Goal: Task Accomplishment & Management: Use online tool/utility

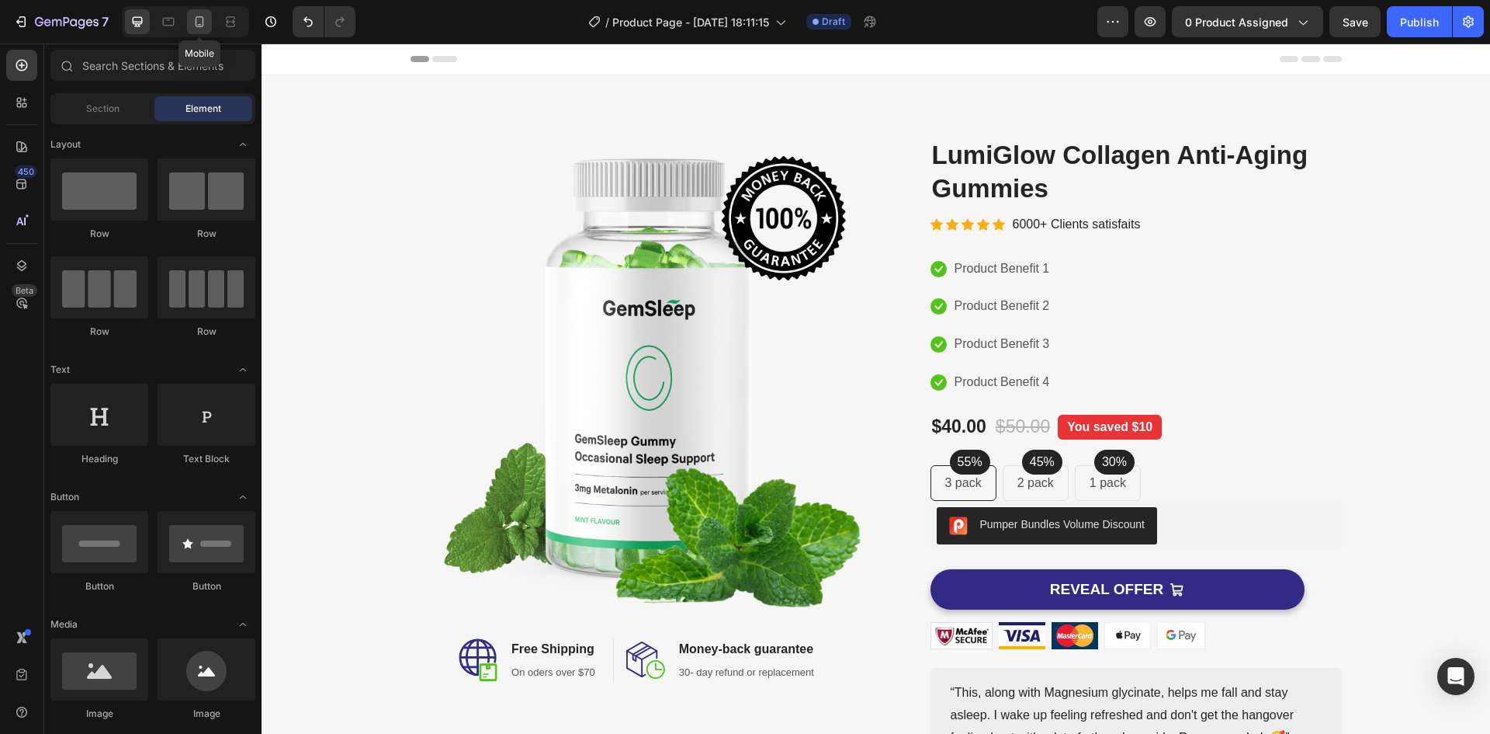
click at [191, 18] on div at bounding box center [199, 21] width 25 height 25
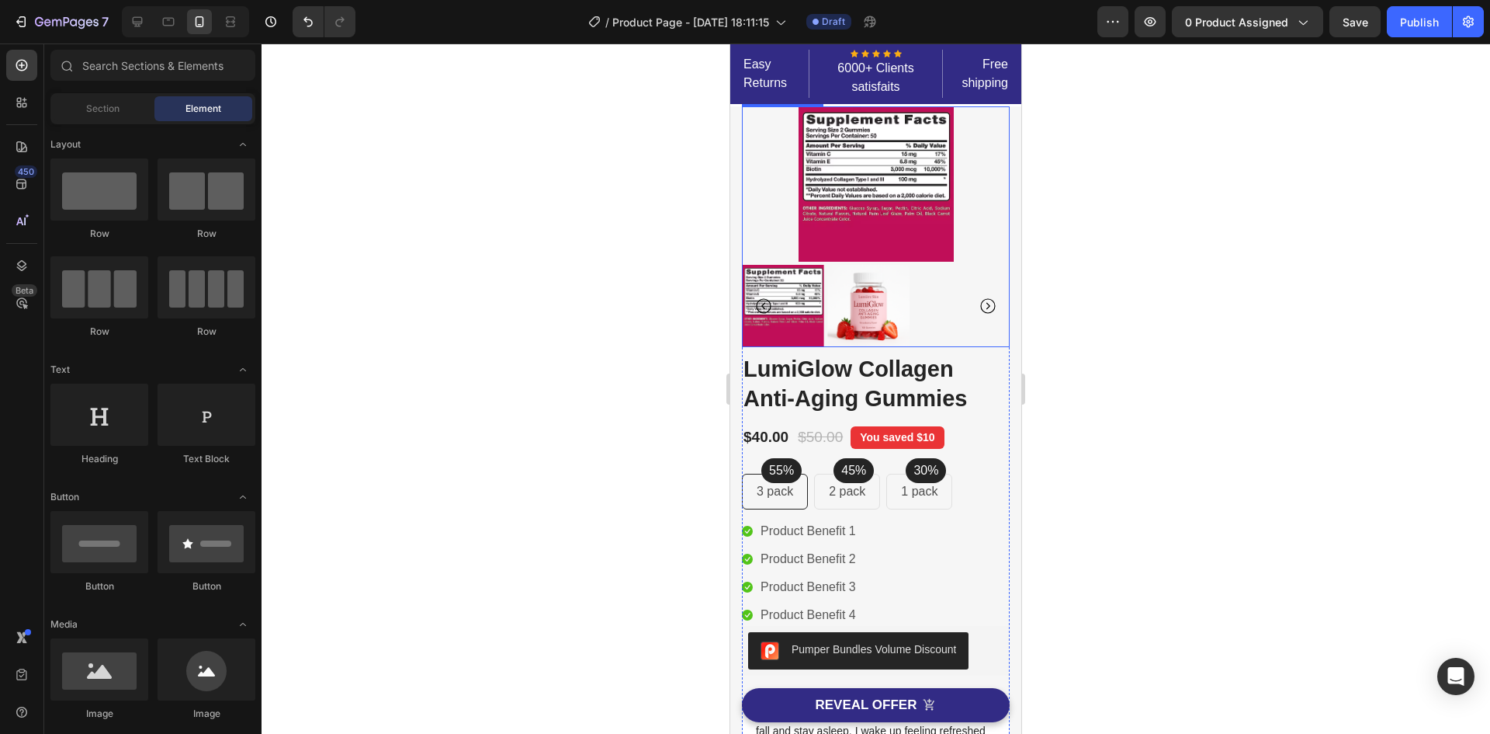
click at [979, 306] on icon "Carousel Next Arrow" at bounding box center [988, 306] width 19 height 19
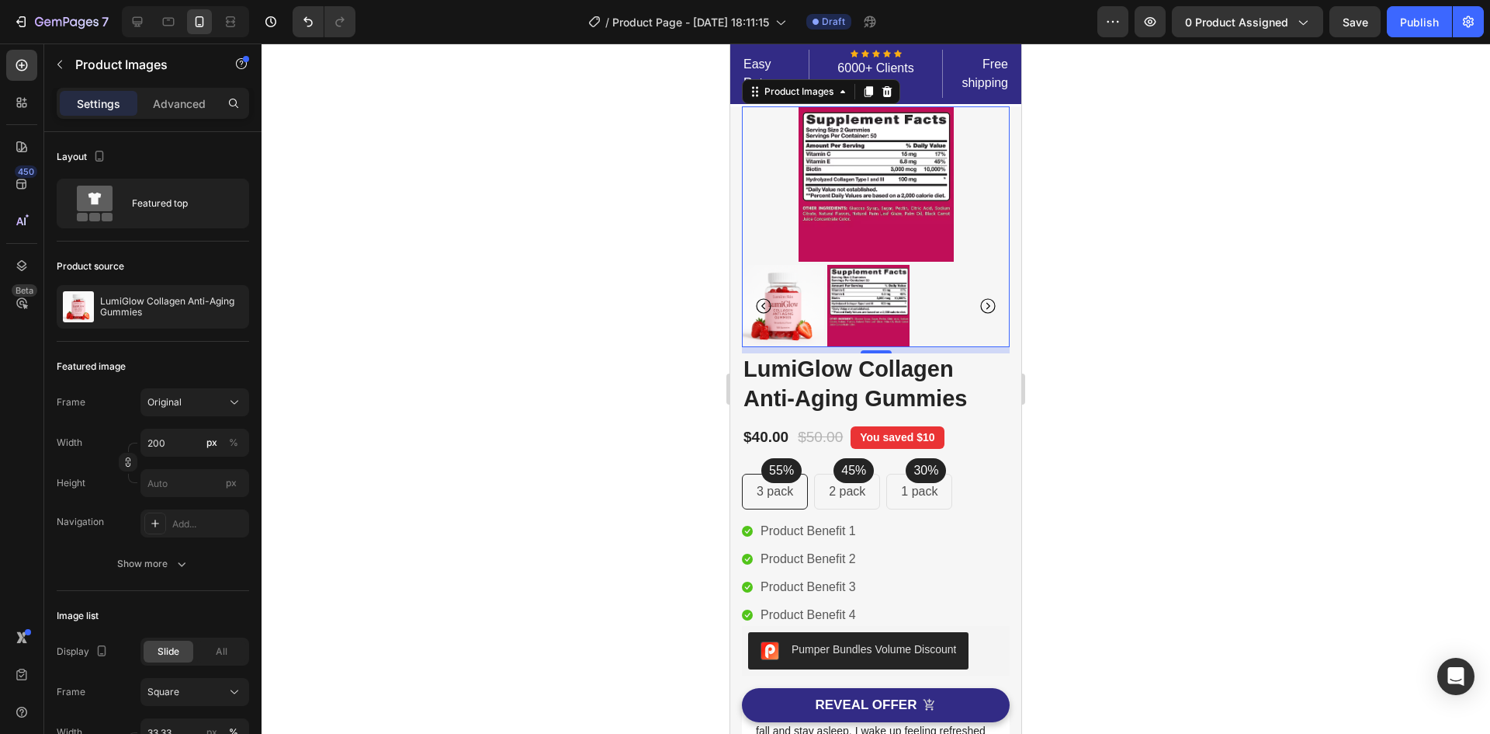
click at [779, 295] on img at bounding box center [783, 306] width 82 height 82
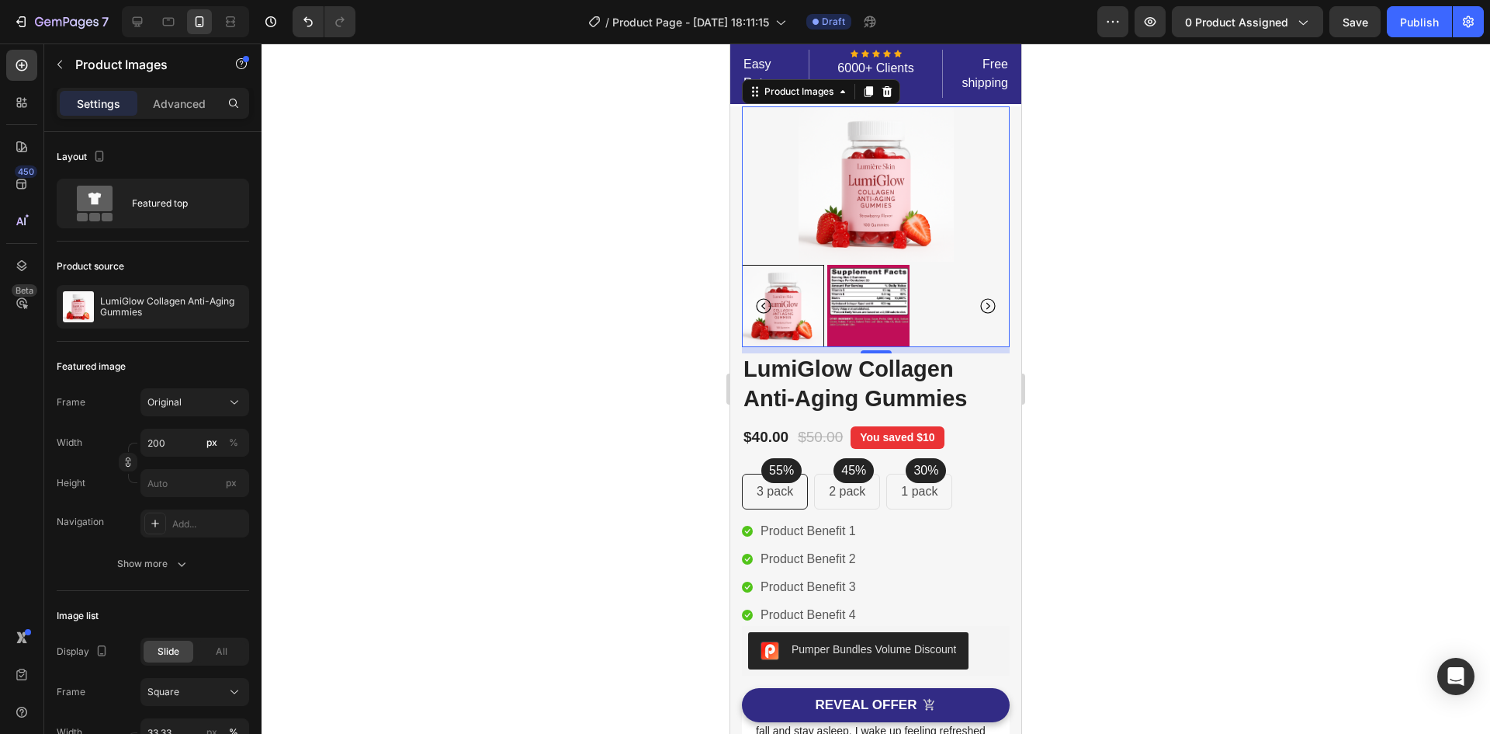
click at [979, 303] on icon "Carousel Next Arrow" at bounding box center [988, 306] width 19 height 19
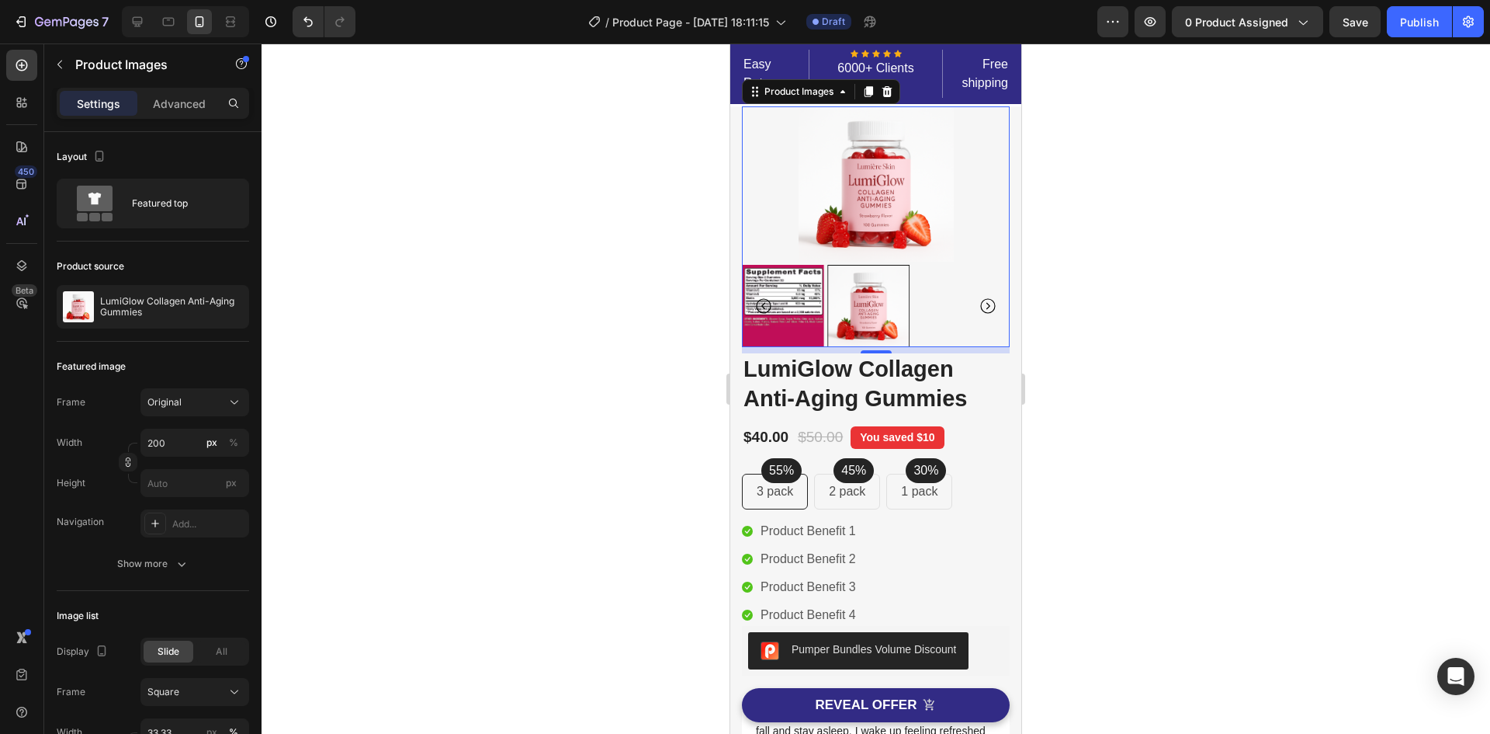
click at [760, 297] on icon "Carousel Back Arrow" at bounding box center [764, 306] width 19 height 19
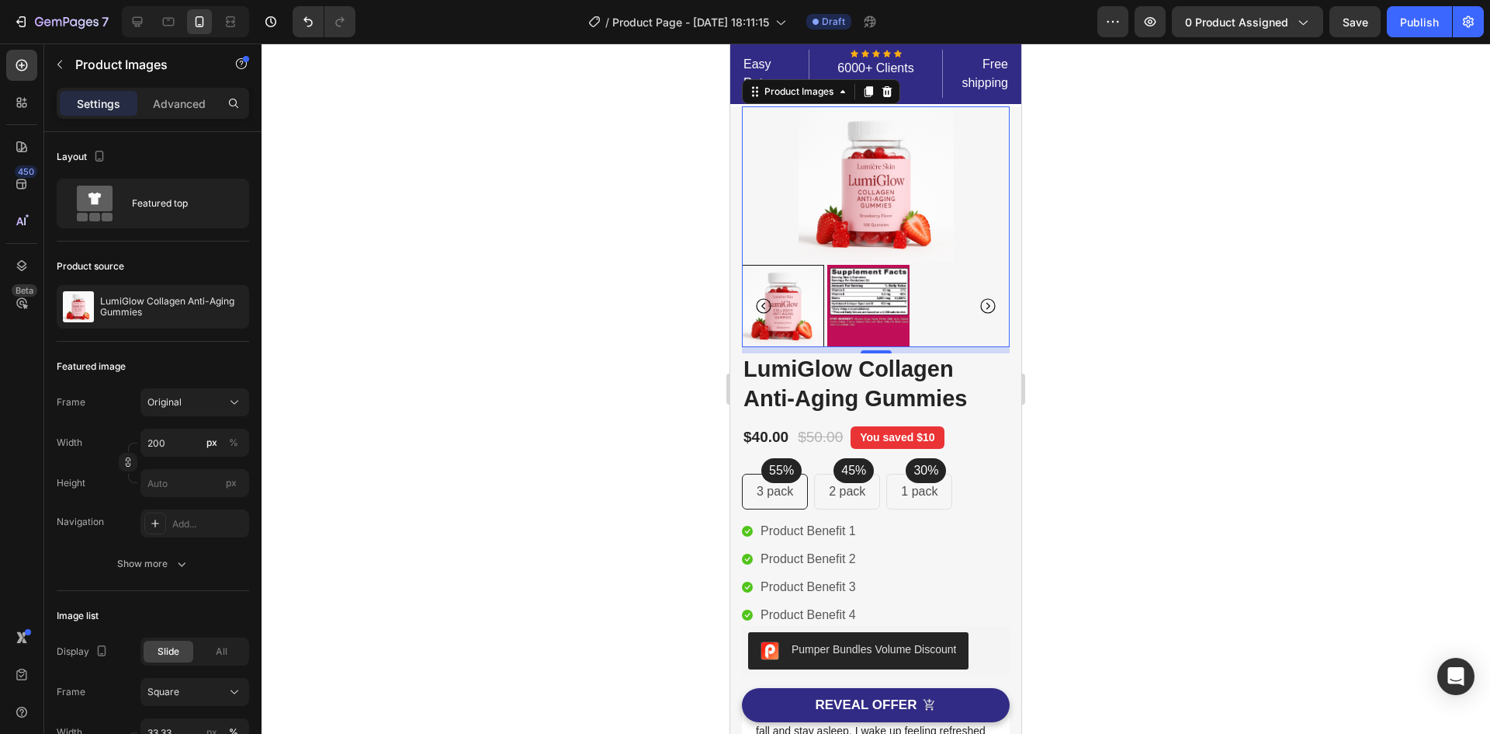
click at [807, 300] on div at bounding box center [783, 306] width 82 height 82
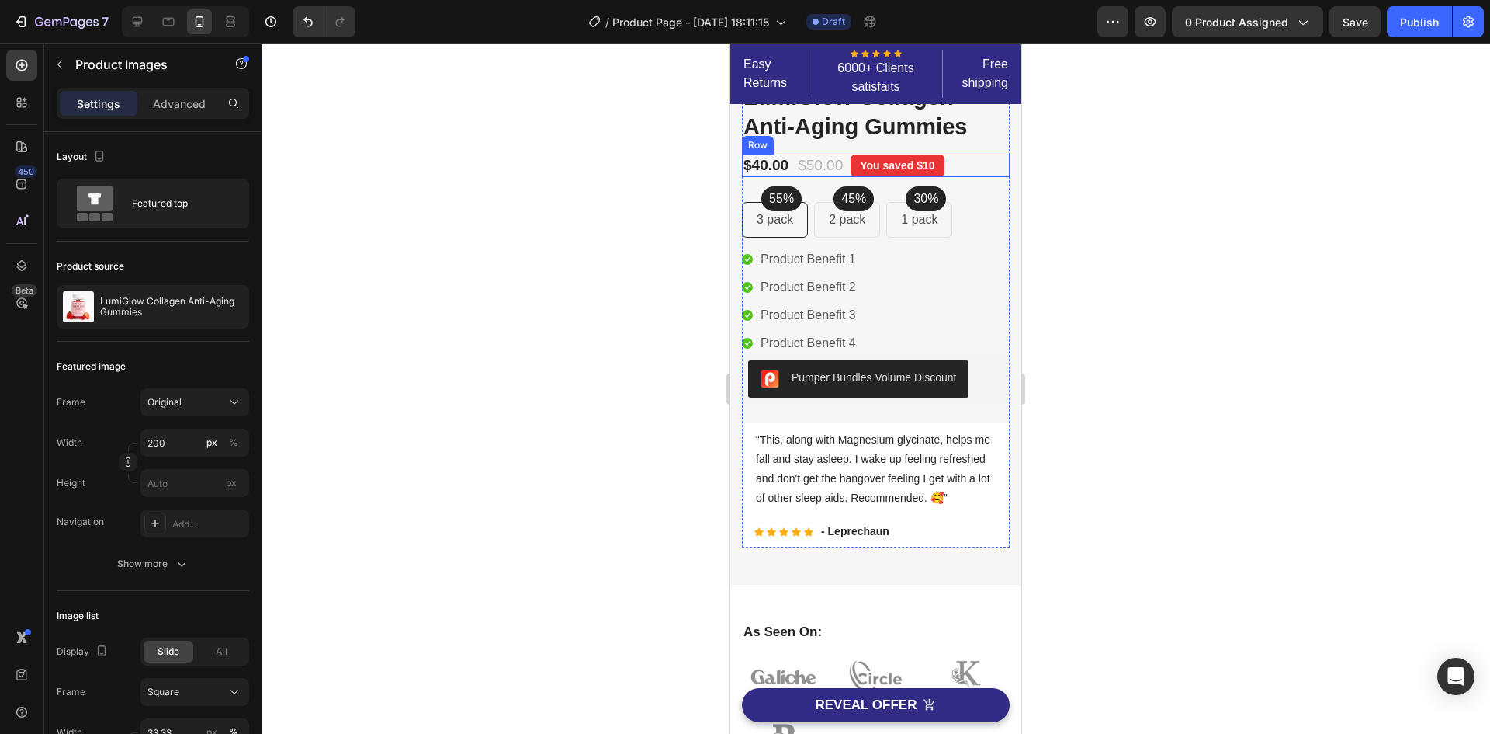
scroll to position [311, 0]
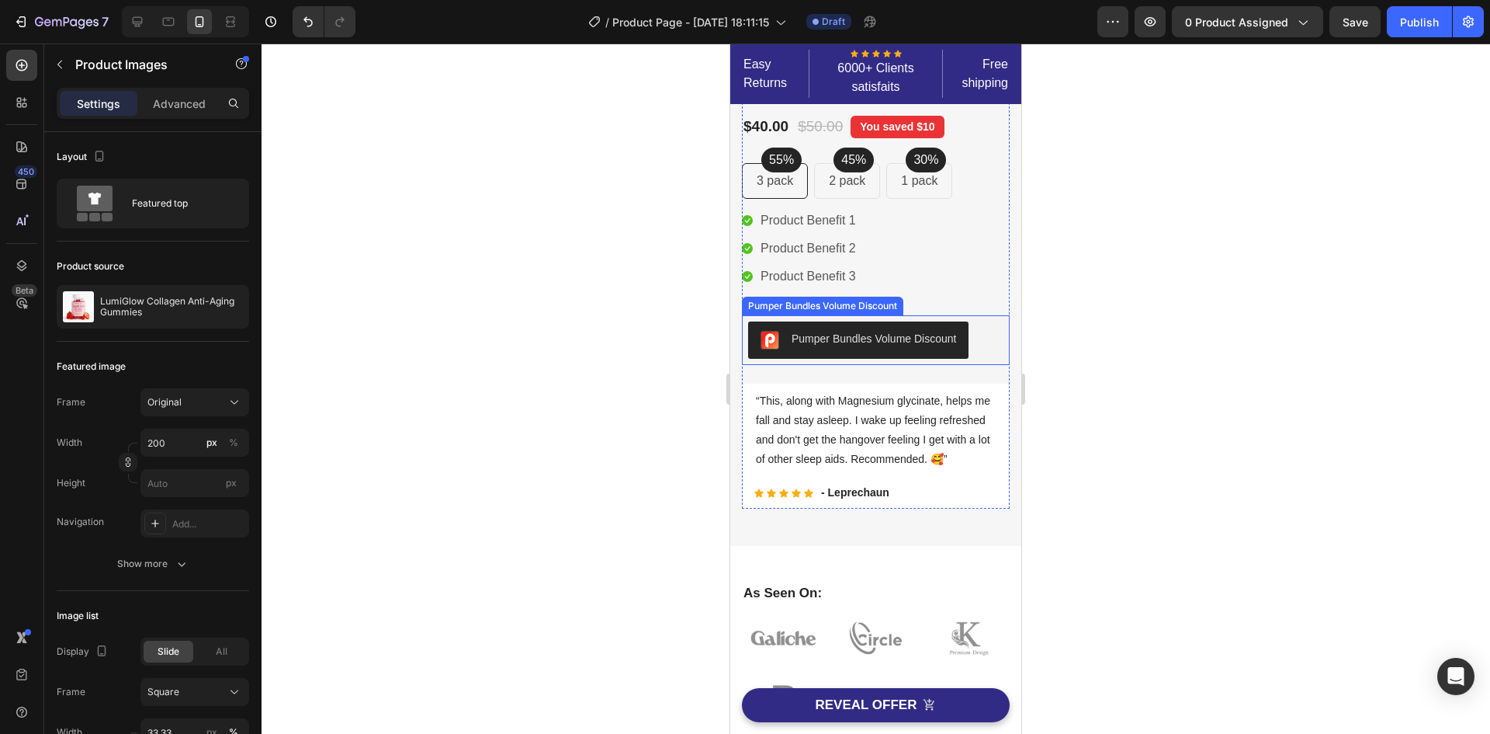
click at [910, 342] on div "Pumper Bundles Volume Discount" at bounding box center [874, 339] width 165 height 16
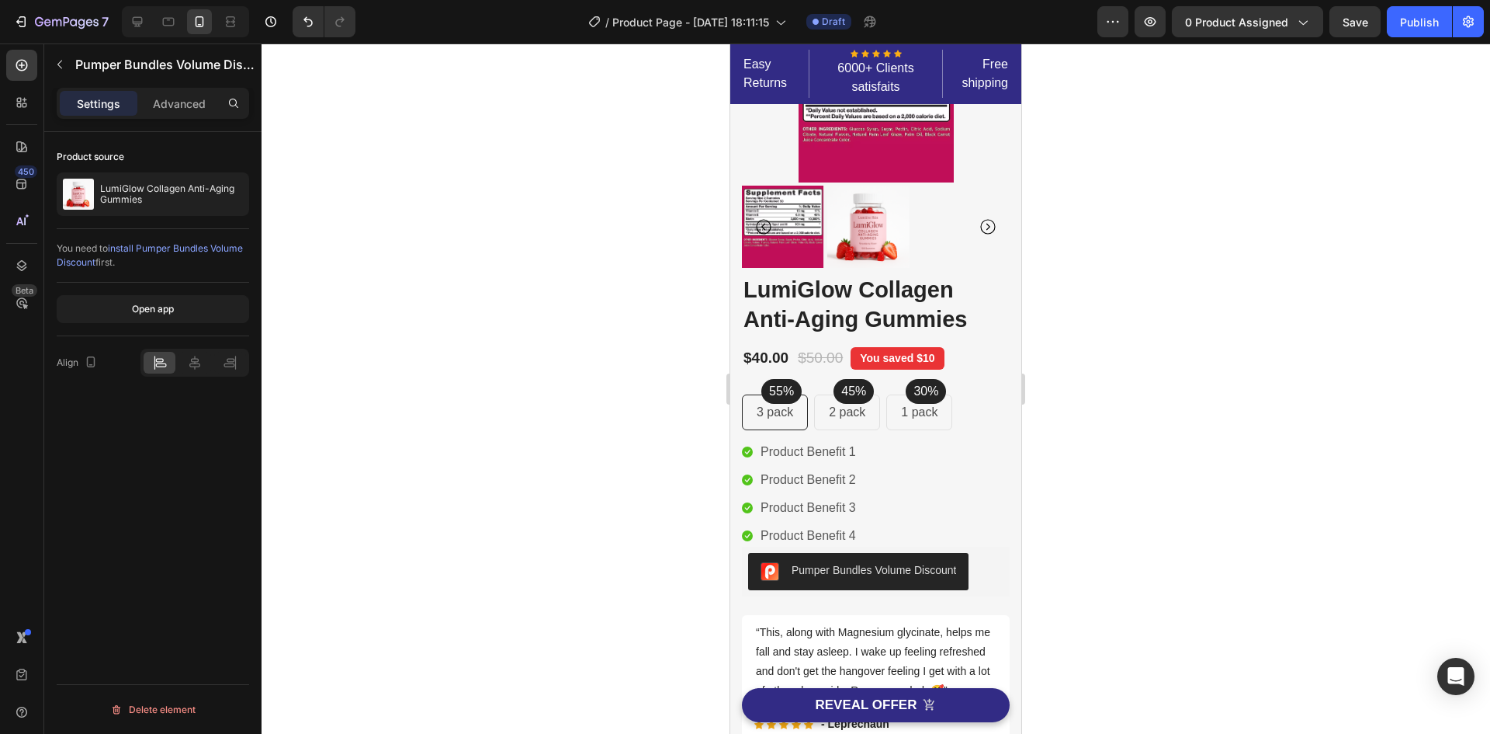
scroll to position [0, 0]
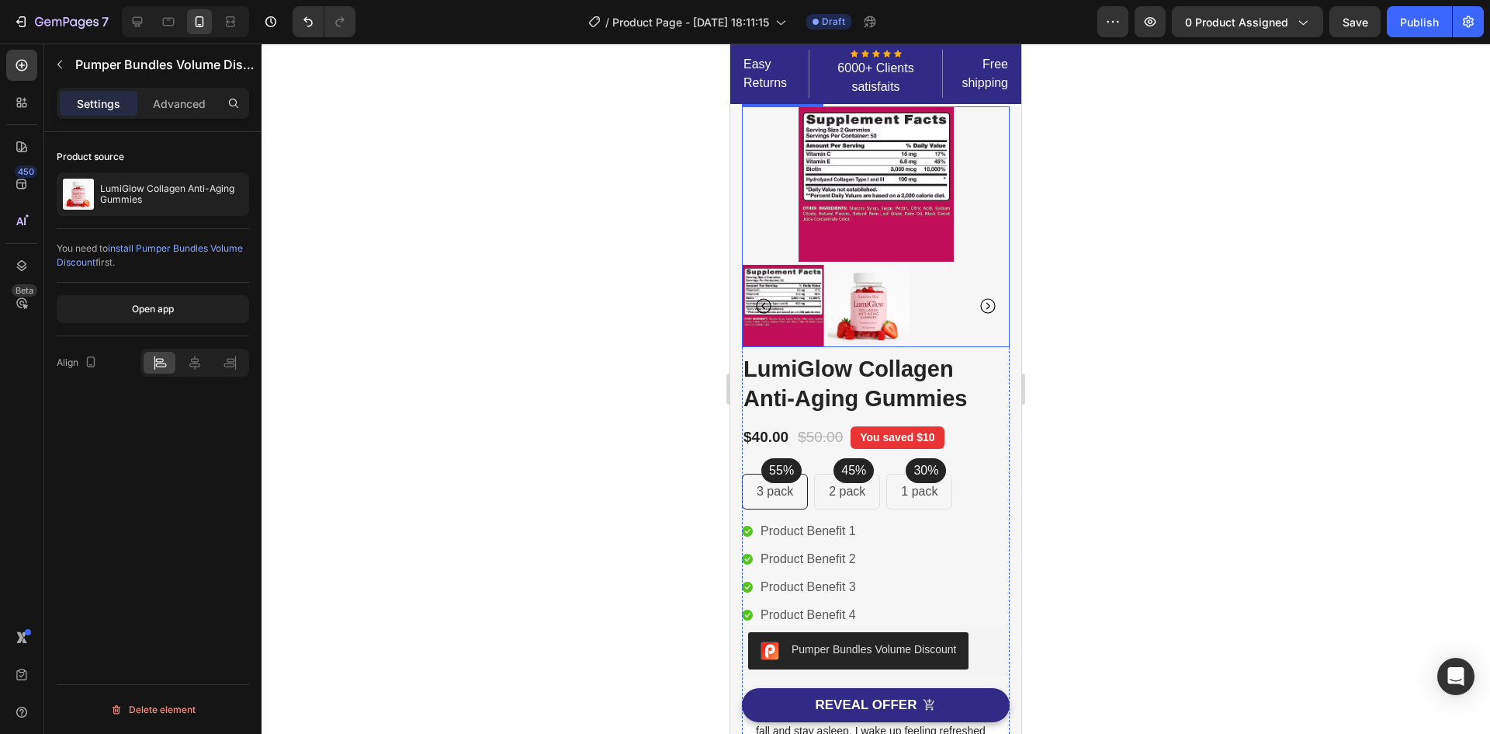
click at [858, 310] on img at bounding box center [869, 306] width 82 height 82
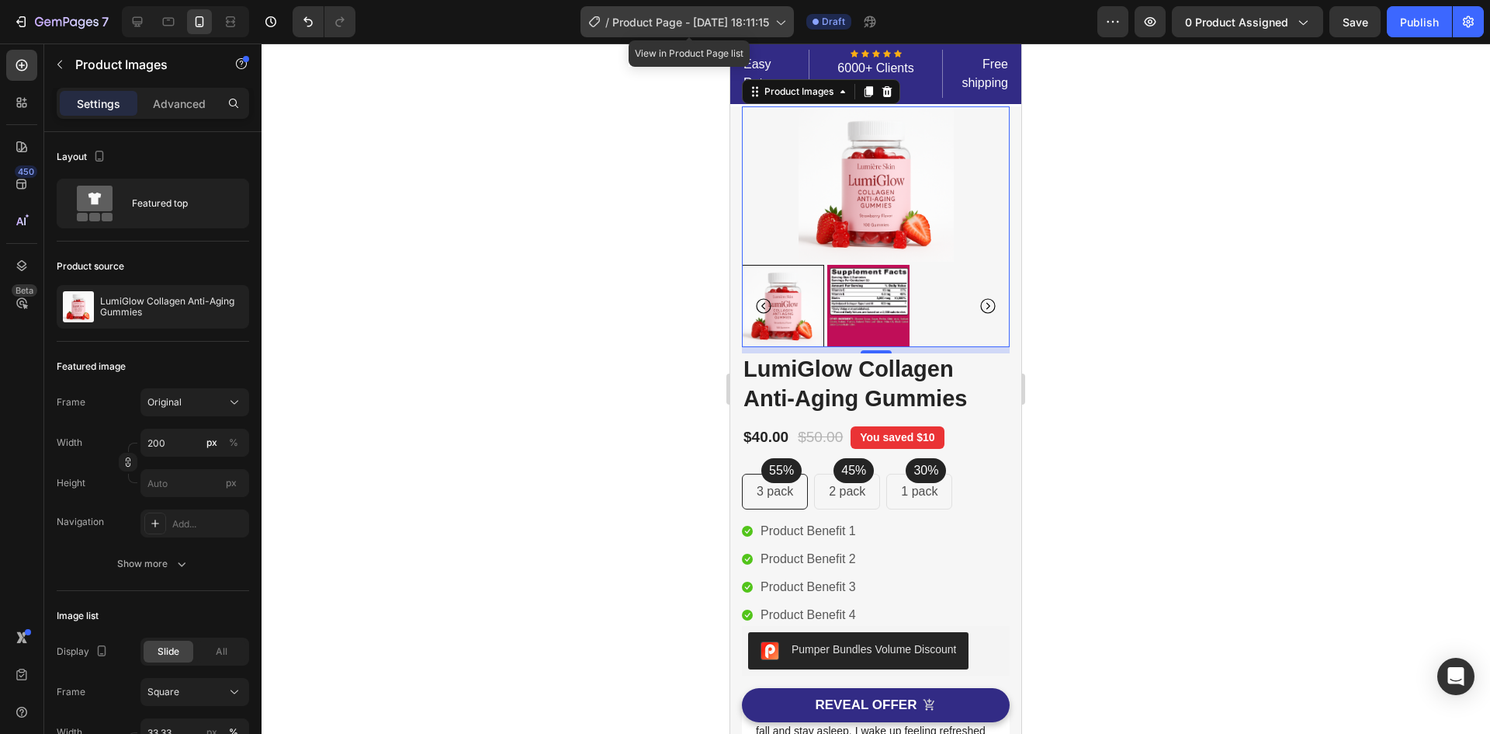
click at [734, 23] on span "Product Page - [DATE] 18:11:15" at bounding box center [690, 22] width 157 height 16
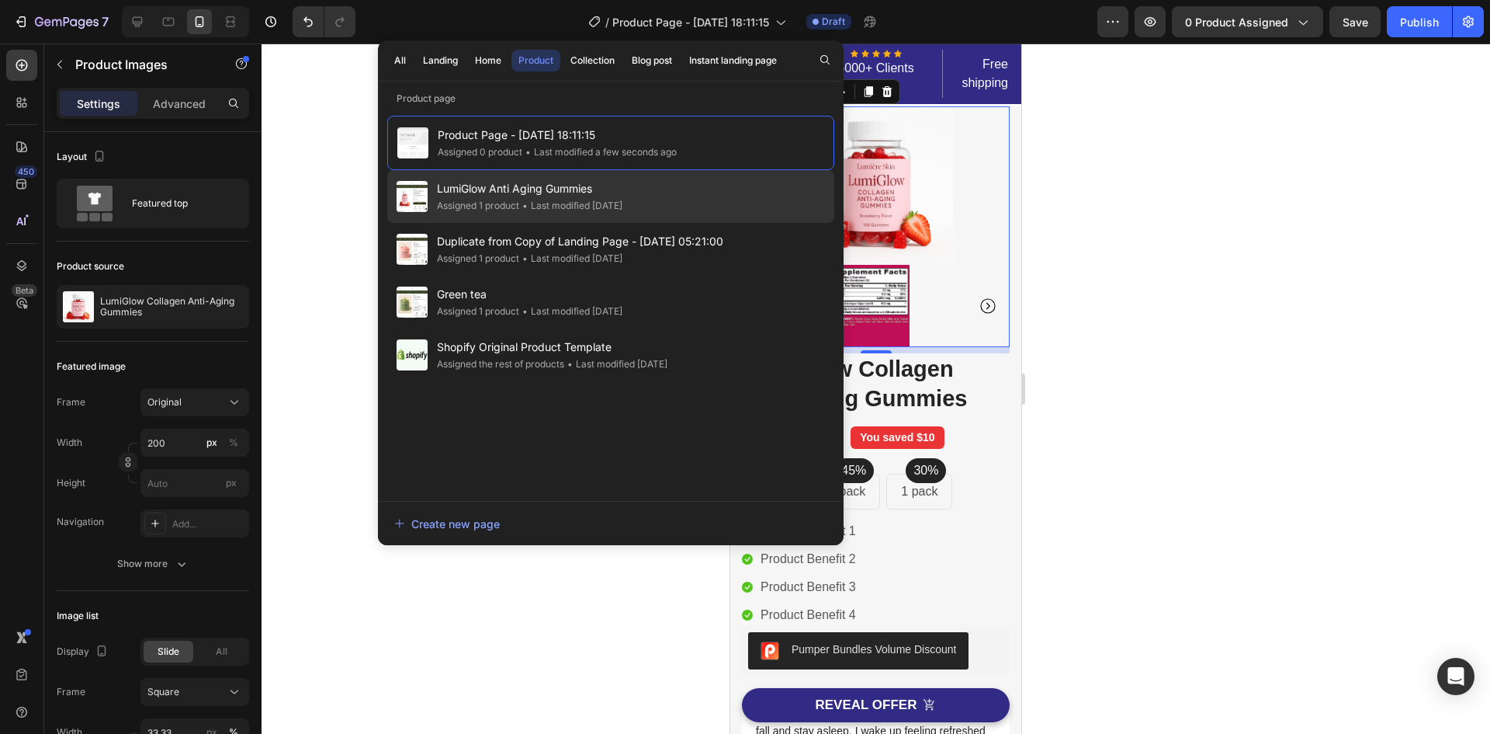
click at [564, 204] on div "• Last modified 2 days ago" at bounding box center [570, 206] width 103 height 16
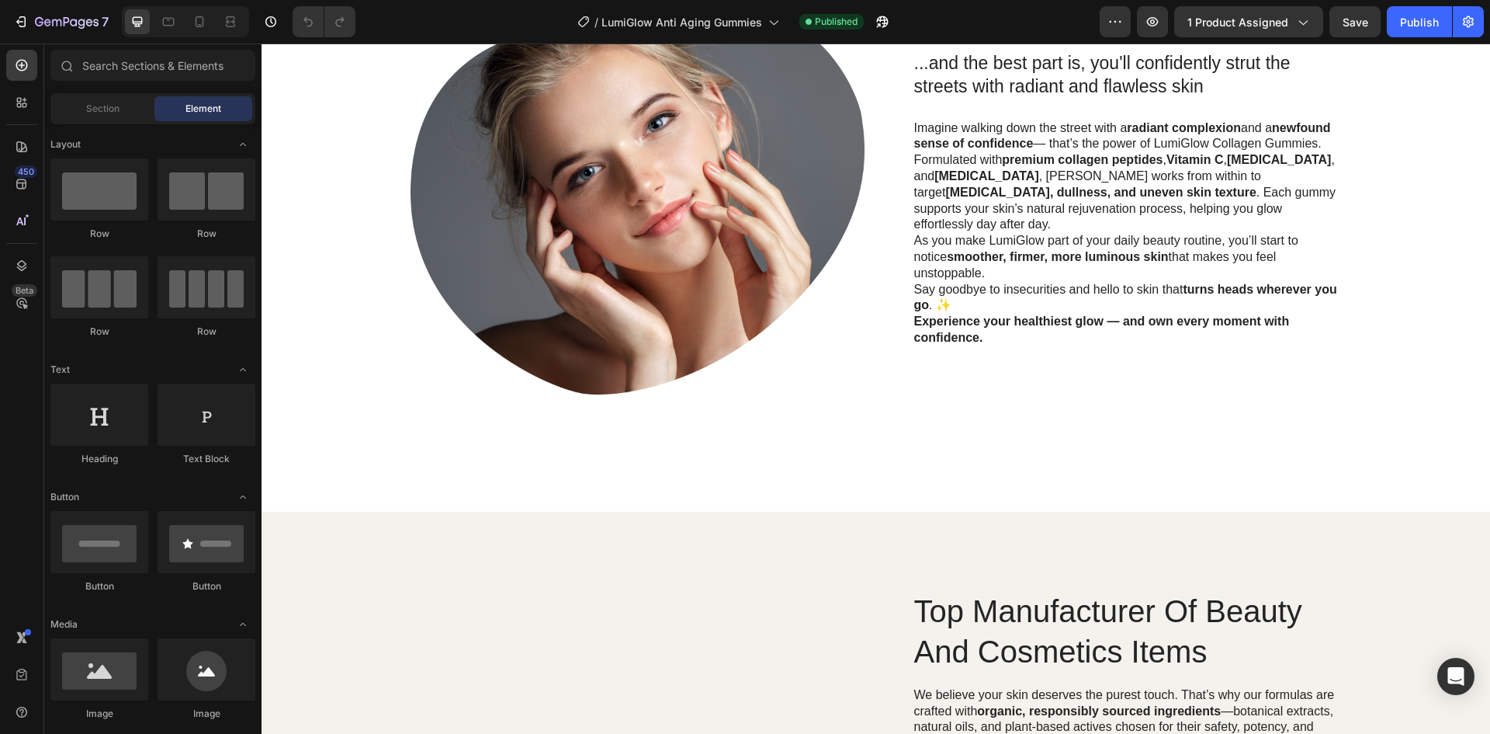
scroll to position [1553, 0]
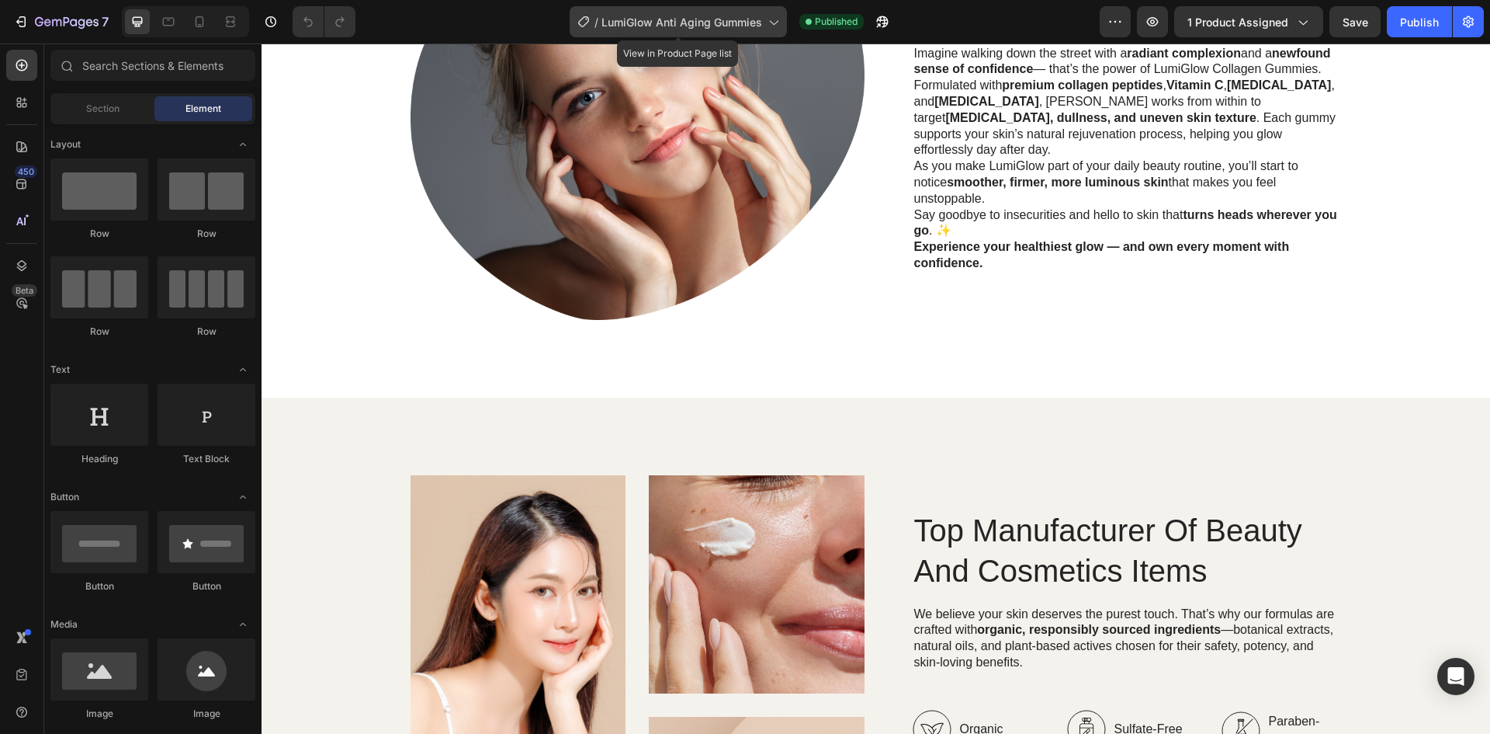
click at [752, 21] on span "LumiGlow Anti Aging Gummies" at bounding box center [682, 22] width 161 height 16
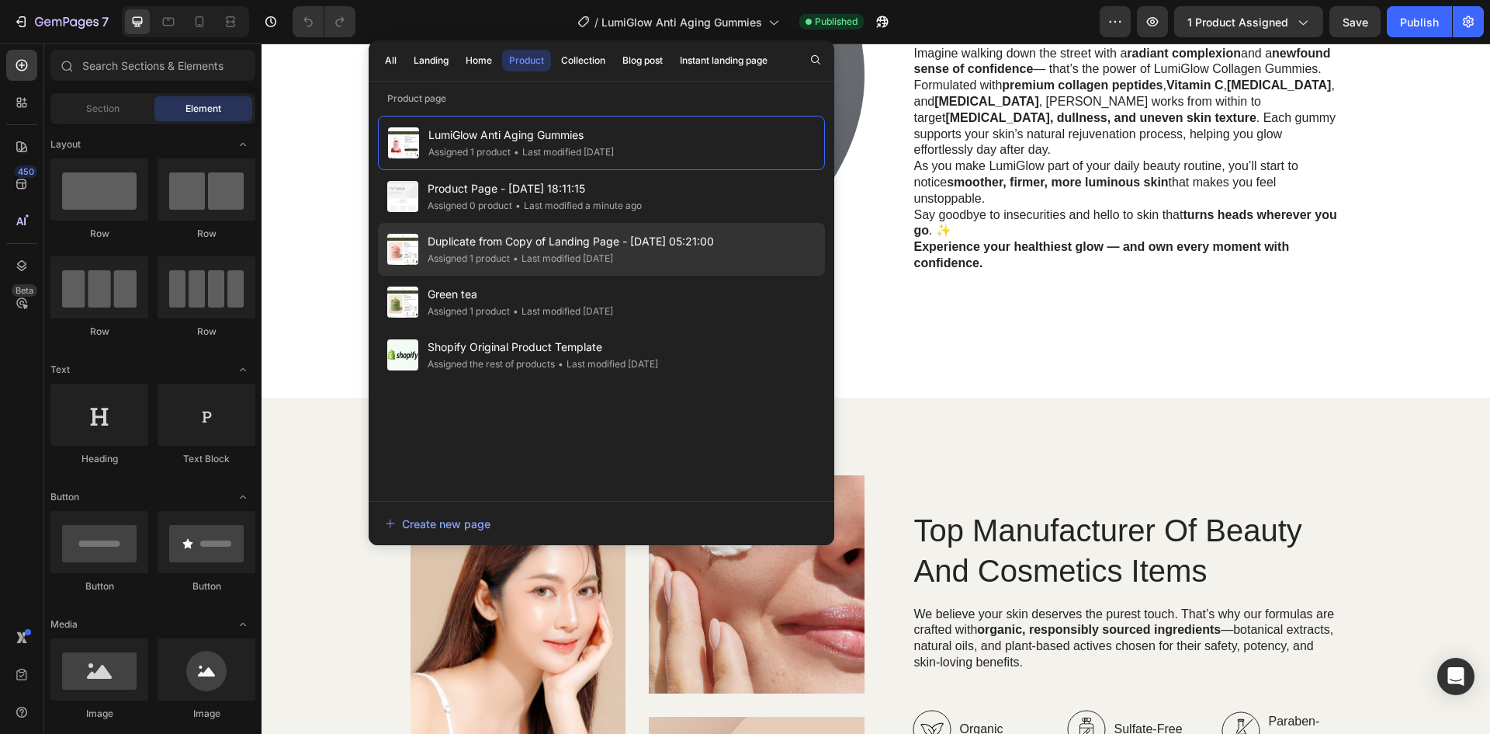
click at [705, 264] on div "Assigned 1 product • Last modified 2 days ago" at bounding box center [571, 259] width 286 height 16
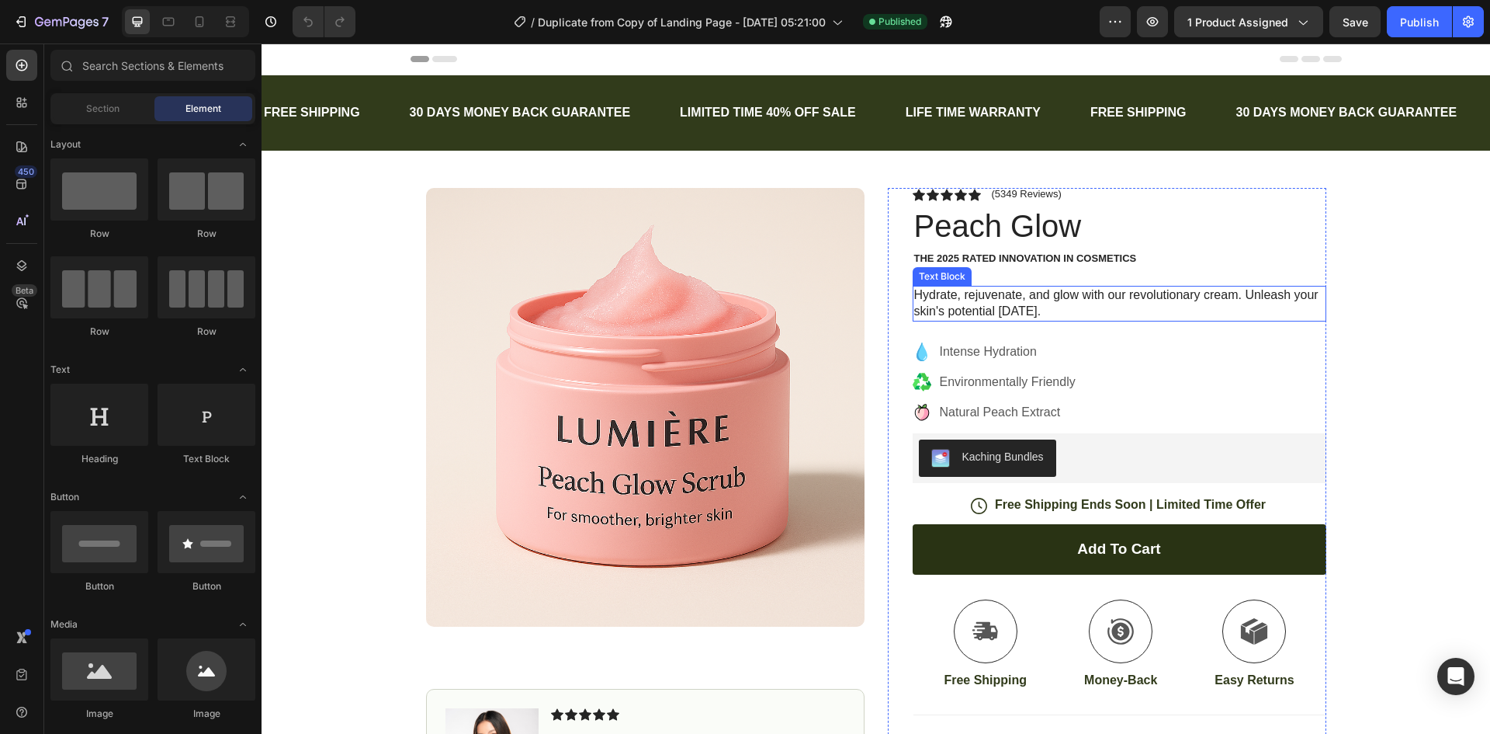
click at [1008, 297] on p "Hydrate, rejuvenate, and glow with our revolutionary cream. Unleash your skin's…" at bounding box center [1119, 303] width 411 height 33
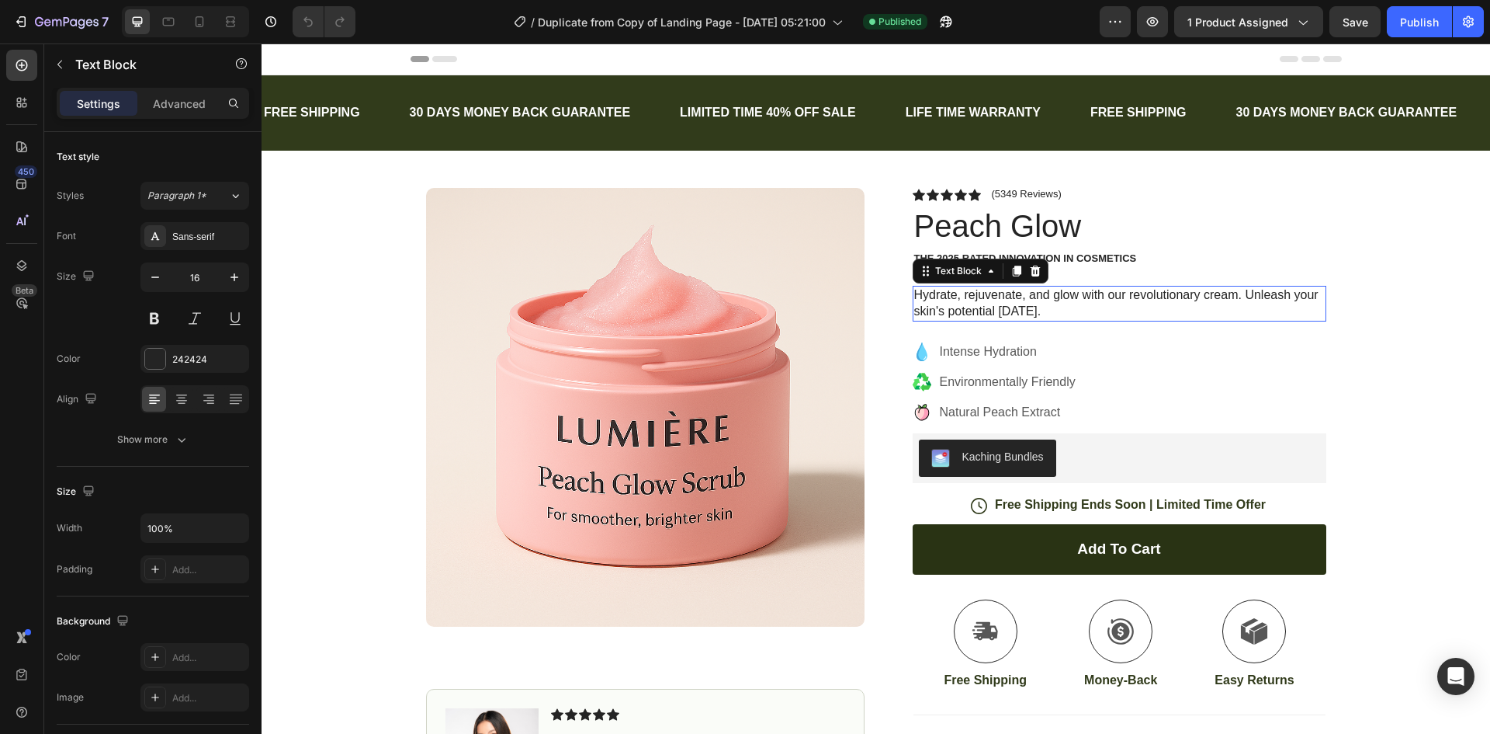
click at [1008, 297] on p "Hydrate, rejuvenate, and glow with our revolutionary cream. Unleash your skin's…" at bounding box center [1119, 303] width 411 height 33
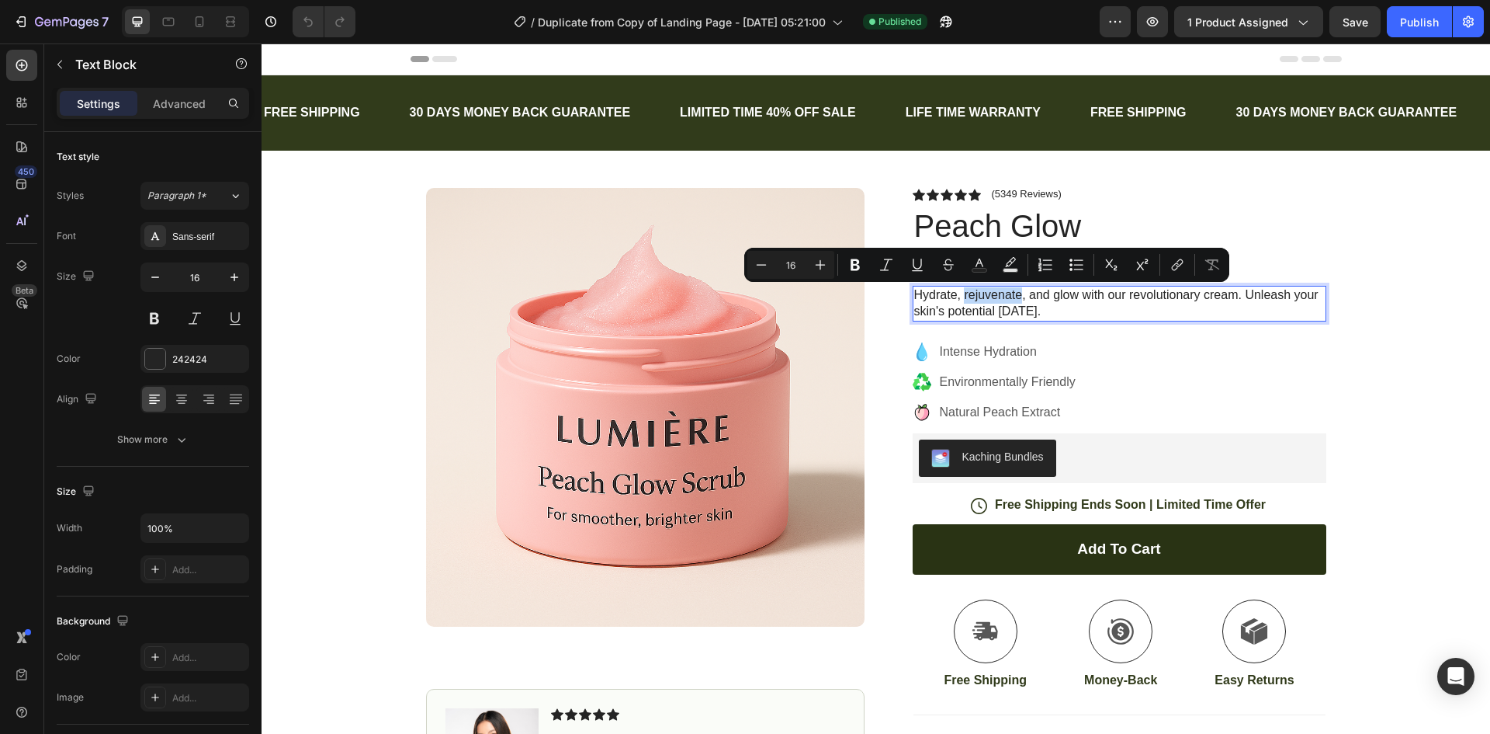
click at [1008, 297] on p "Hydrate, rejuvenate, and glow with our revolutionary cream. Unleash your skin's…" at bounding box center [1119, 303] width 411 height 33
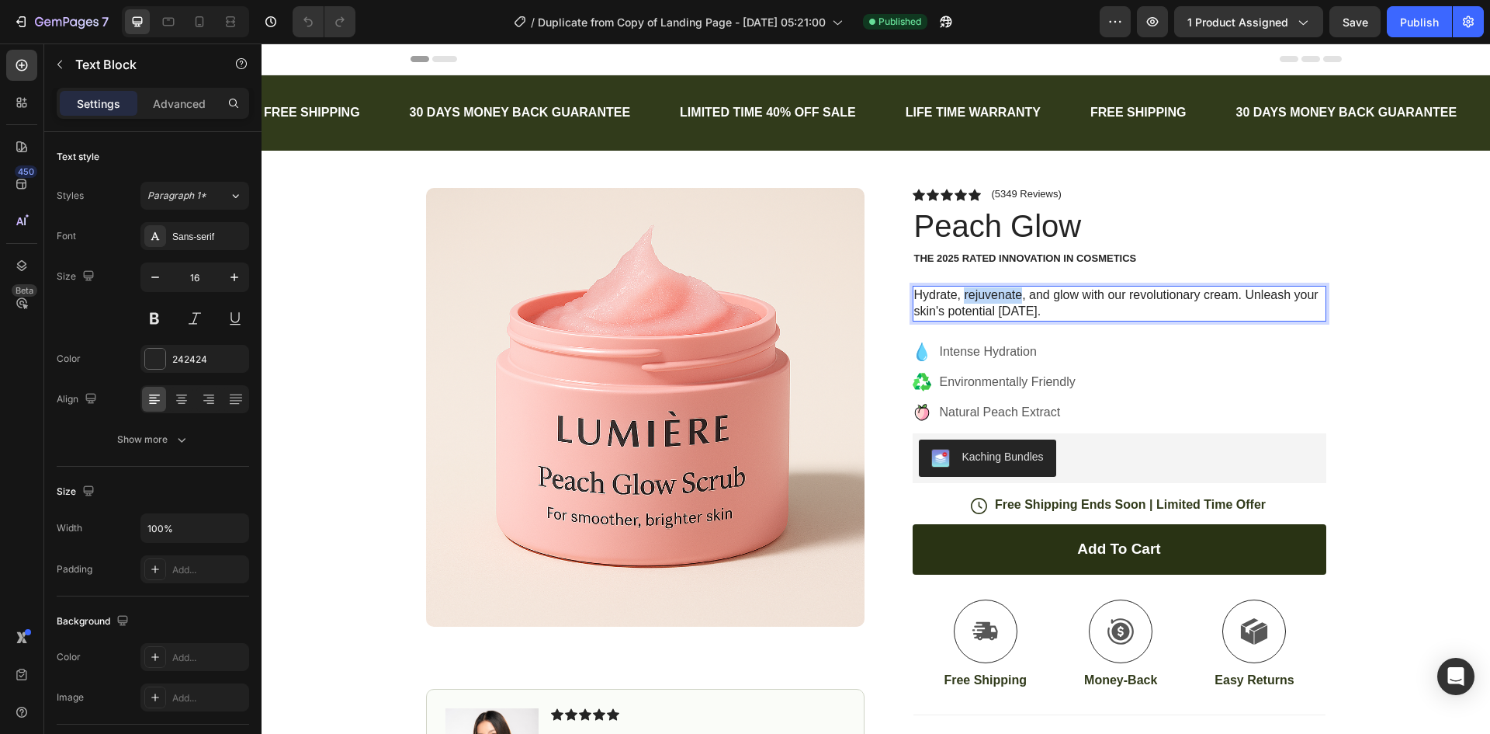
click at [1008, 297] on p "Hydrate, rejuvenate, and glow with our revolutionary cream. Unleash your skin's…" at bounding box center [1119, 303] width 411 height 33
click at [1227, 328] on div "Icon Icon Icon Icon Icon Icon List (5349 Reviews) Text Block Row Peach Glow Pro…" at bounding box center [1120, 521] width 414 height 667
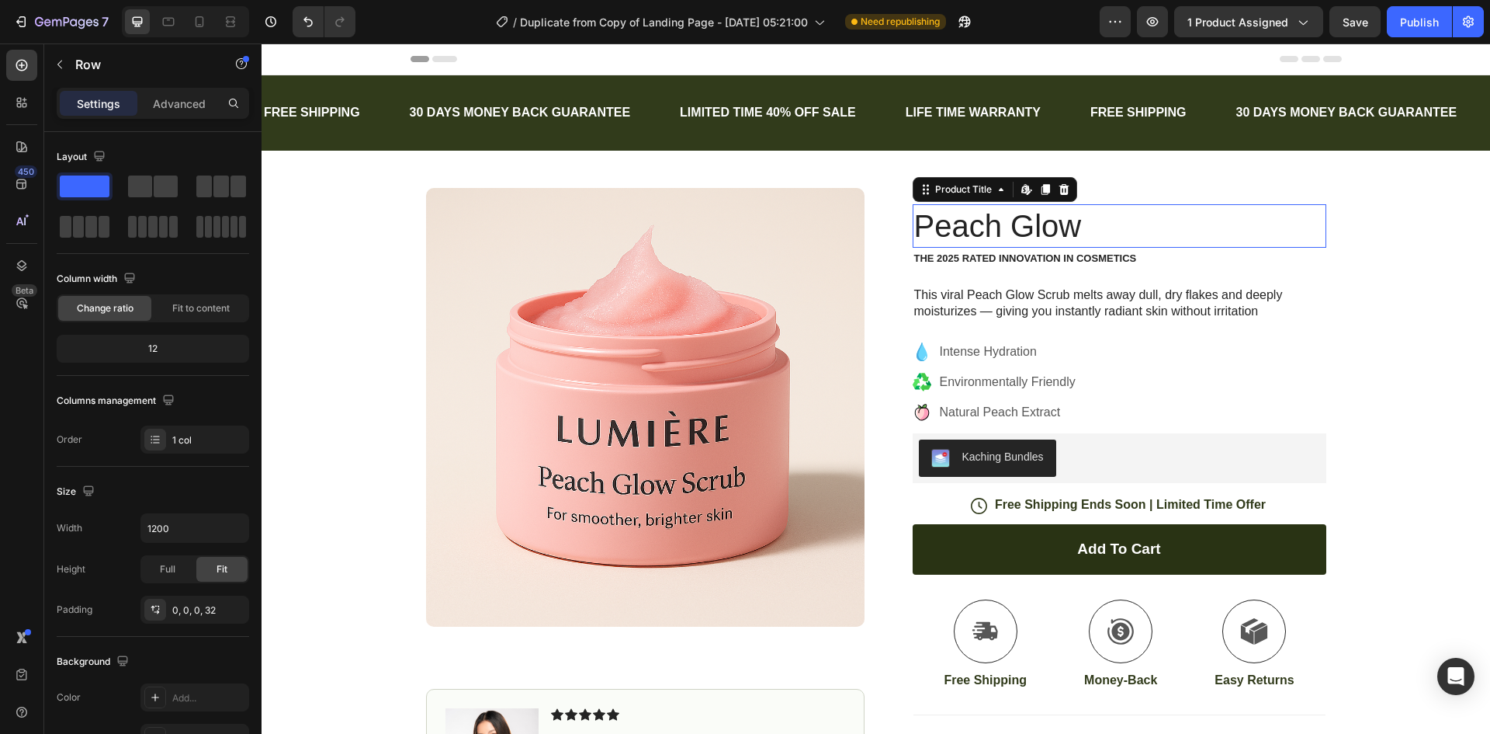
click at [1063, 231] on h1 "Peach Glow" at bounding box center [1120, 225] width 414 height 43
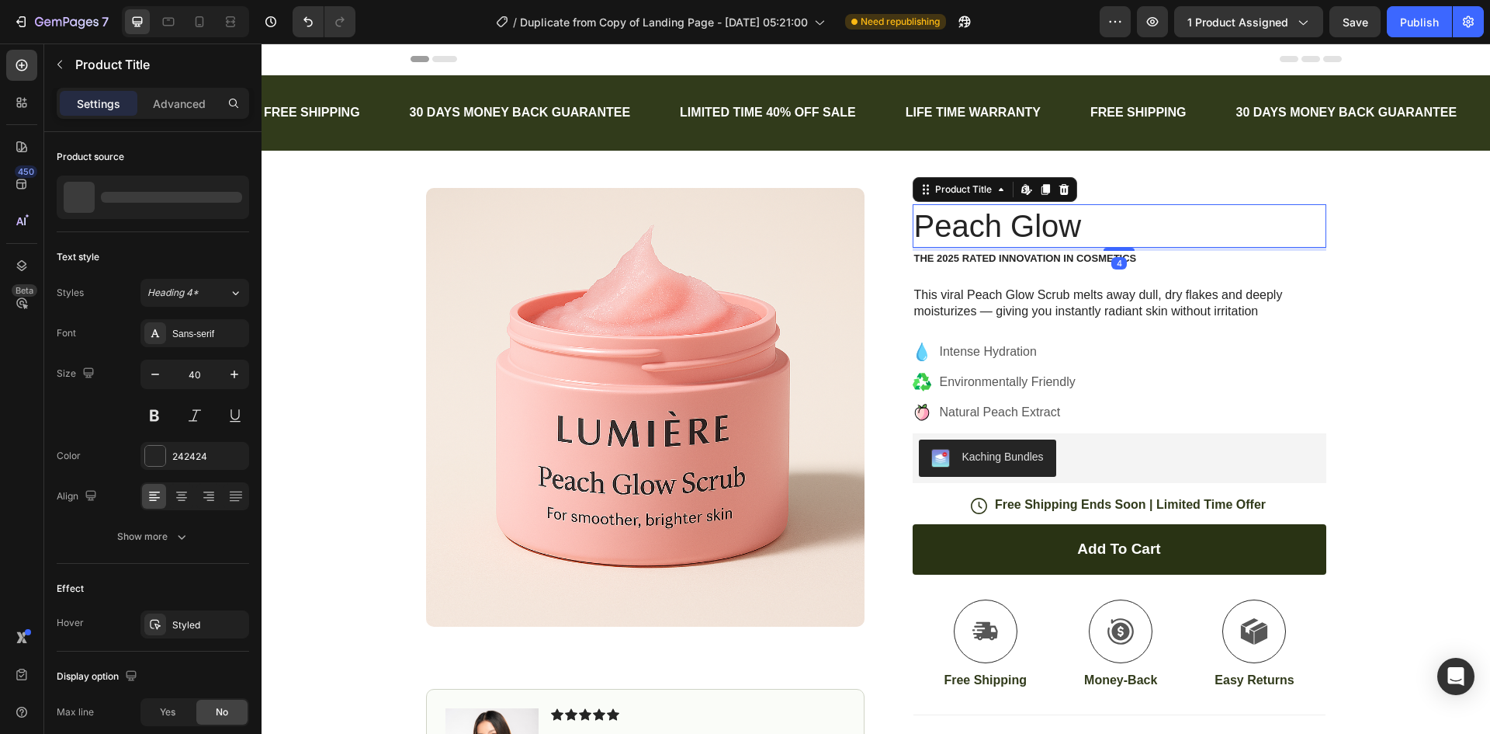
click at [1067, 229] on h1 "Peach Glow" at bounding box center [1120, 225] width 414 height 43
click at [1075, 225] on h1 "Peach Glow" at bounding box center [1120, 225] width 414 height 43
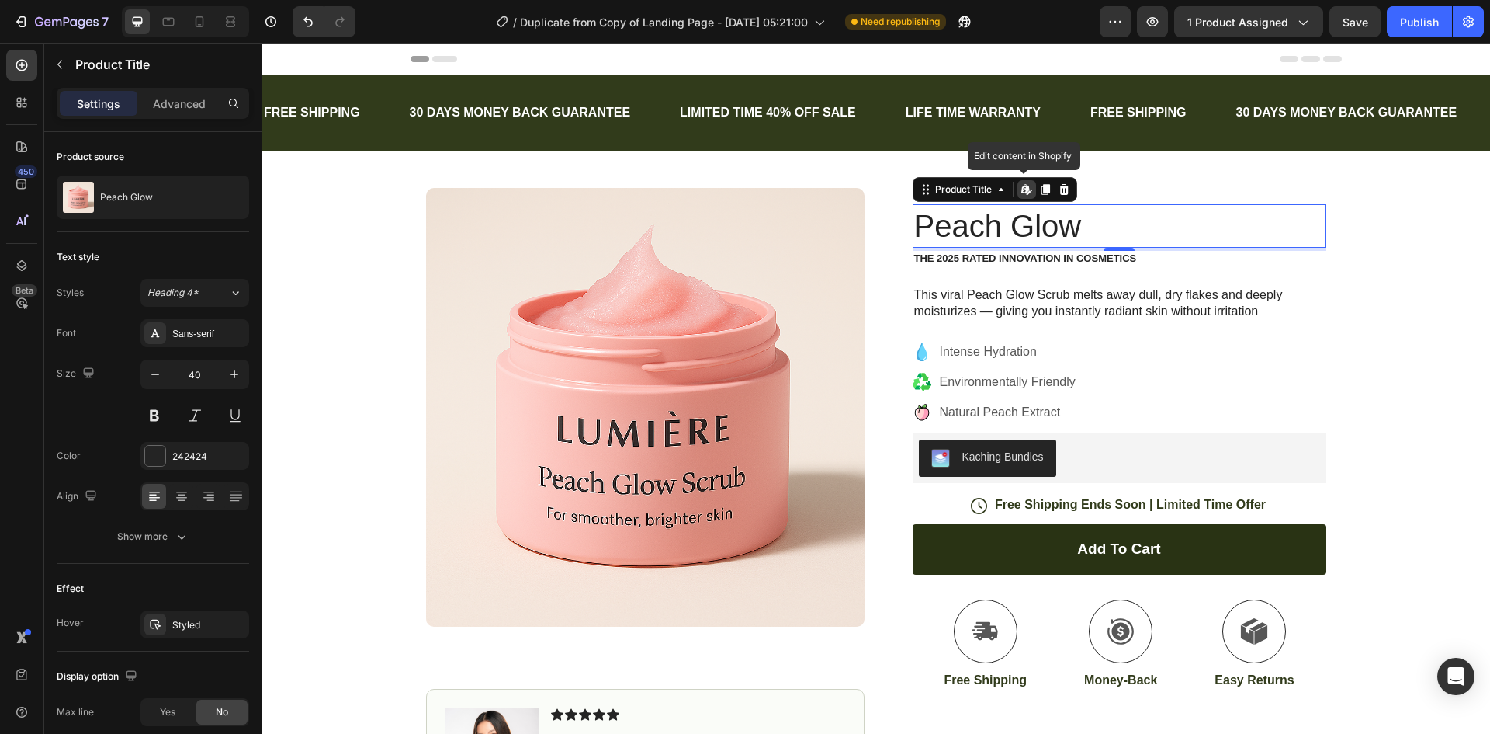
click at [1075, 225] on h1 "Peach Glow" at bounding box center [1120, 225] width 414 height 43
click at [54, 65] on icon "button" at bounding box center [60, 64] width 12 height 12
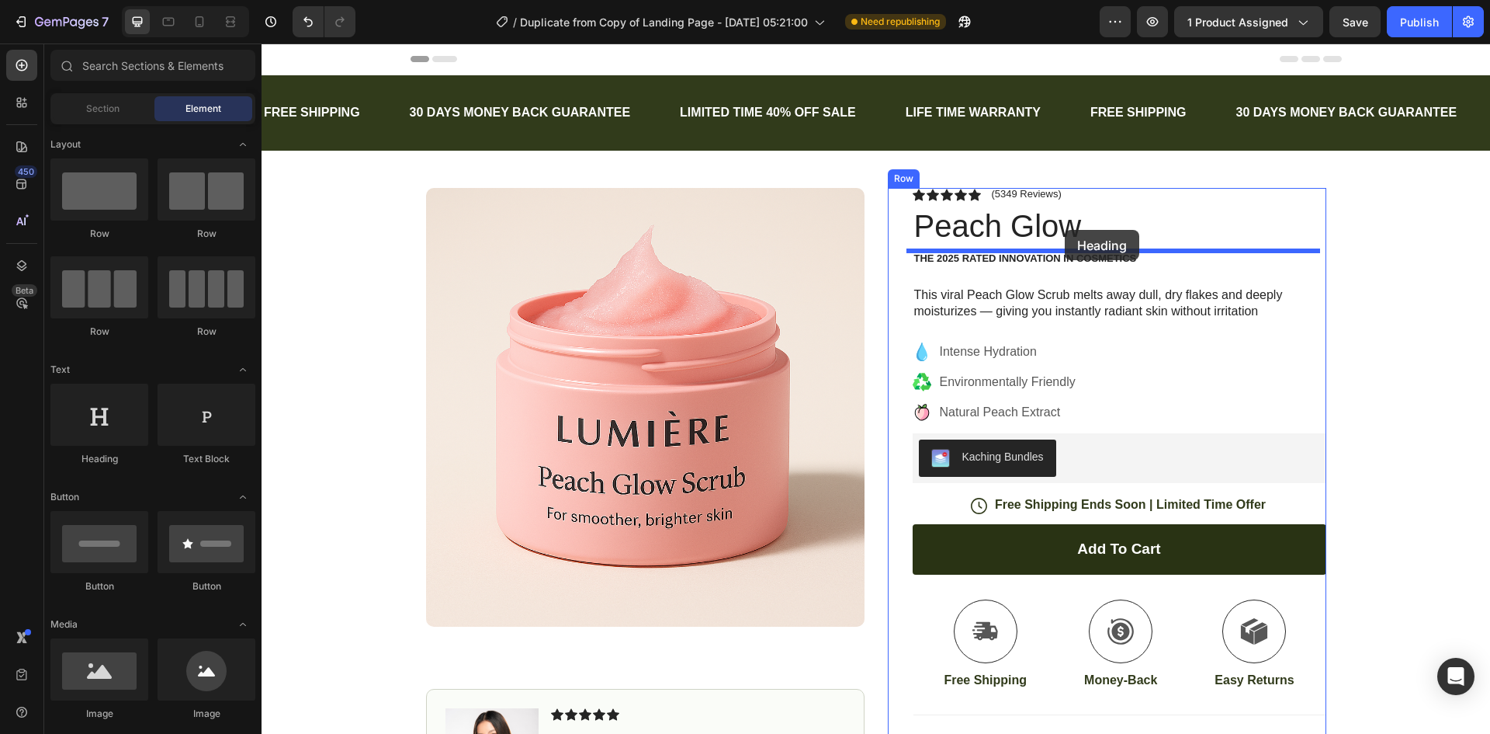
drag, startPoint x: 373, startPoint y: 466, endPoint x: 1063, endPoint y: 227, distance: 730.1
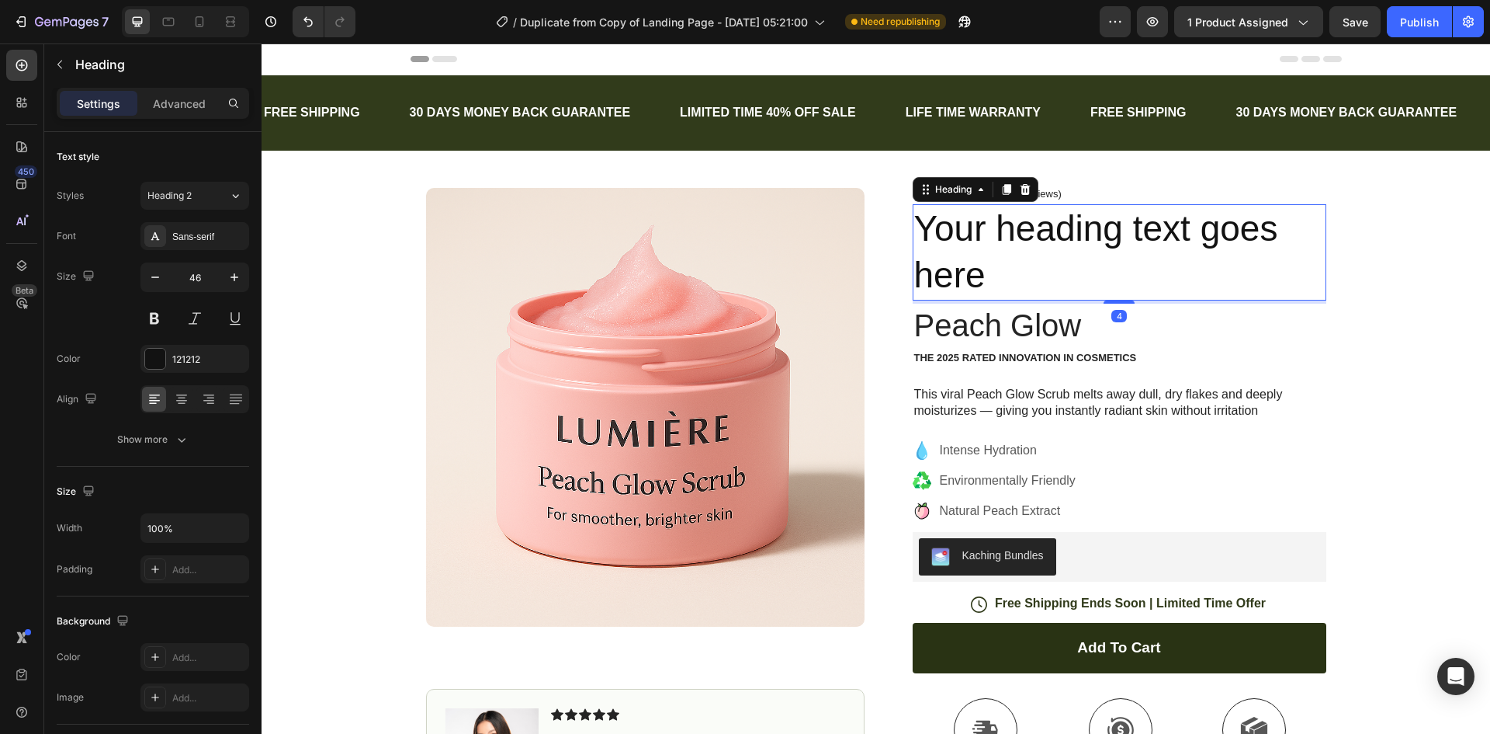
click at [1036, 240] on h2 "Your heading text goes here" at bounding box center [1120, 252] width 414 height 96
click at [1036, 240] on p "Your heading text goes here" at bounding box center [1119, 252] width 411 height 93
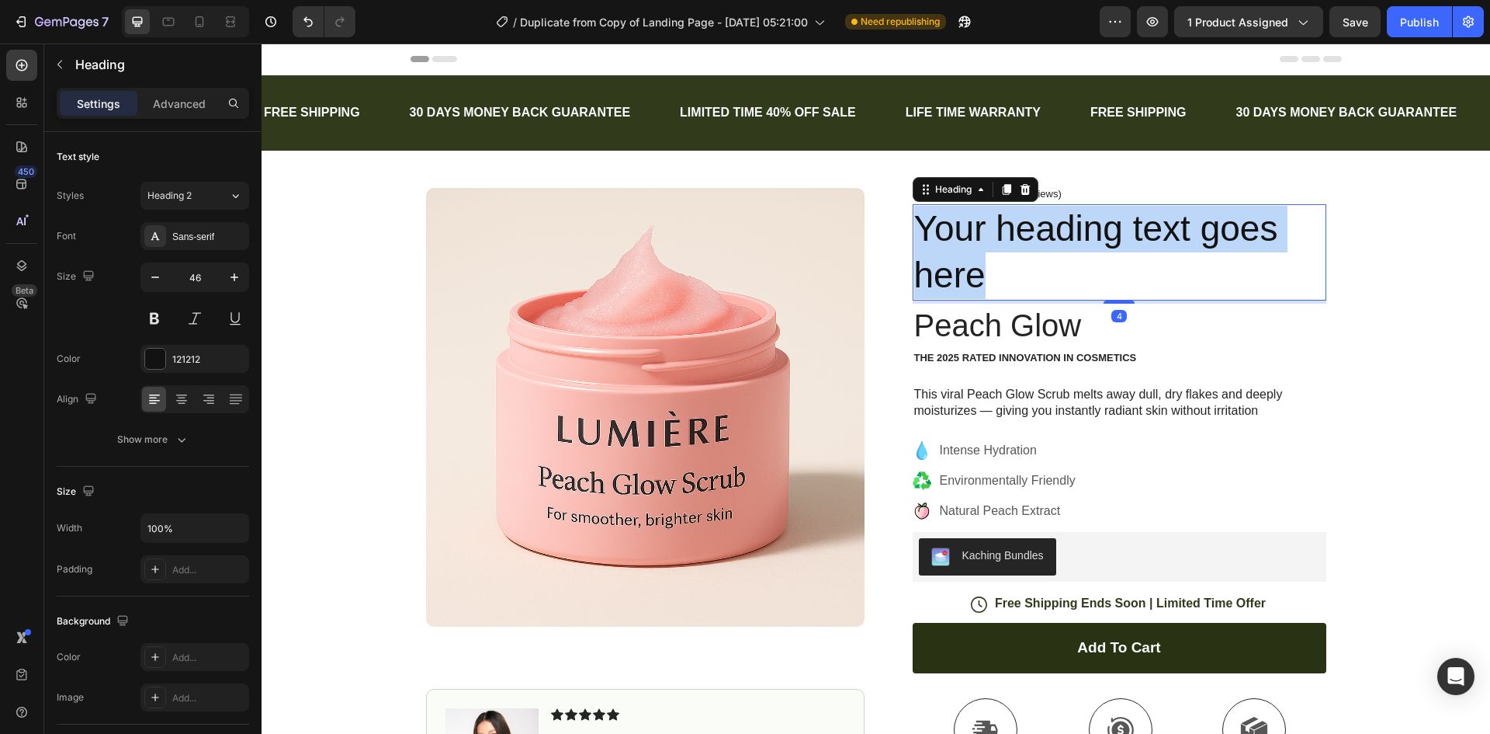
click at [1036, 240] on p "Your heading text goes here" at bounding box center [1119, 252] width 411 height 93
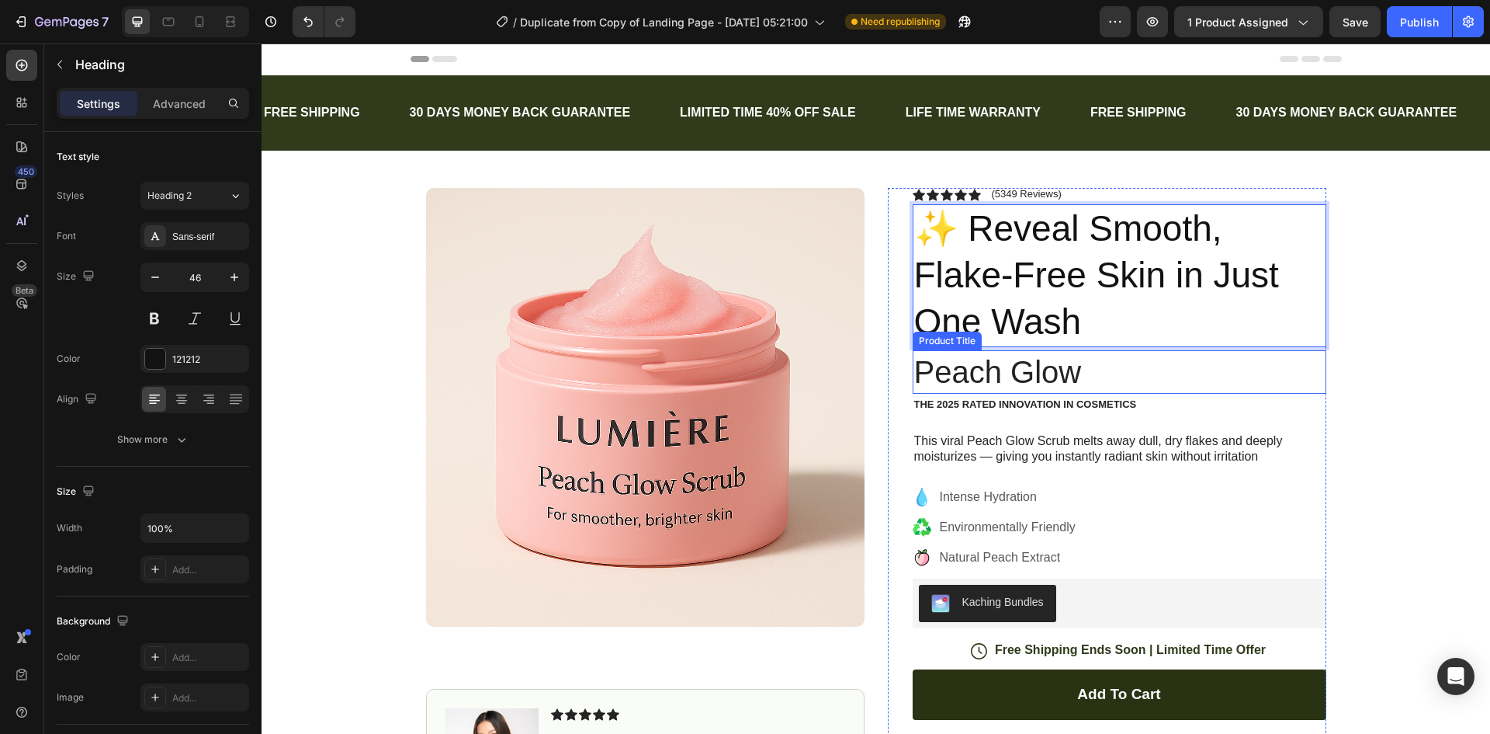
click at [1073, 366] on h1 "Peach Glow" at bounding box center [1120, 371] width 414 height 43
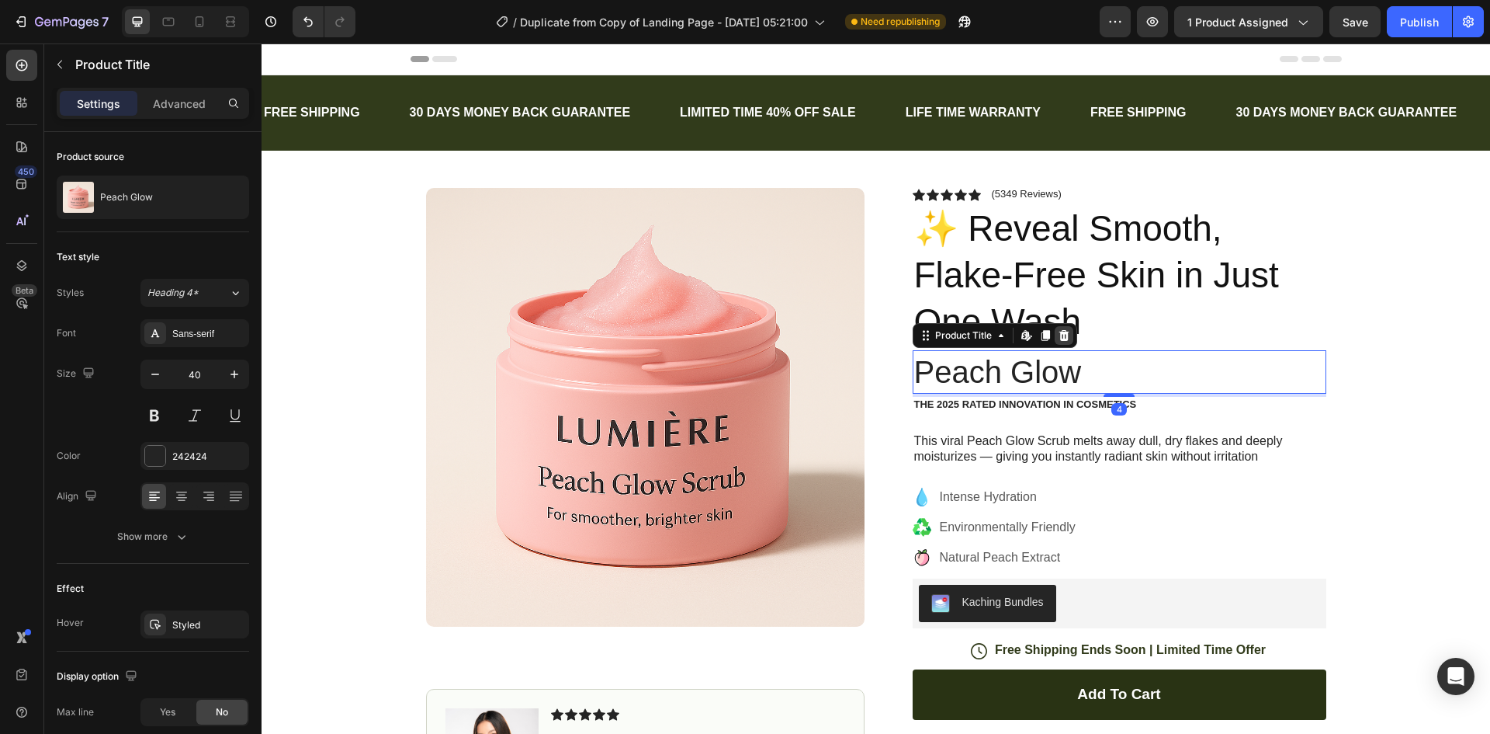
click at [1064, 335] on icon at bounding box center [1064, 335] width 12 height 12
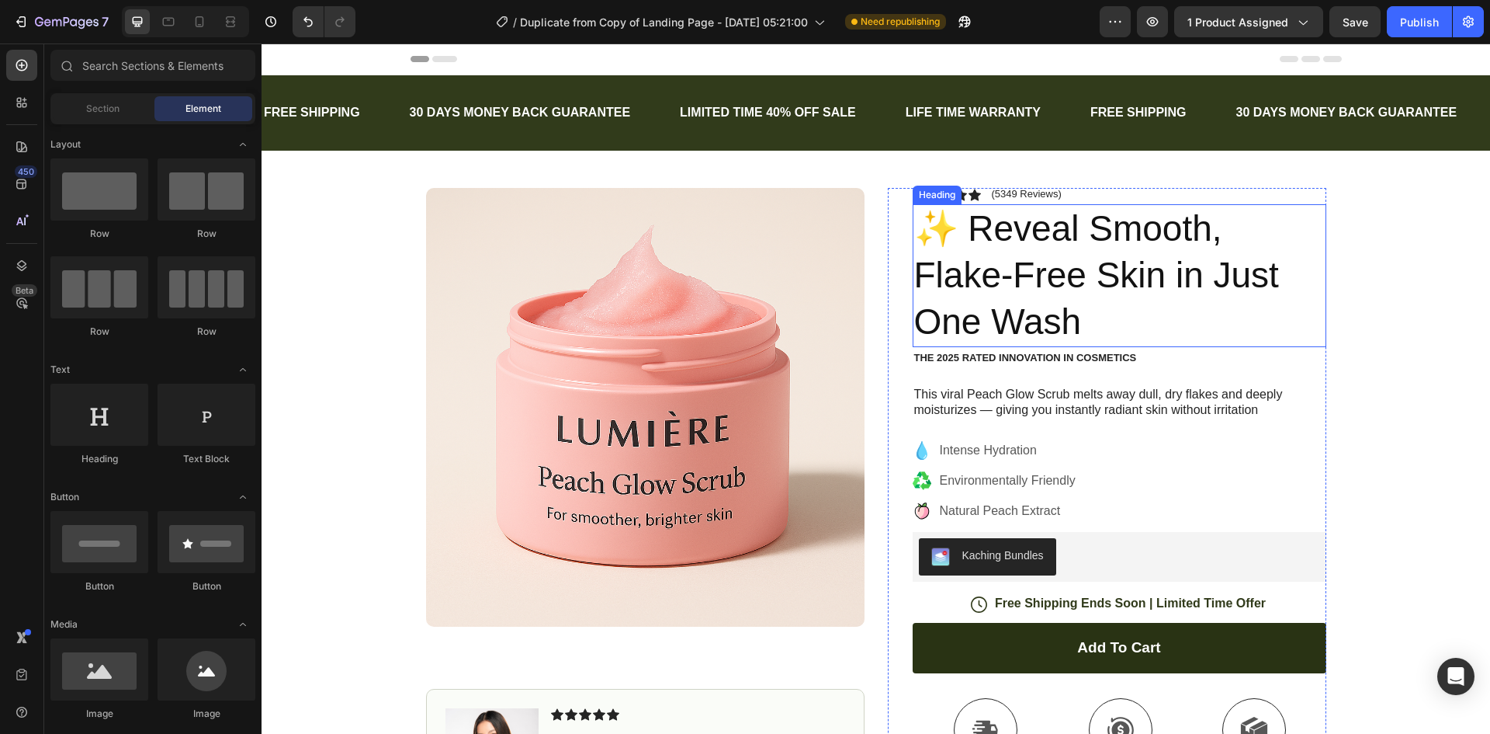
click at [967, 226] on p "✨ Reveal Smooth, Flake-Free Skin in Just One Wash" at bounding box center [1119, 275] width 411 height 139
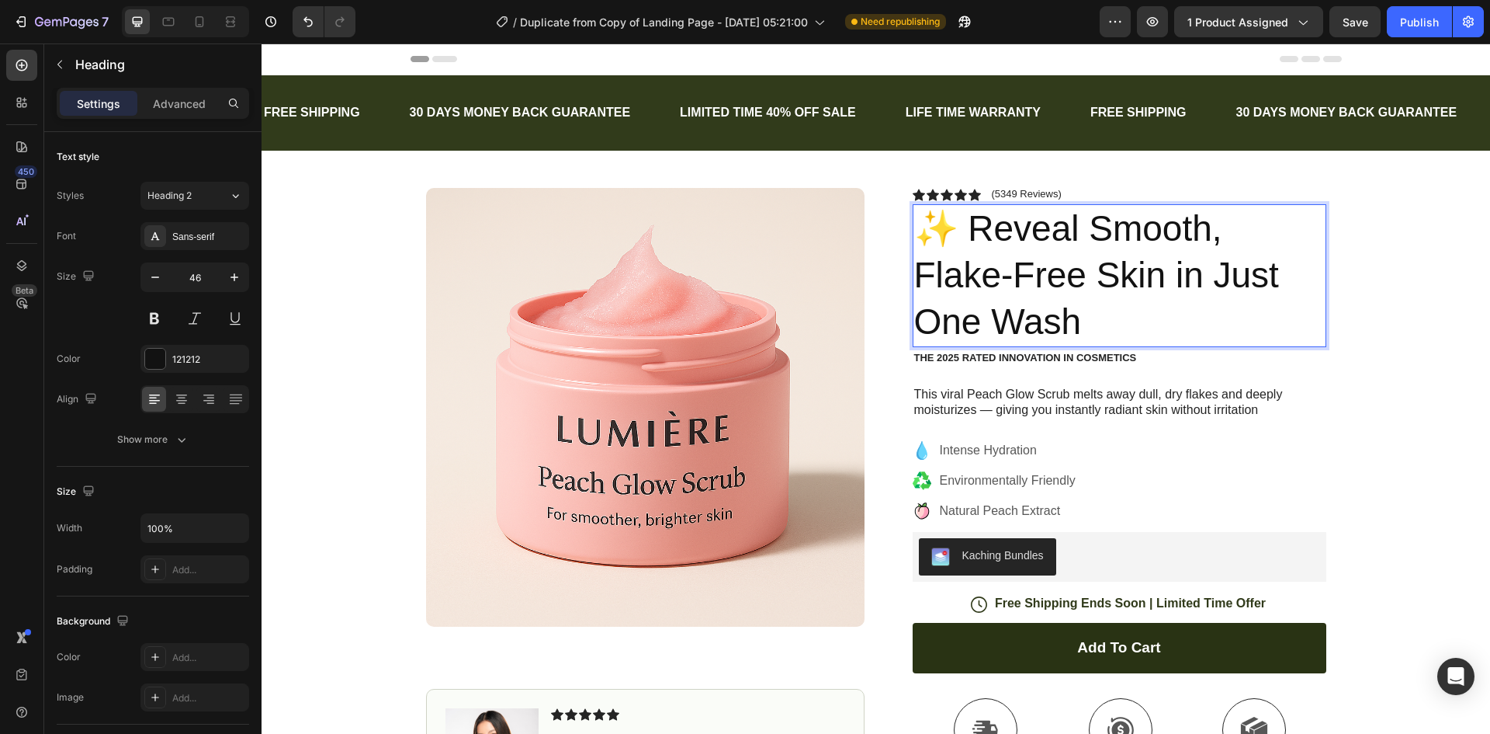
click at [971, 224] on p "✨ Reveal Smooth, Flake-Free Skin in Just One Wash" at bounding box center [1119, 275] width 411 height 139
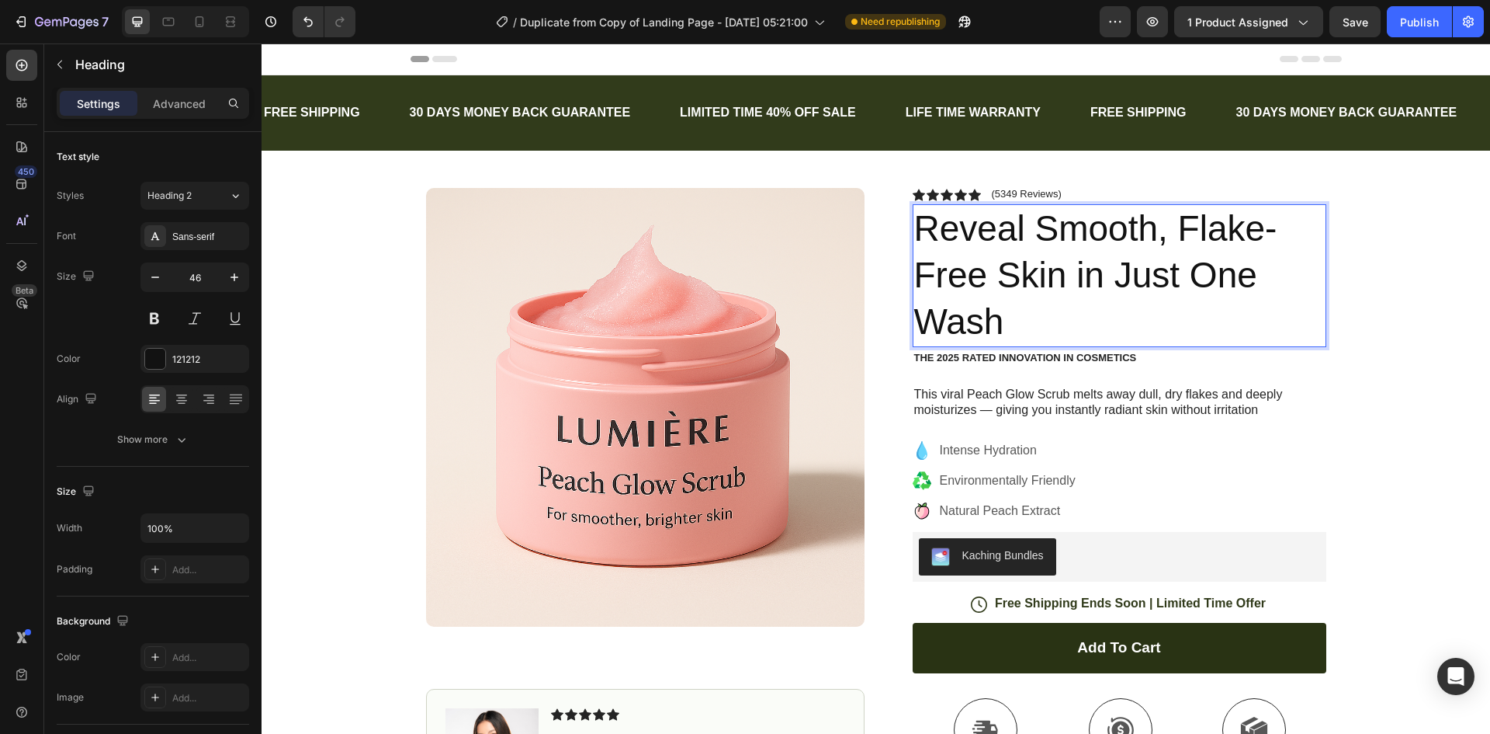
click at [1039, 299] on p "Reveal Smooth, Flake-Free Skin in Just One Wash" at bounding box center [1119, 275] width 411 height 139
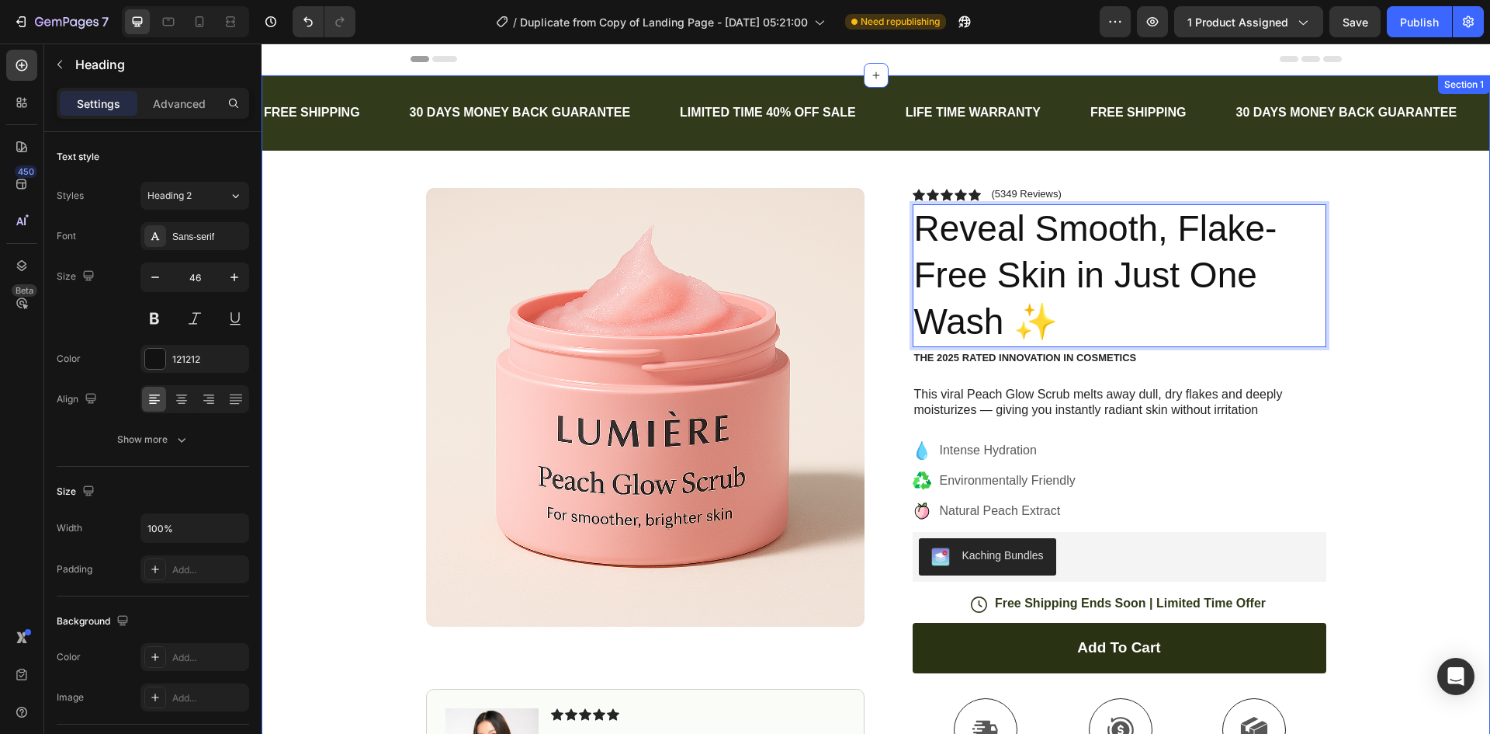
click at [1364, 376] on div "FREE SHIPPING Text Block 30 DAYS MONEY BACK GUARANTEE Text Block LIMITED TIME 4…" at bounding box center [876, 514] width 1229 height 878
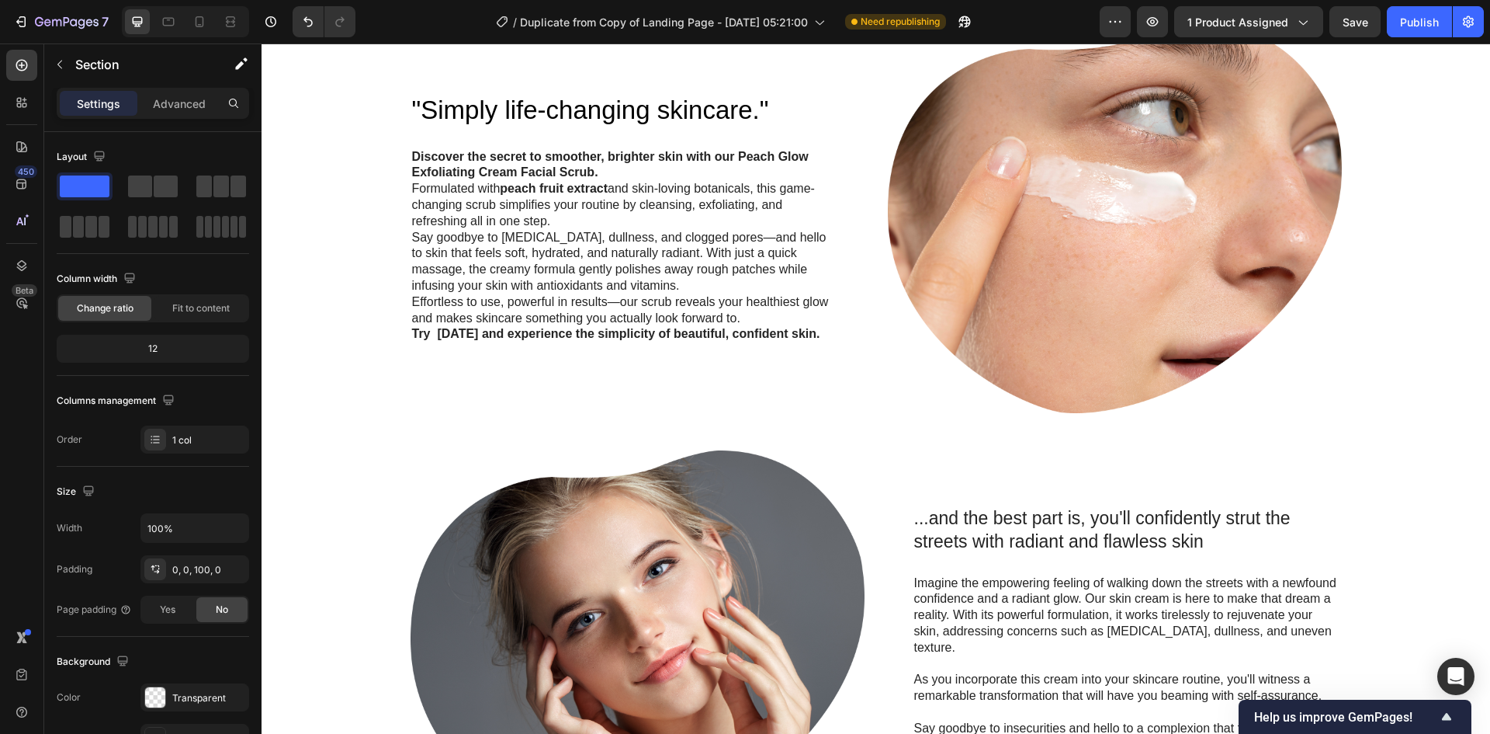
scroll to position [1087, 0]
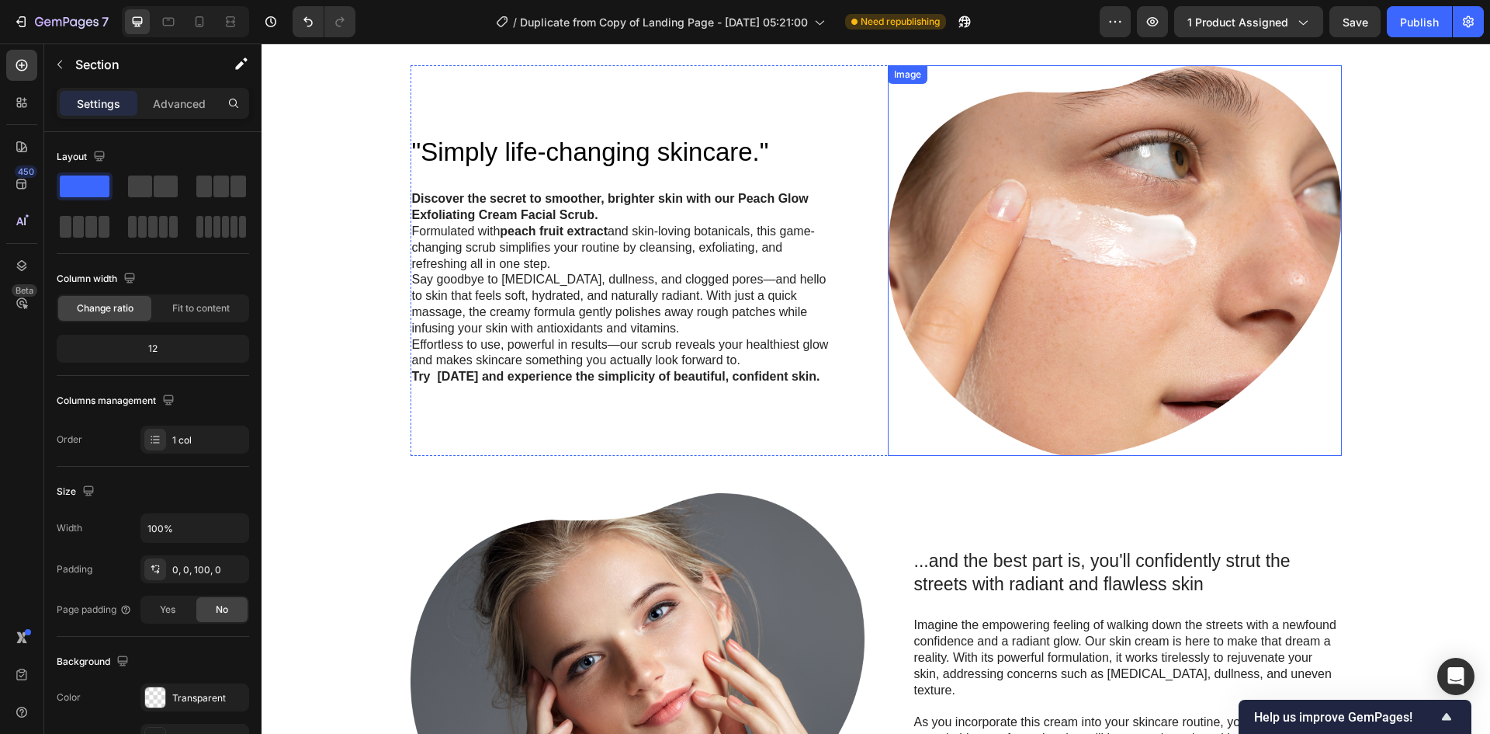
click at [1016, 255] on img at bounding box center [1115, 260] width 454 height 390
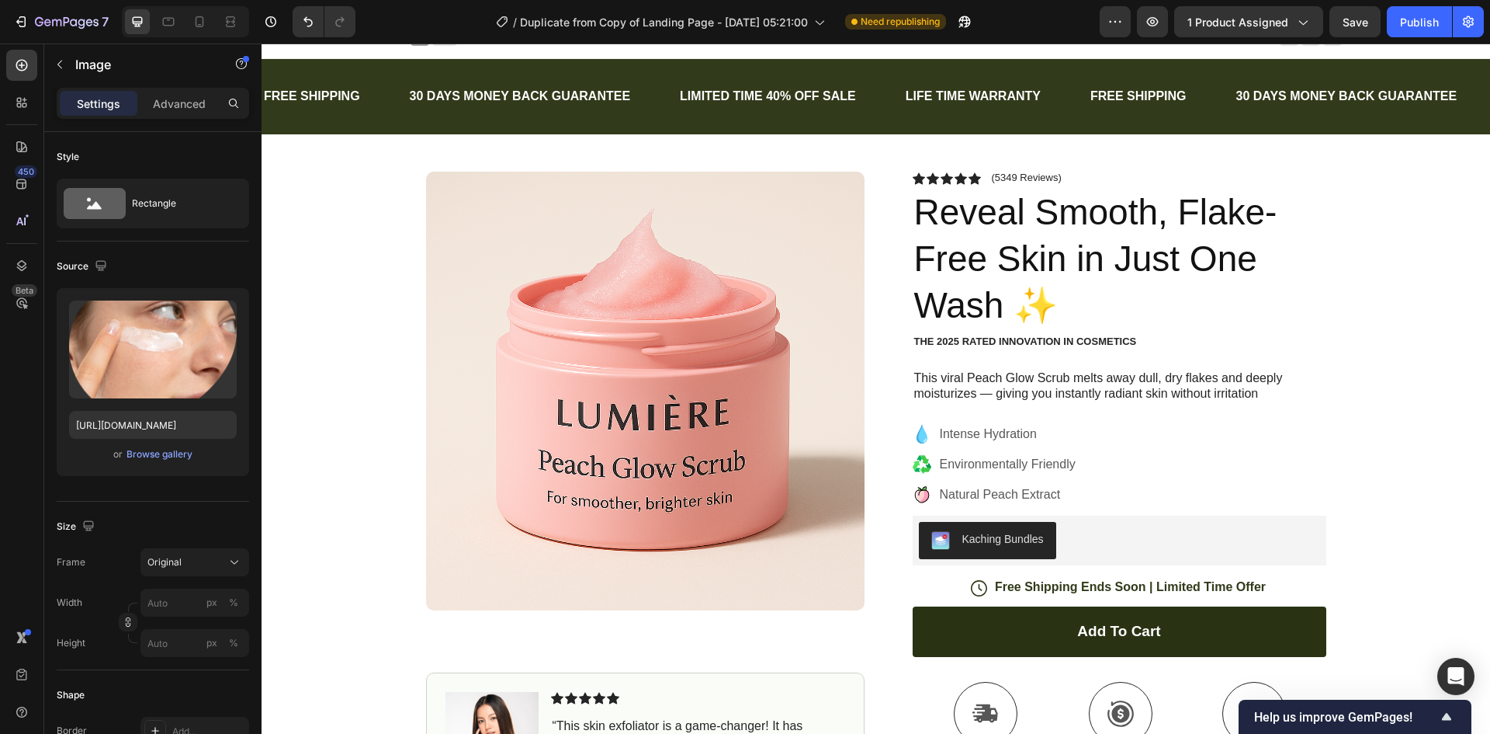
scroll to position [0, 0]
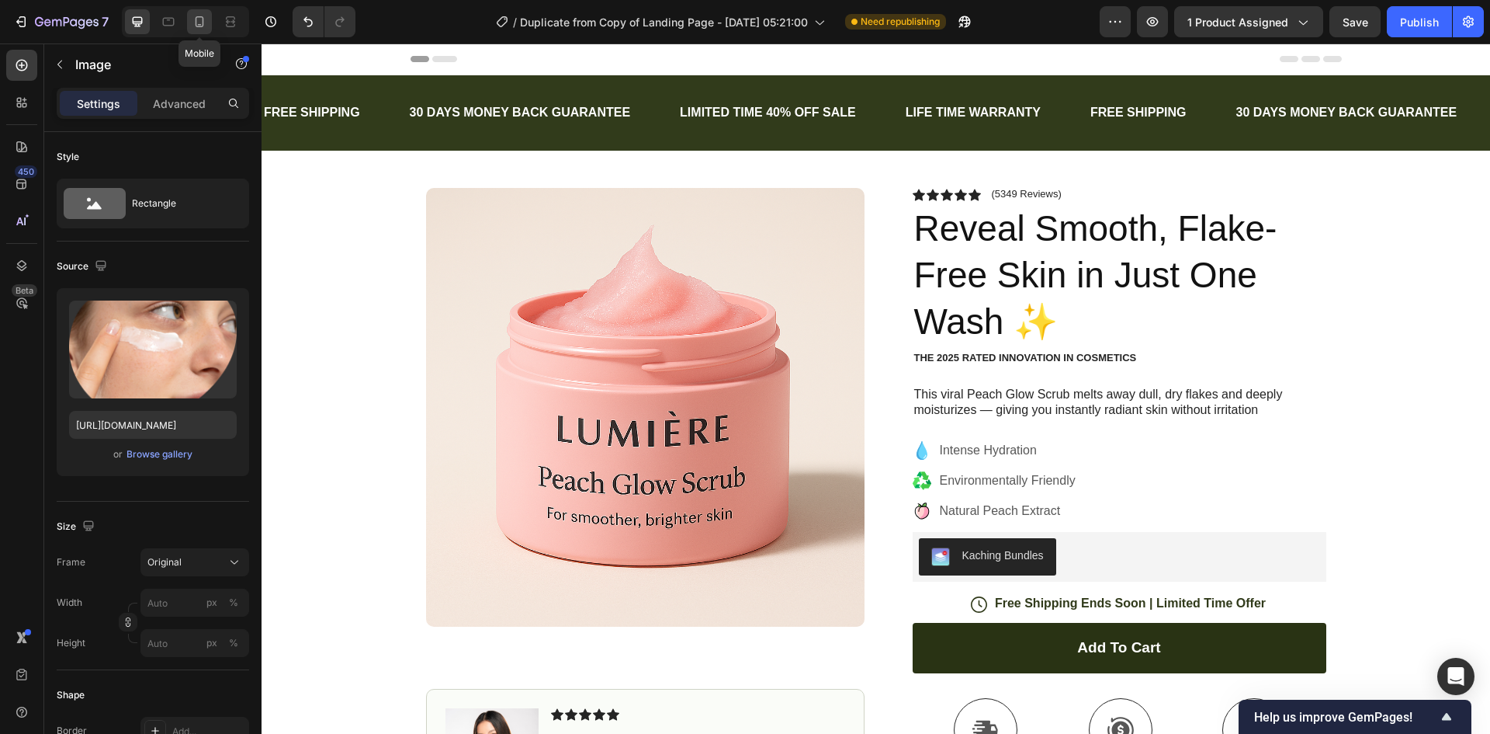
click at [202, 15] on icon at bounding box center [200, 22] width 16 height 16
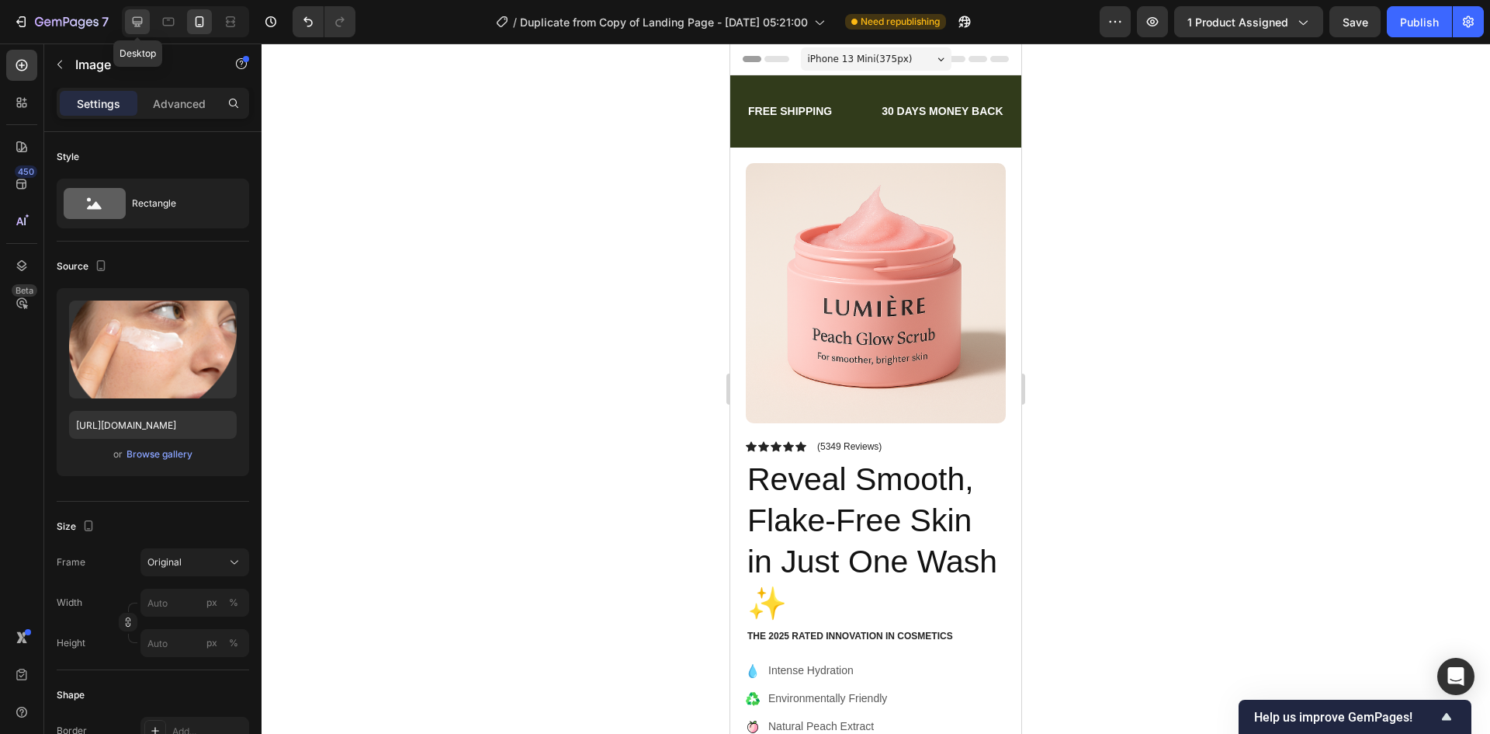
click at [134, 18] on icon at bounding box center [138, 22] width 10 height 10
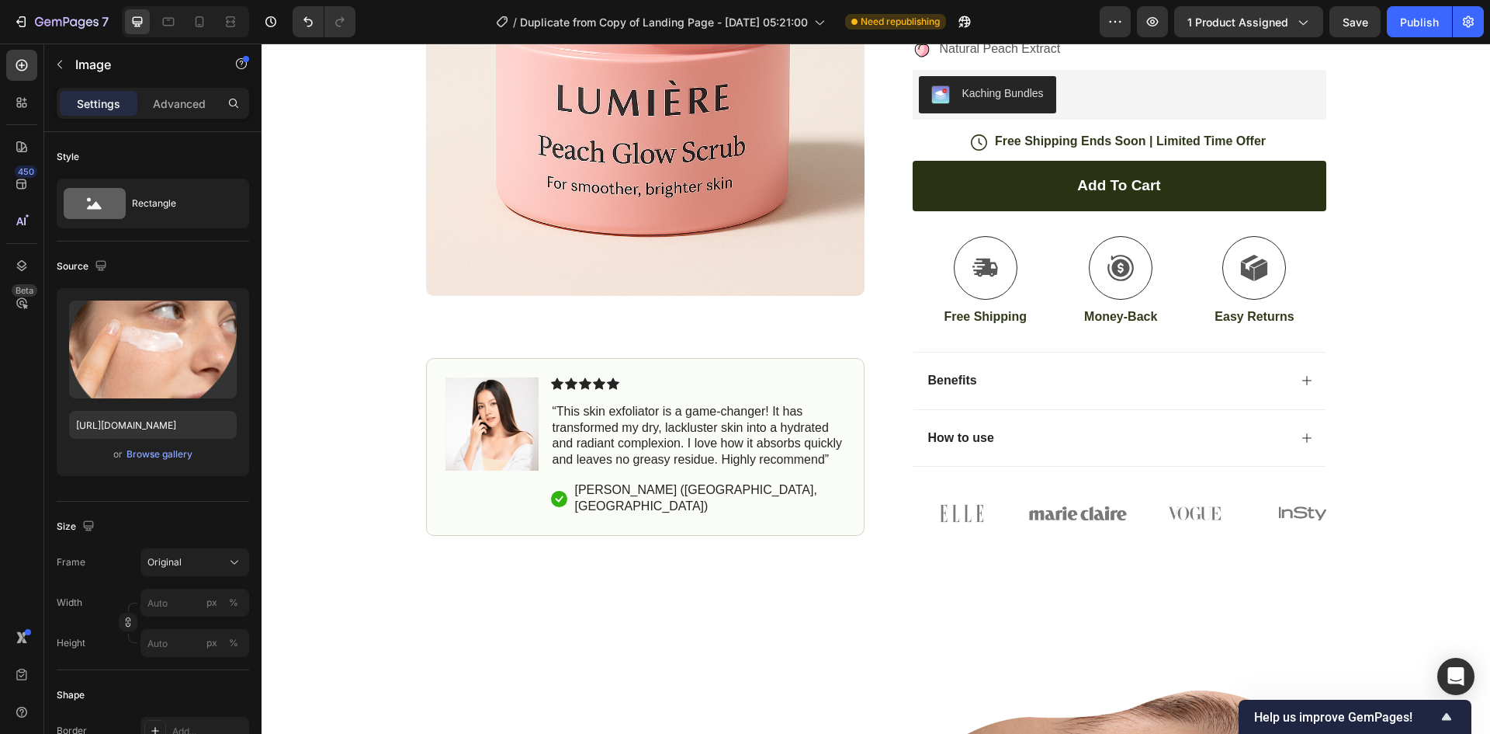
scroll to position [466, 0]
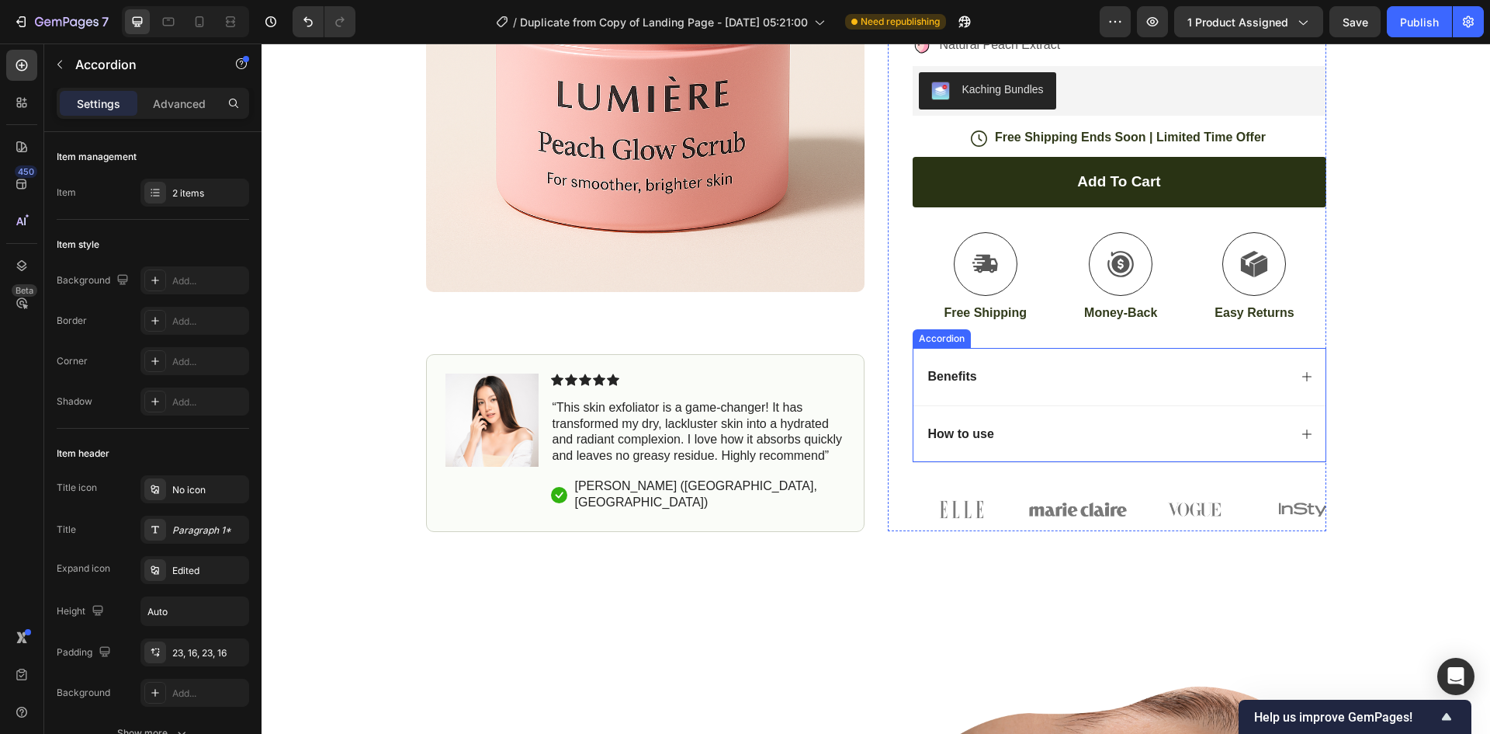
click at [1301, 380] on icon at bounding box center [1307, 376] width 12 height 12
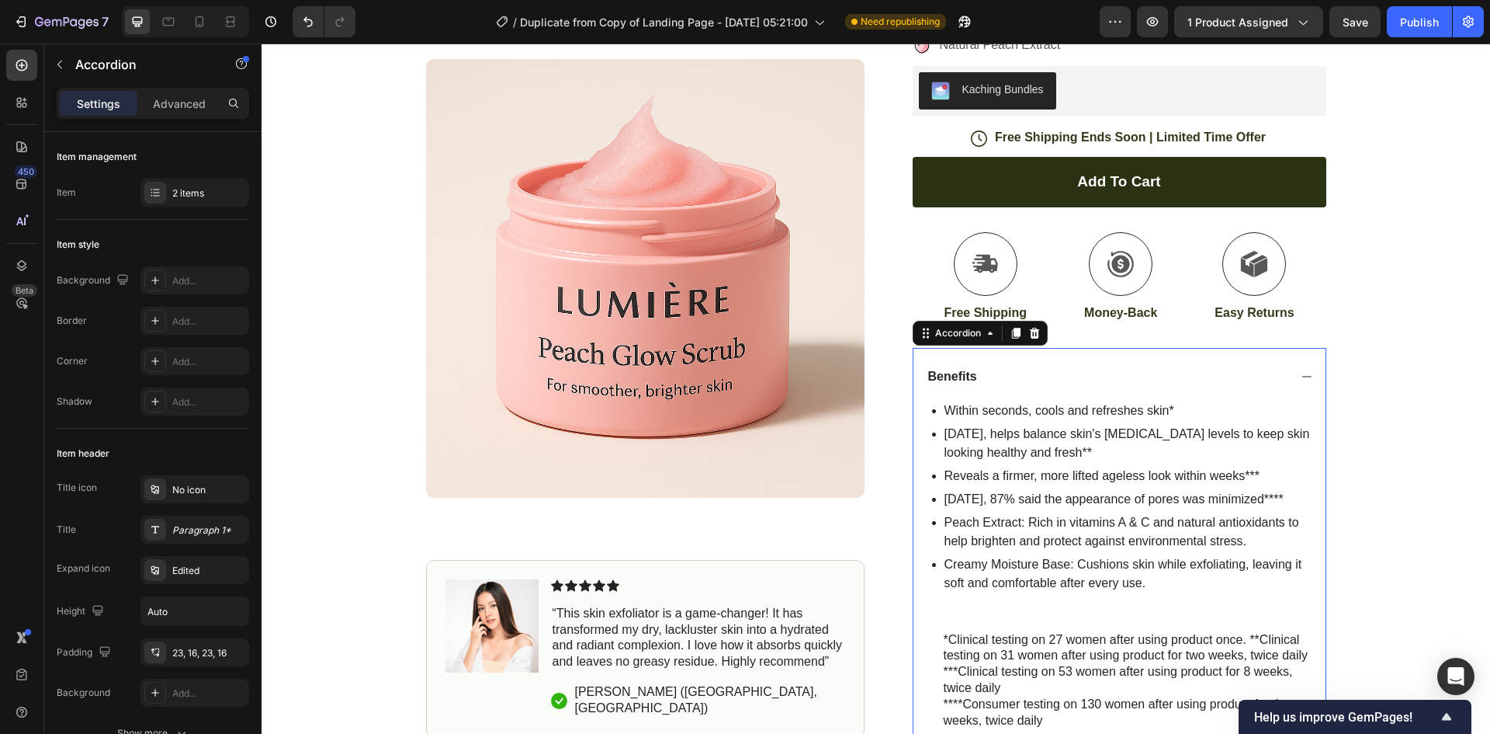
click at [1301, 378] on icon at bounding box center [1307, 376] width 12 height 12
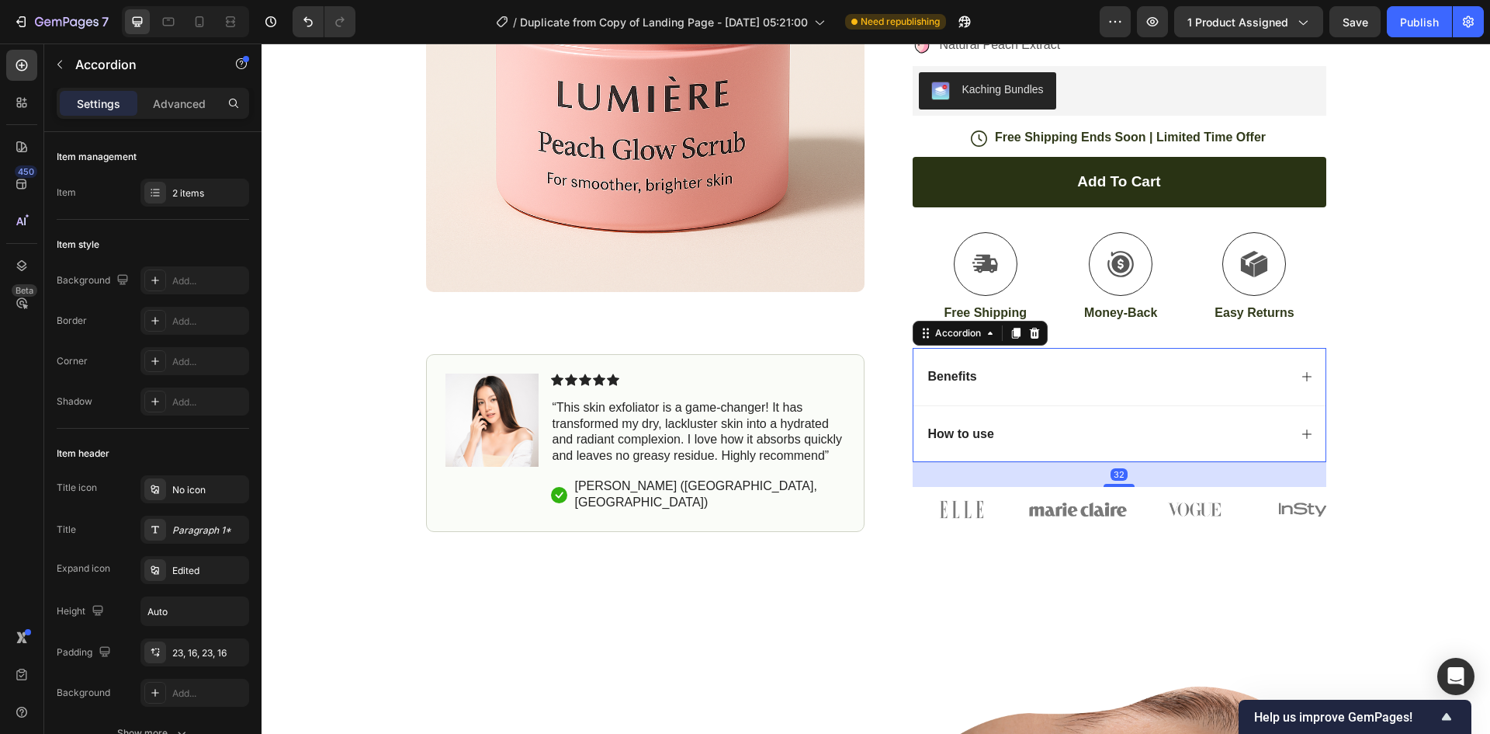
click at [1301, 378] on icon at bounding box center [1307, 376] width 12 height 12
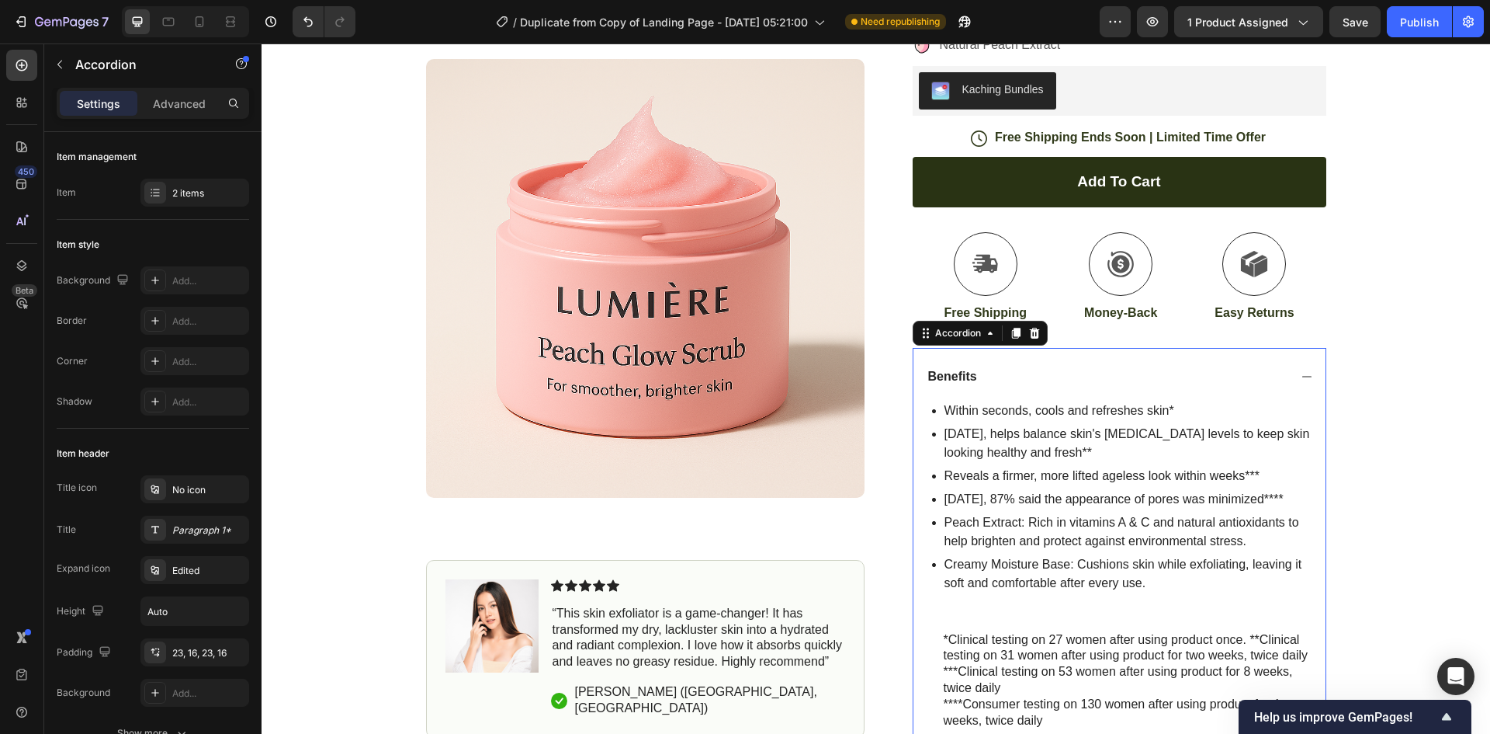
click at [1301, 378] on icon at bounding box center [1307, 376] width 12 height 12
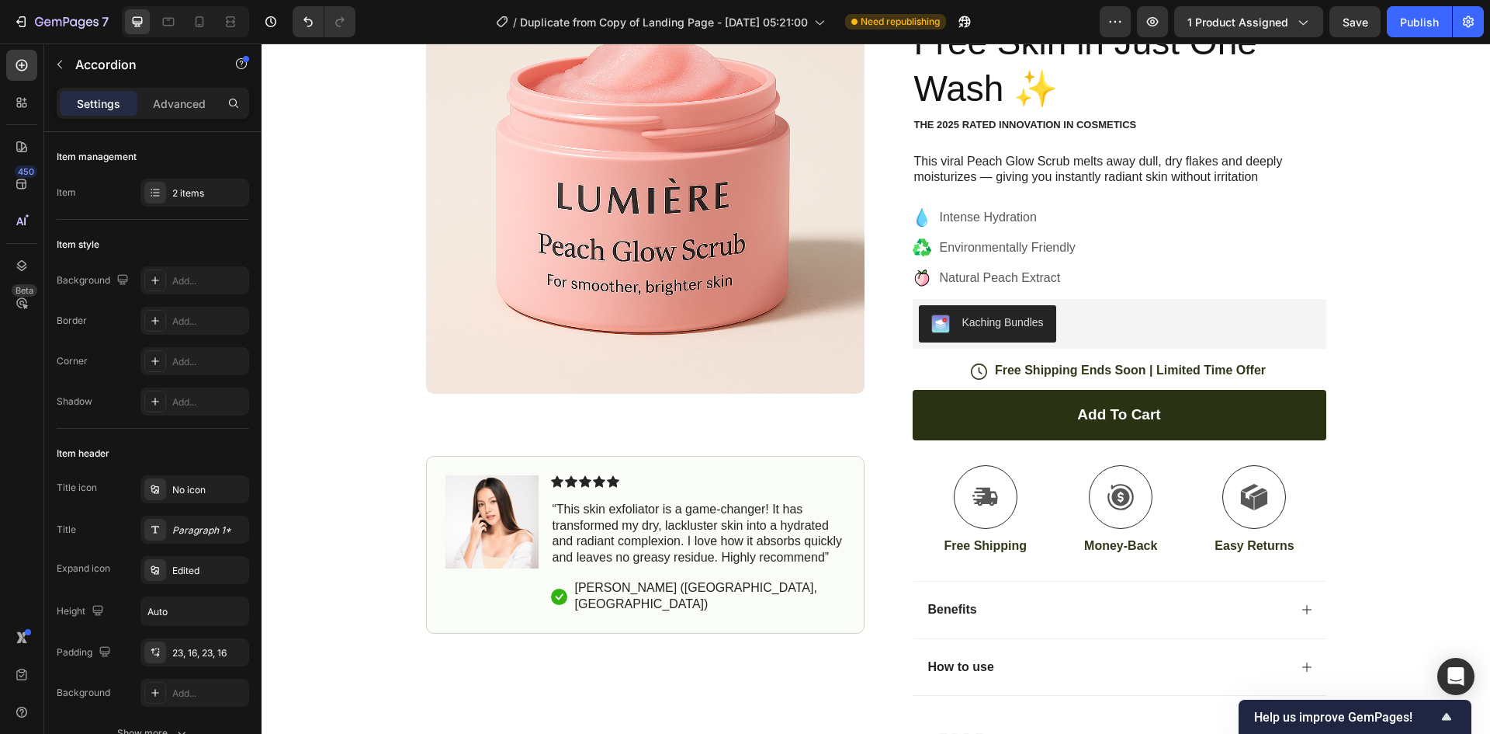
scroll to position [0, 0]
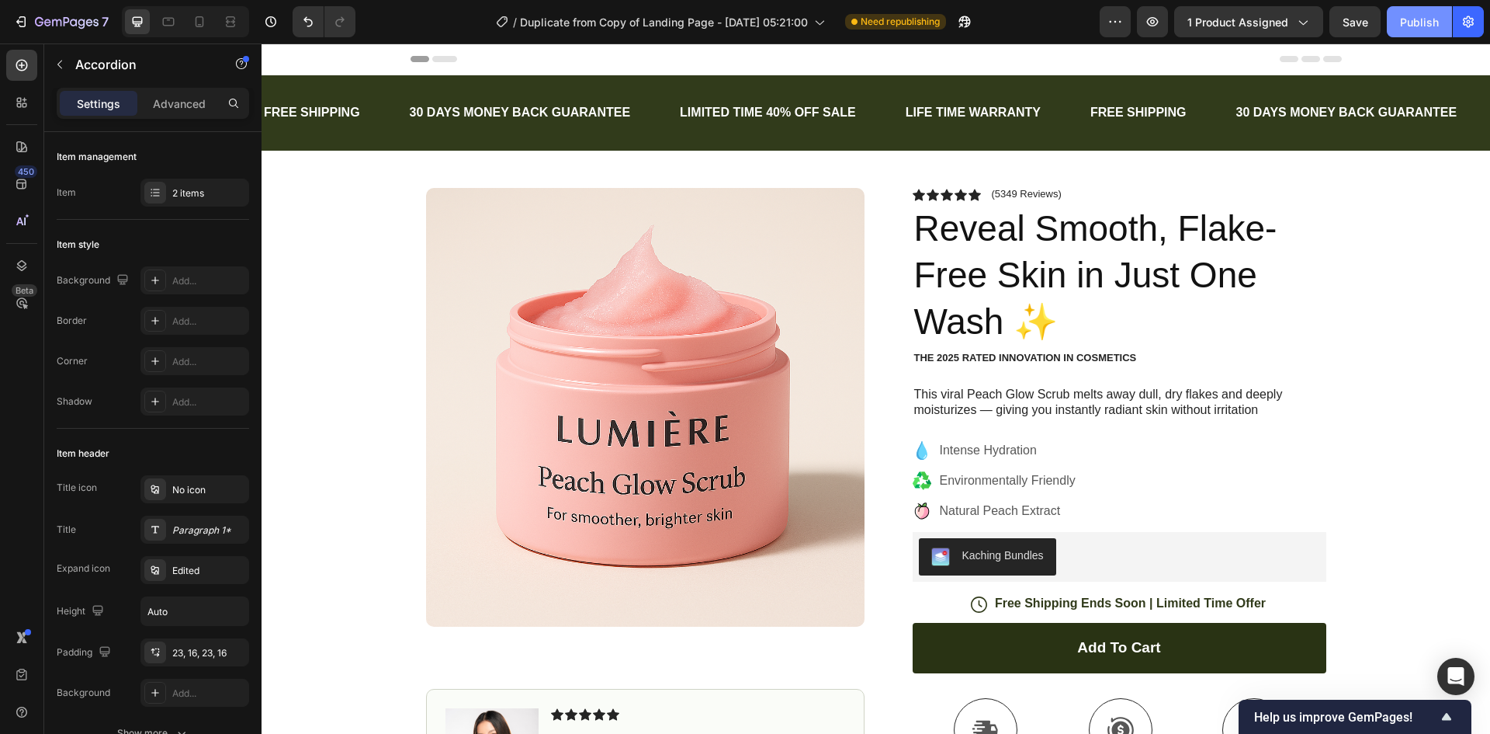
click at [1422, 9] on button "Publish" at bounding box center [1419, 21] width 65 height 31
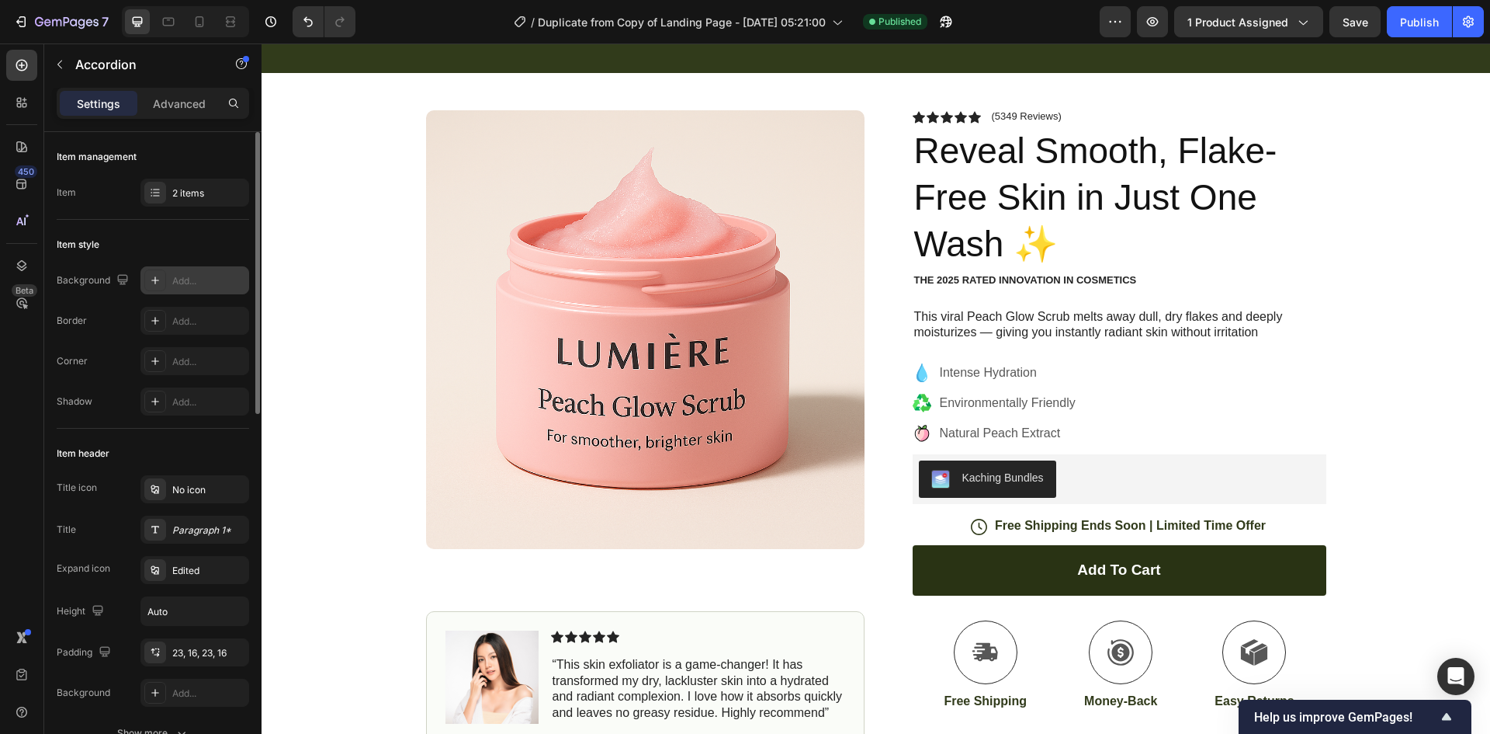
scroll to position [233, 0]
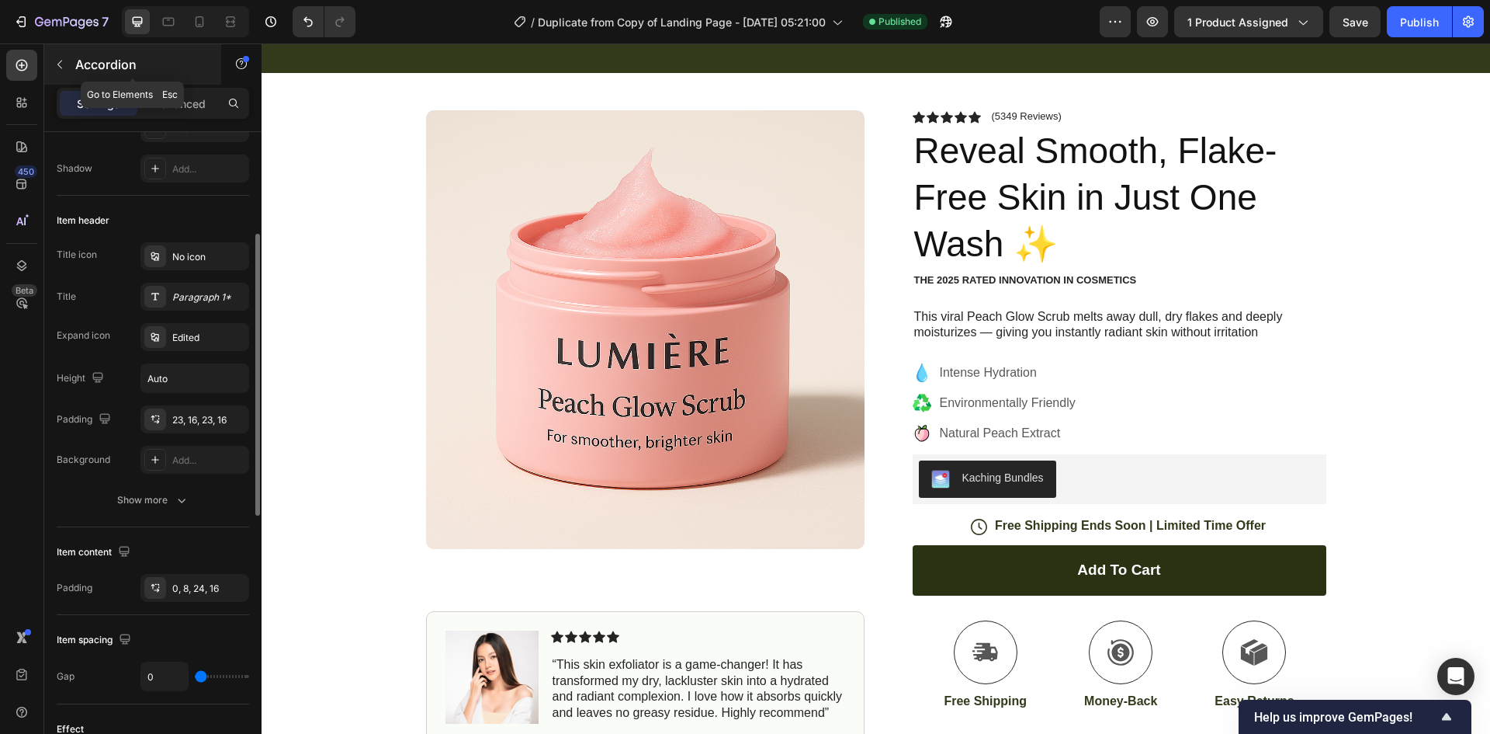
click at [60, 65] on icon "button" at bounding box center [60, 64] width 12 height 12
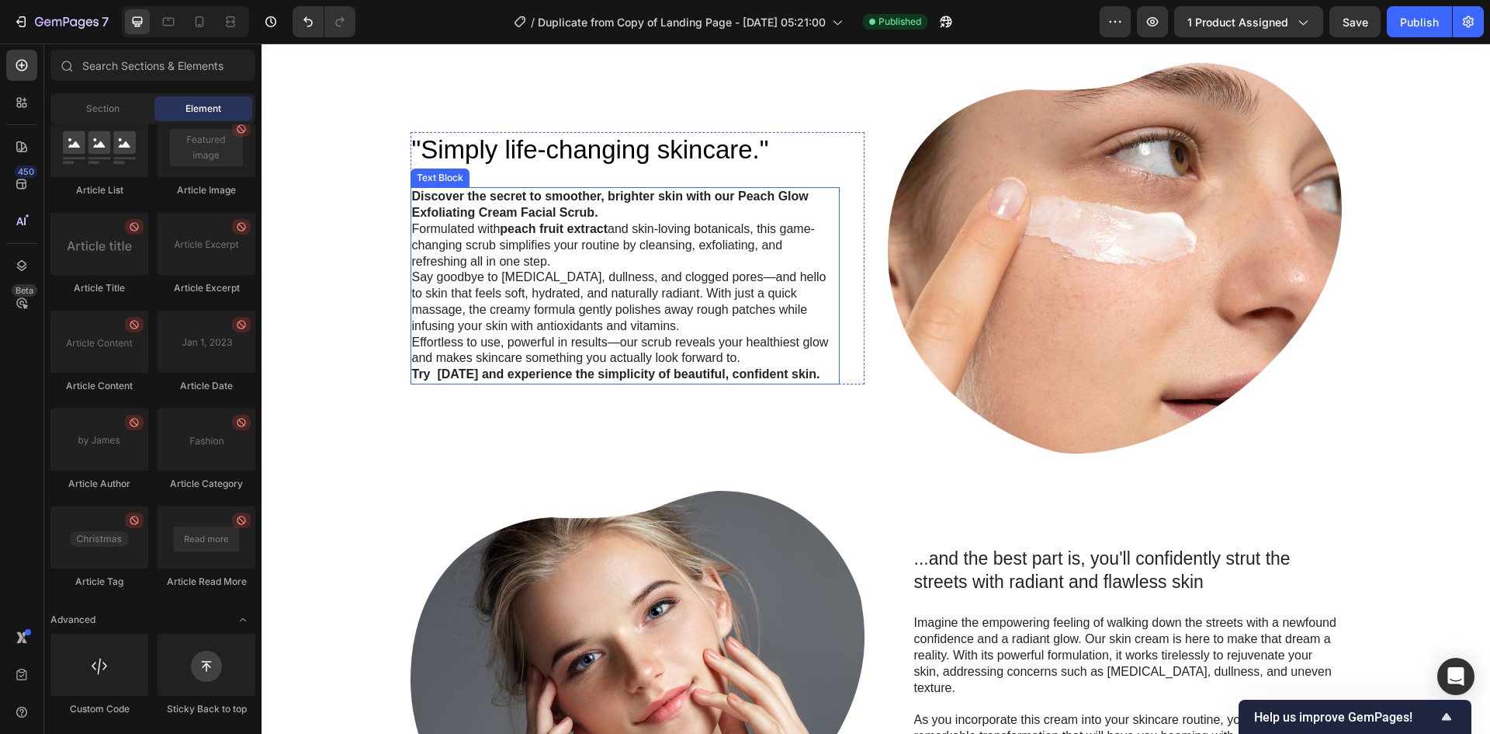
scroll to position [699, 0]
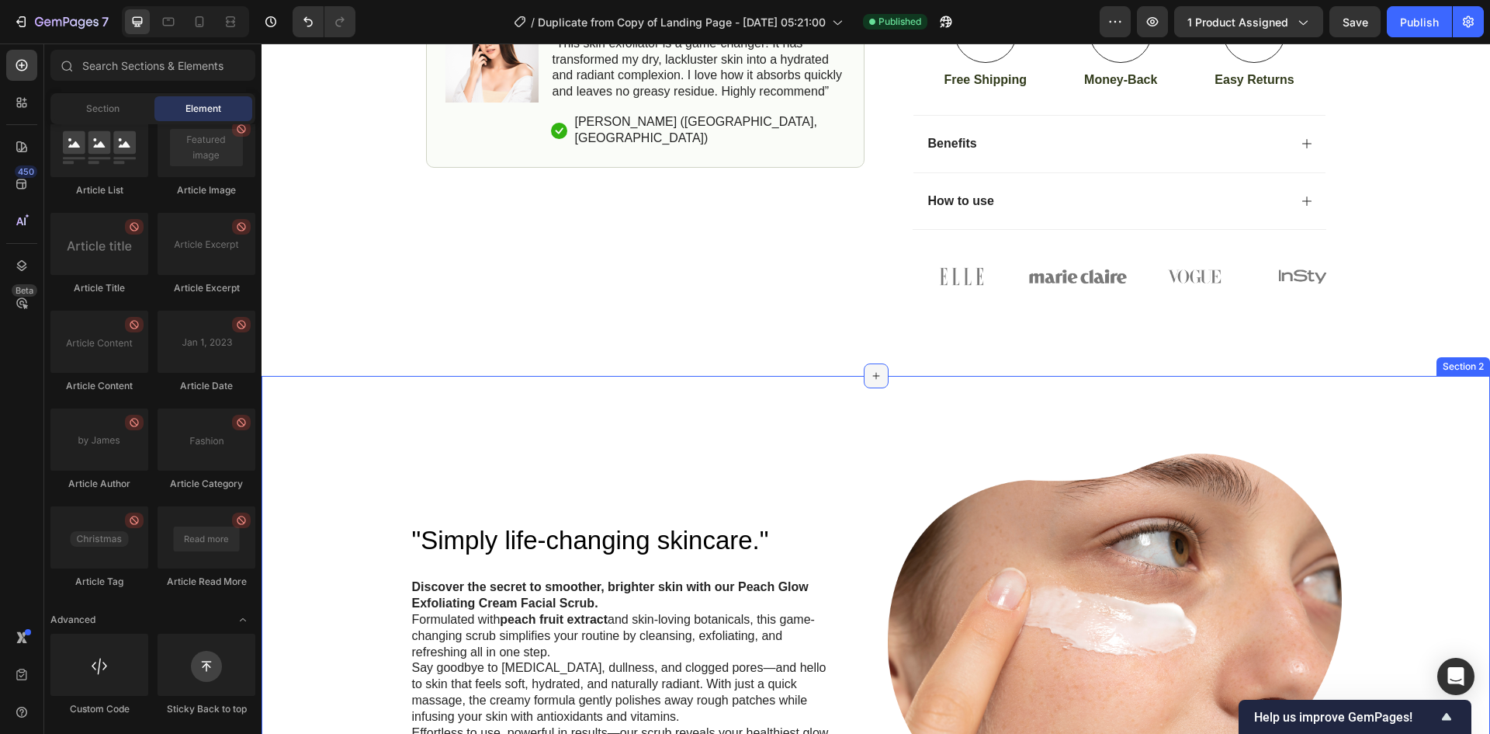
click at [870, 373] on icon at bounding box center [876, 376] width 12 height 12
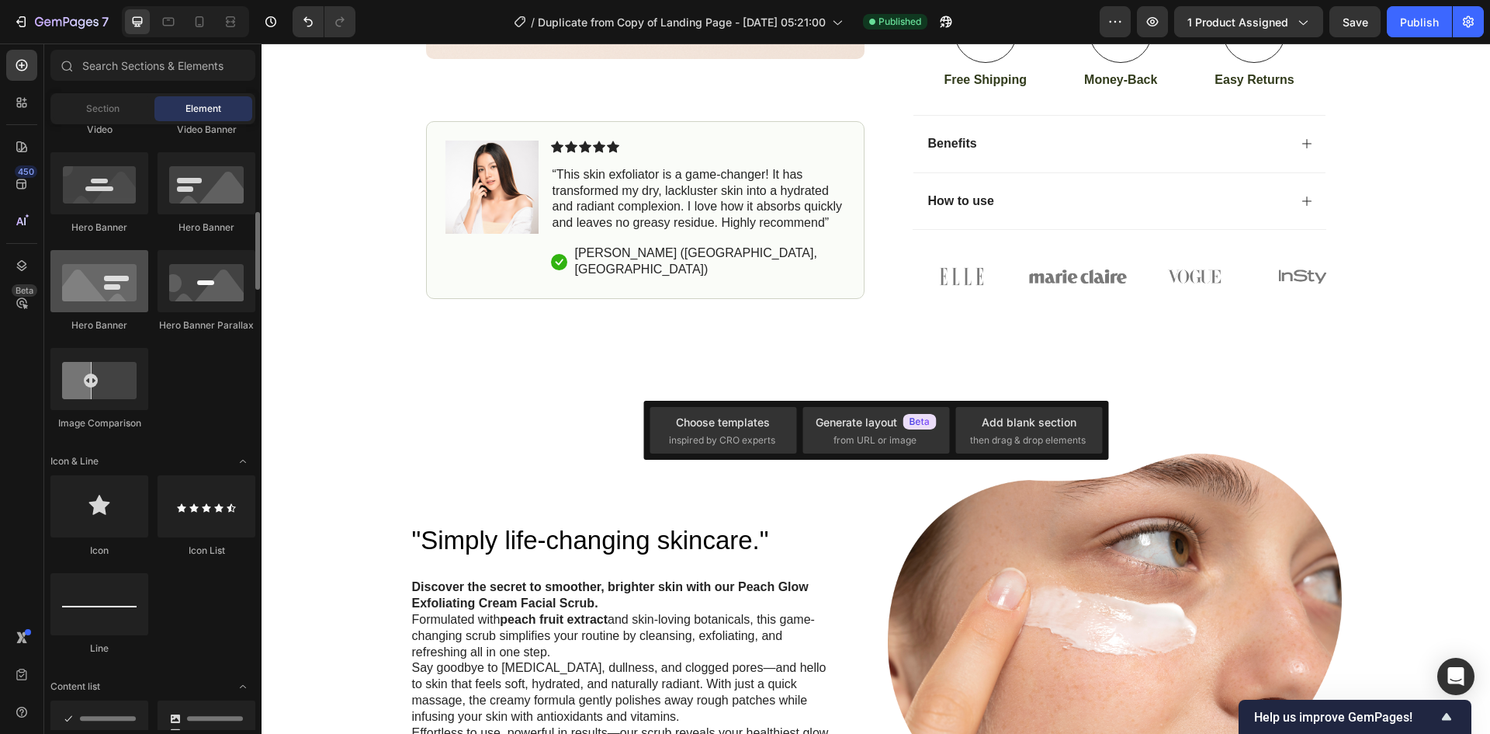
scroll to position [604, 0]
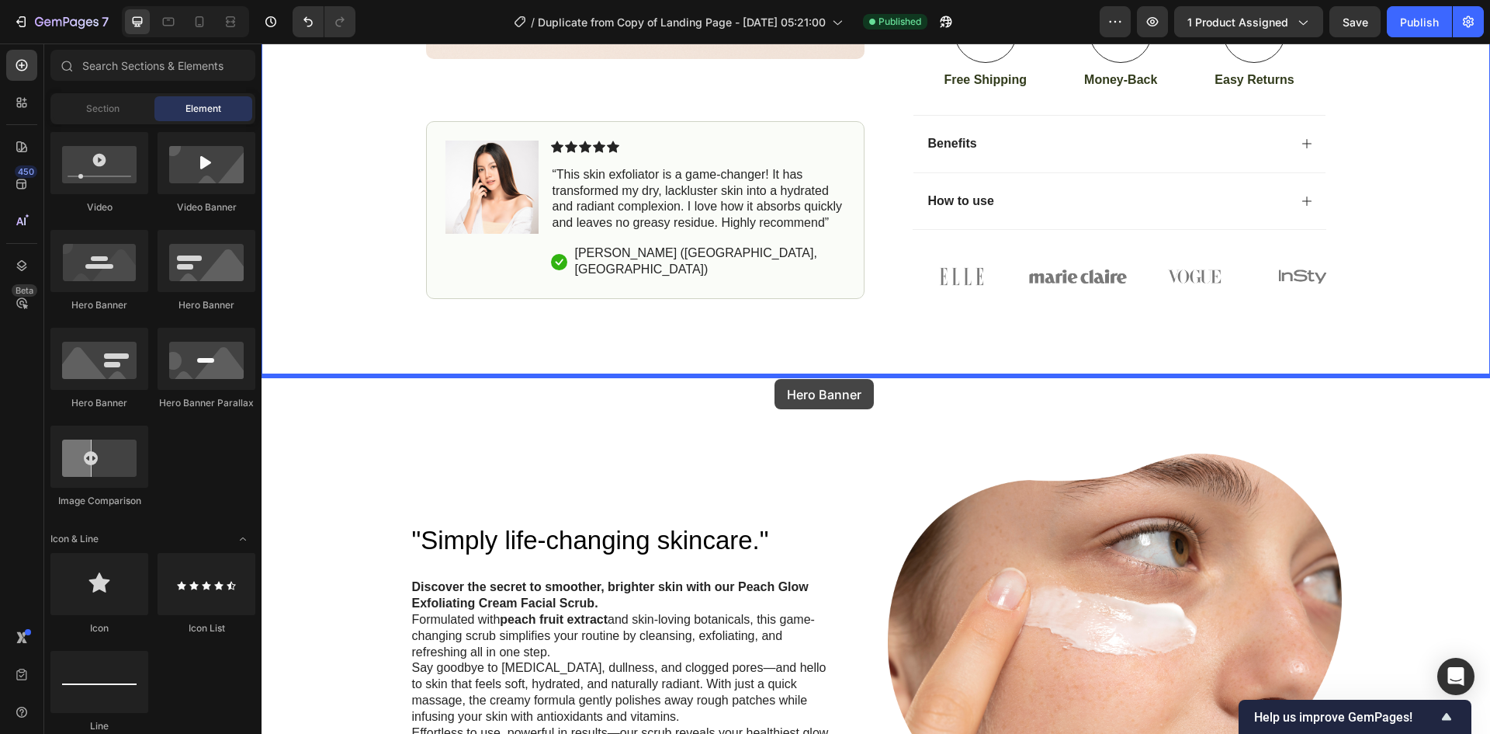
drag, startPoint x: 370, startPoint y: 314, endPoint x: 775, endPoint y: 379, distance: 409.7
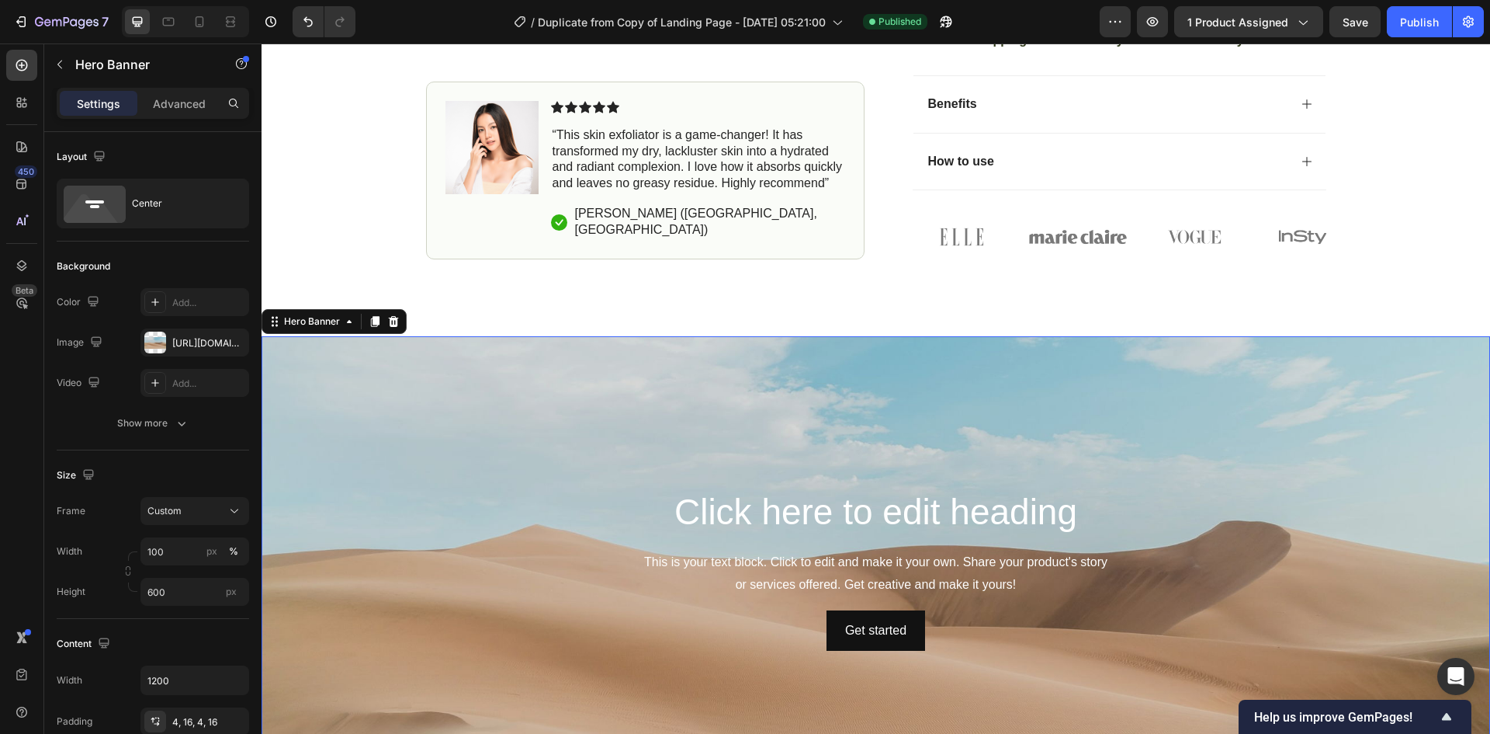
scroll to position [776, 0]
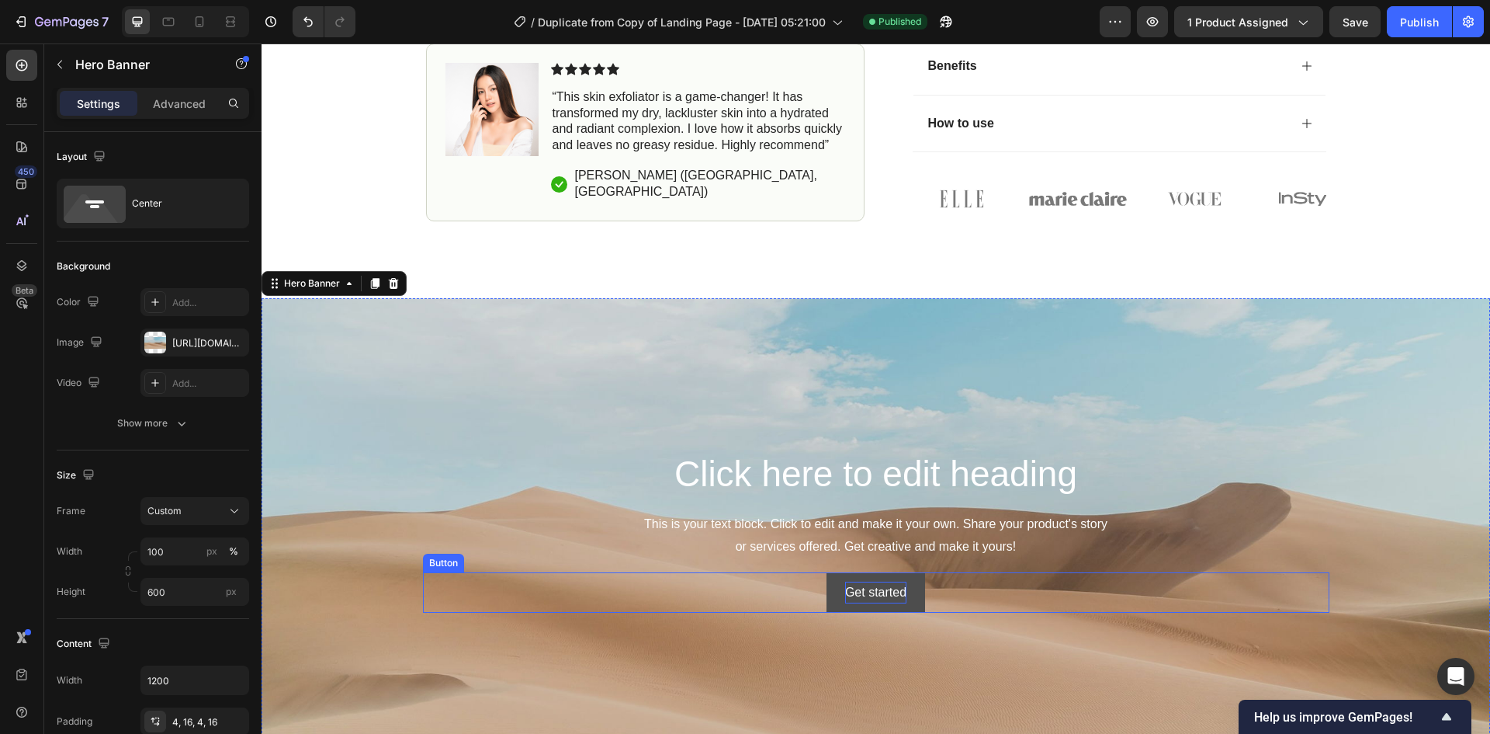
click at [868, 587] on div "Get started" at bounding box center [875, 592] width 61 height 23
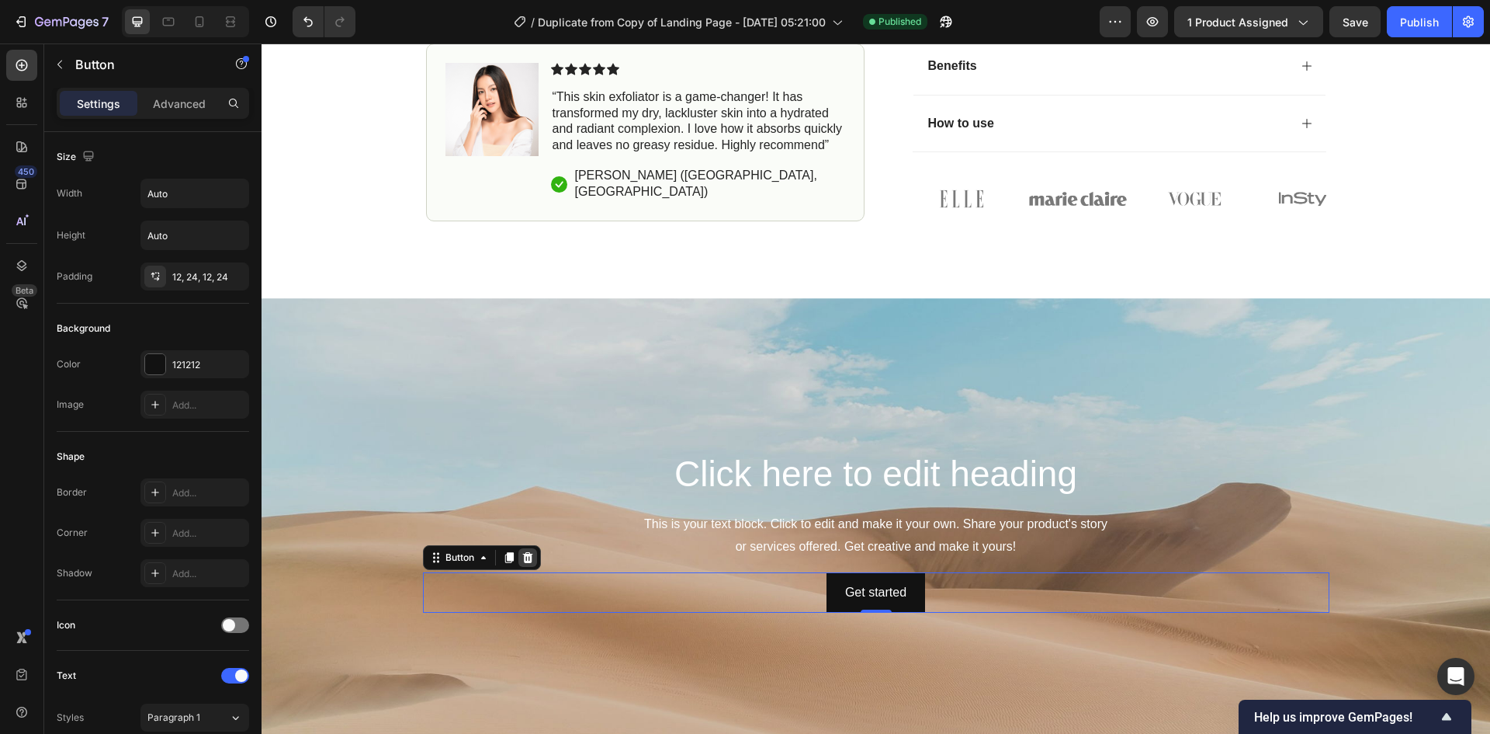
click at [522, 557] on icon at bounding box center [528, 557] width 12 height 12
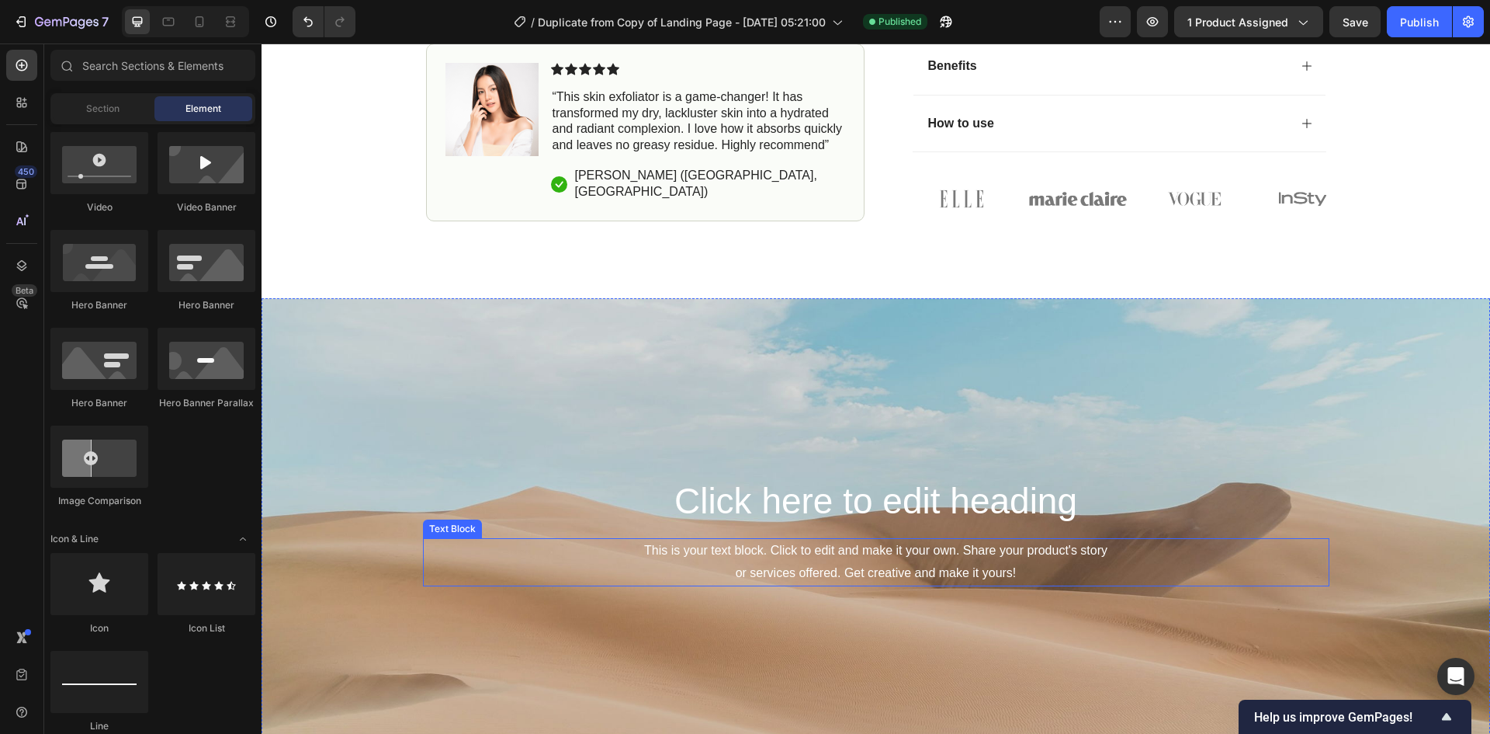
click at [780, 552] on div "This is your text block. Click to edit and make it your own. Share your product…" at bounding box center [876, 562] width 907 height 48
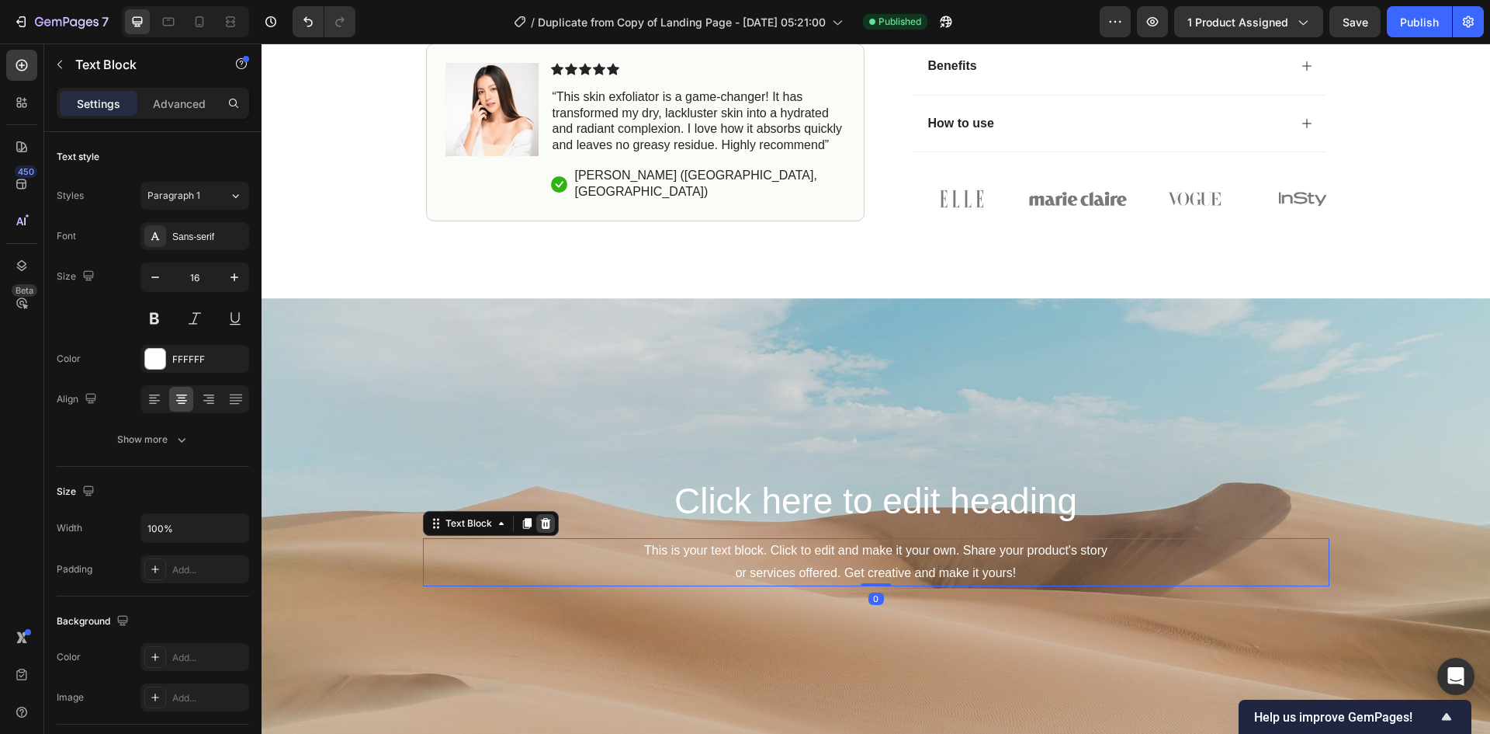
click at [546, 522] on div at bounding box center [545, 523] width 19 height 19
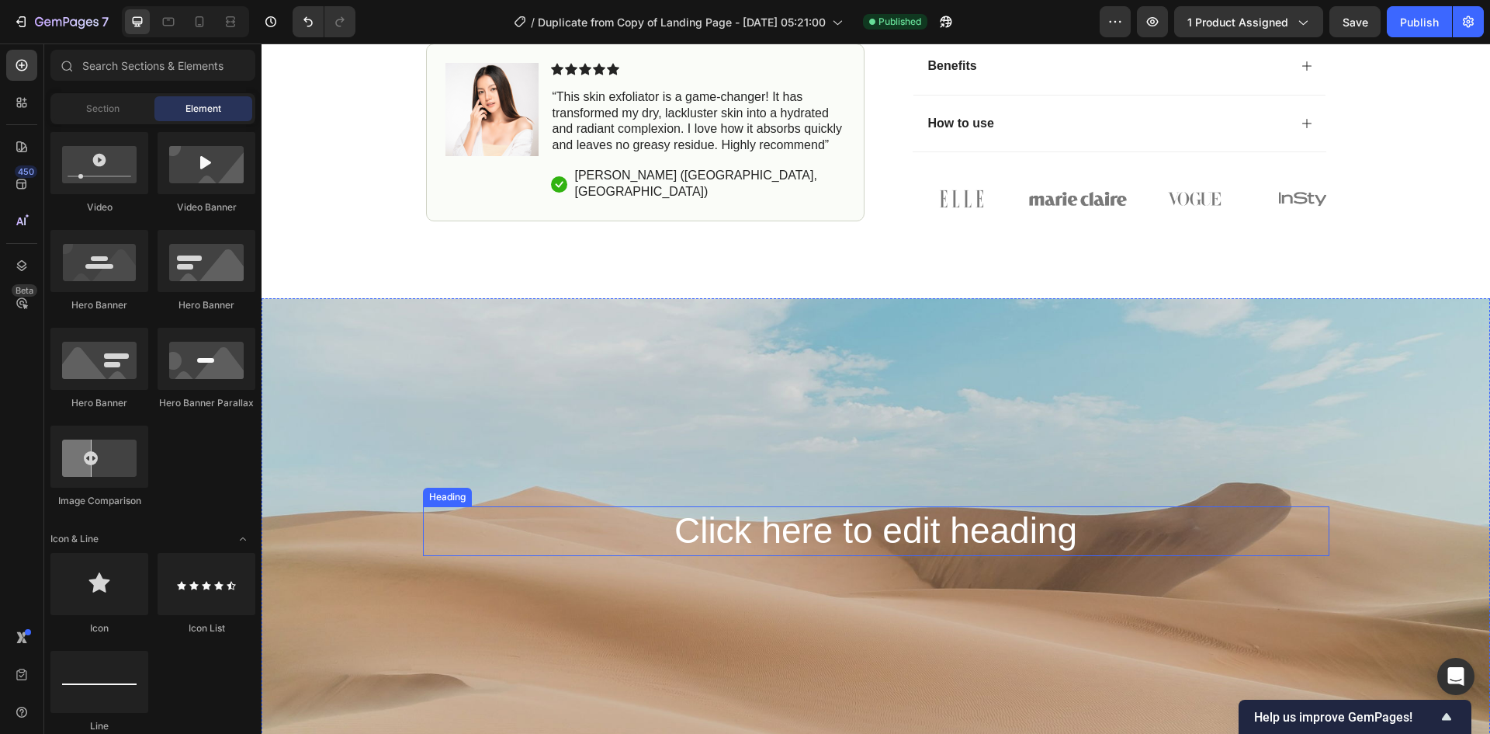
click at [759, 531] on h2 "Click here to edit heading" at bounding box center [876, 531] width 907 height 50
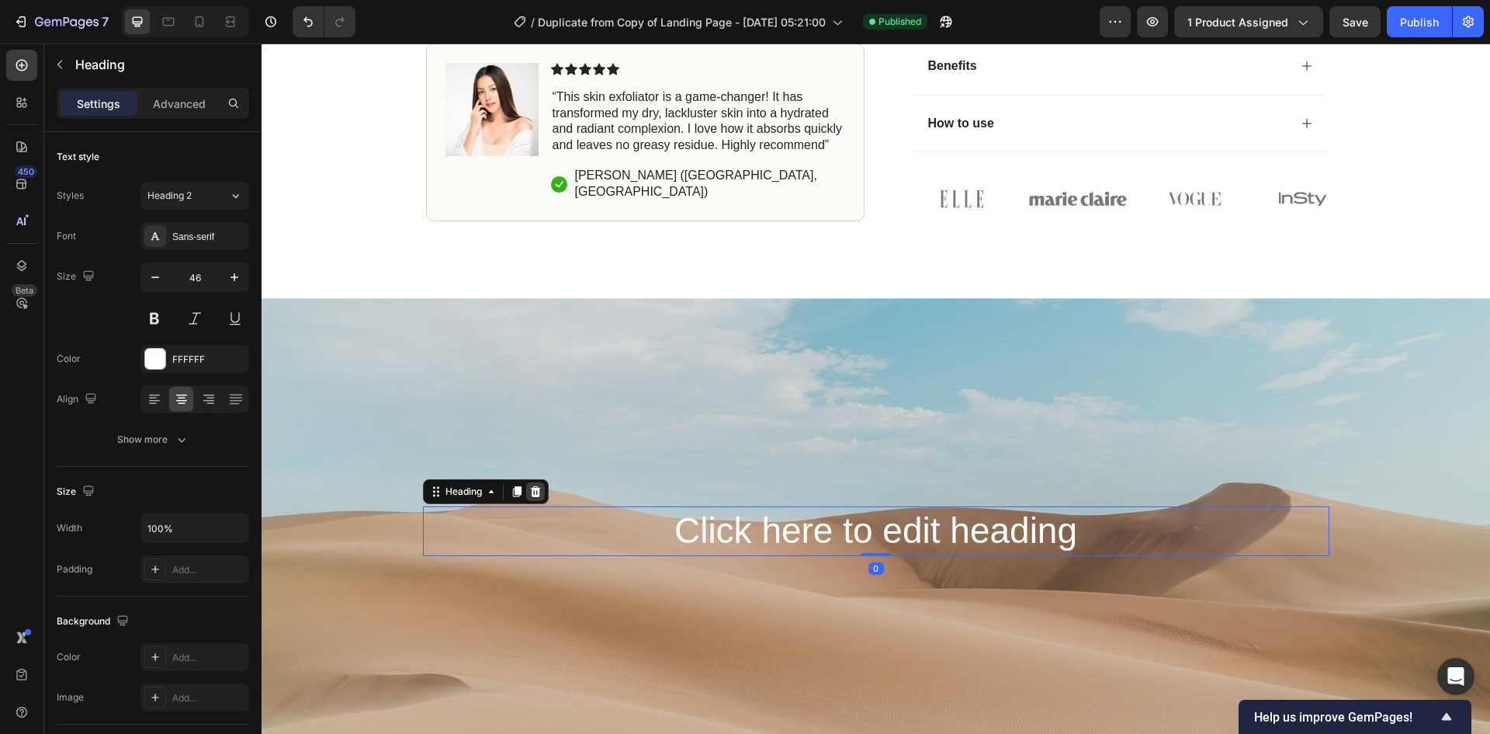
click at [535, 491] on icon at bounding box center [535, 491] width 12 height 12
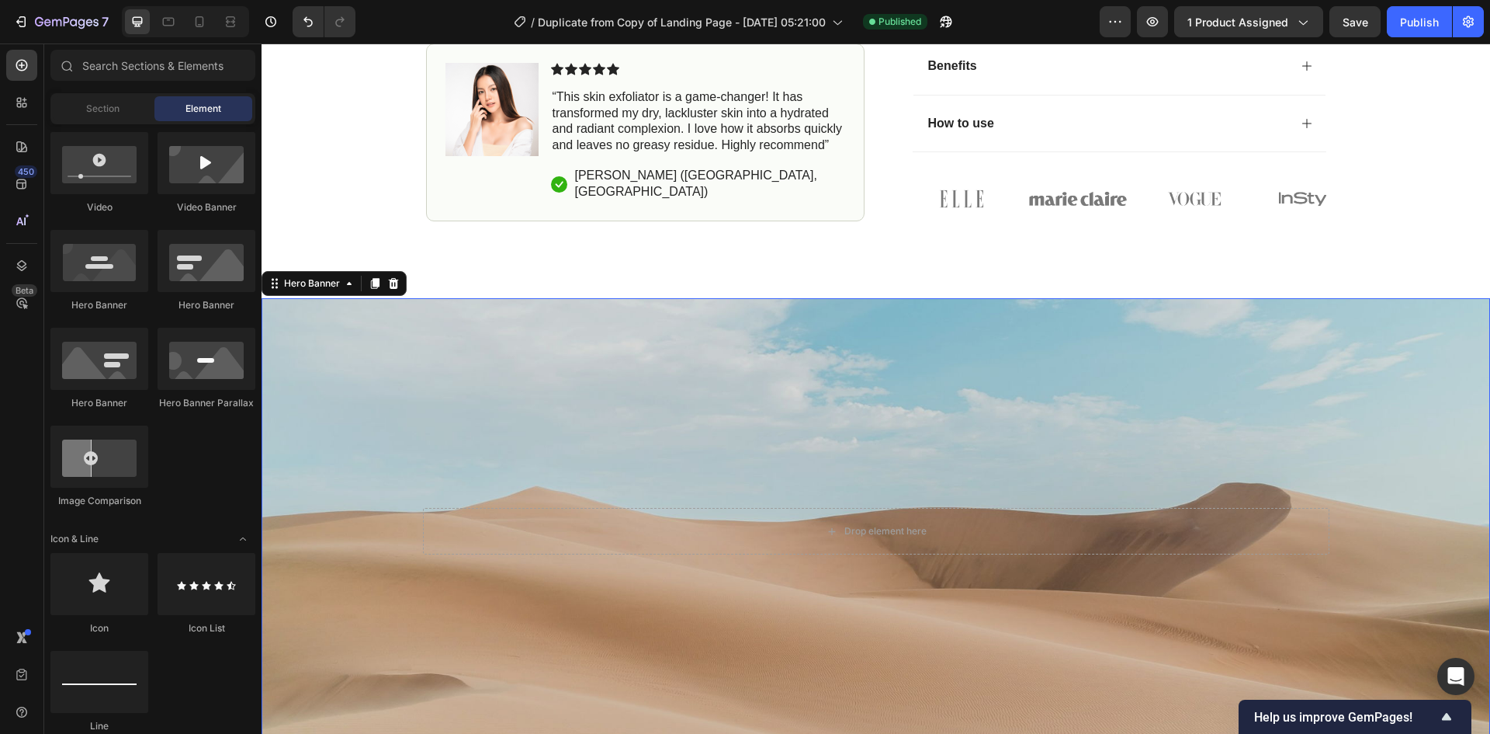
click at [546, 467] on div "Background Image" at bounding box center [876, 531] width 1229 height 466
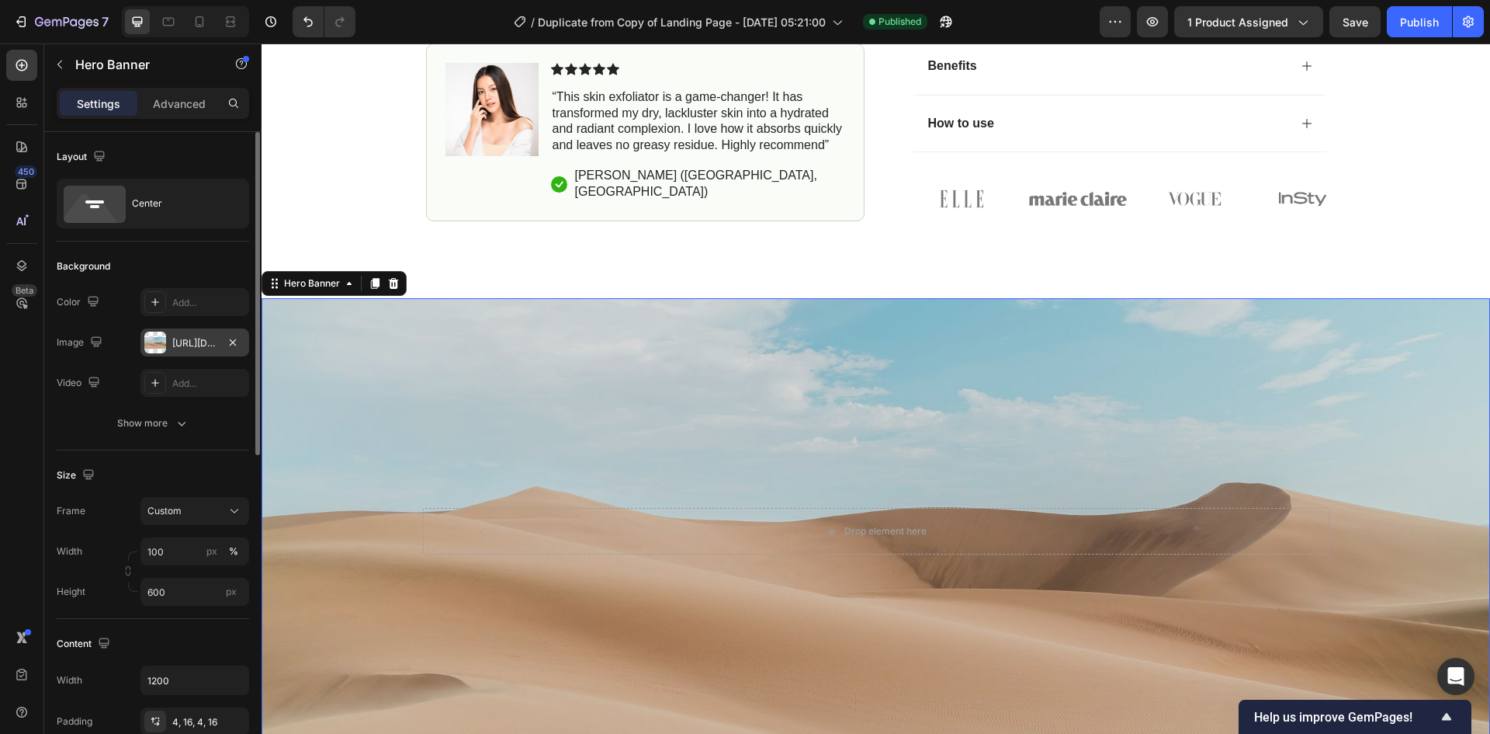
click at [174, 342] on div "[URL][DOMAIN_NAME]" at bounding box center [194, 343] width 45 height 14
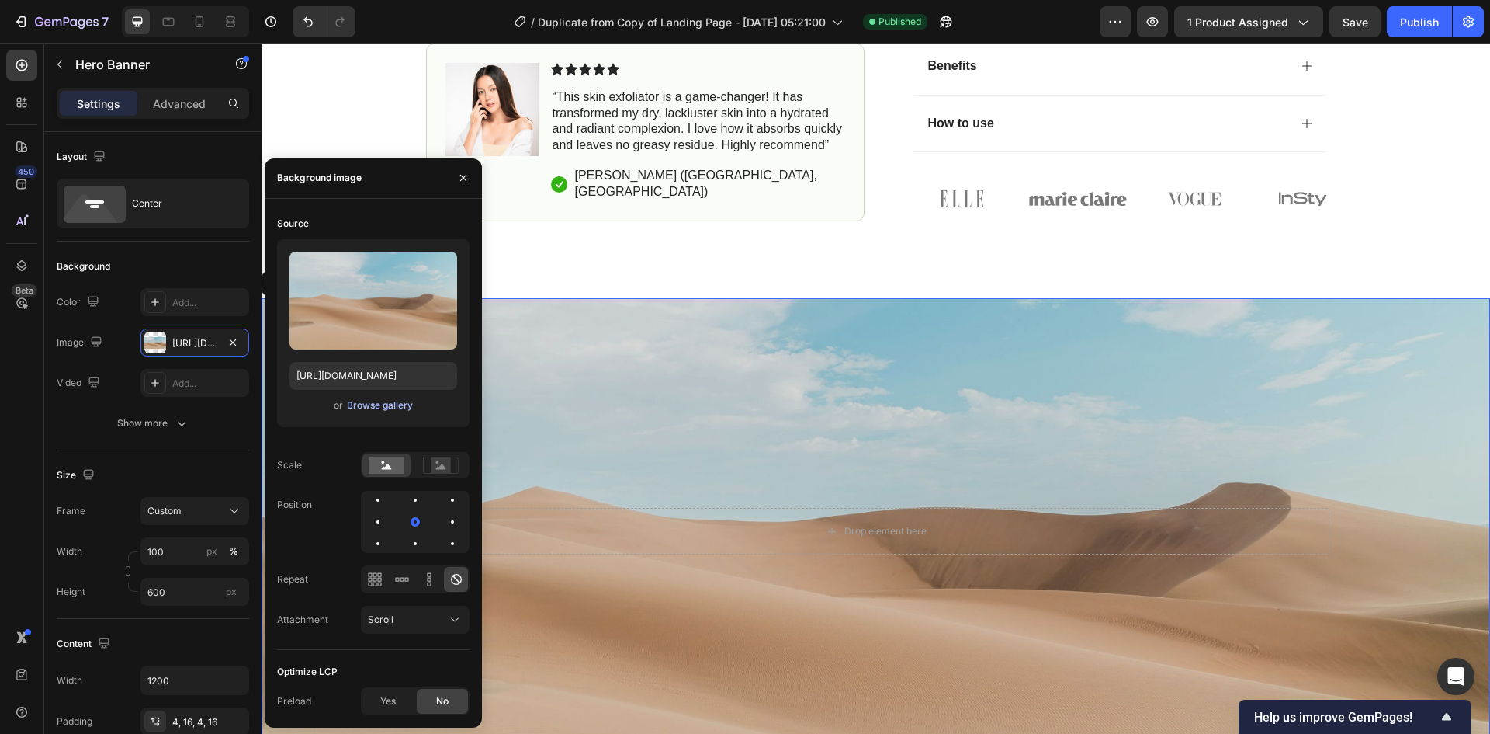
click at [371, 408] on div "Browse gallery" at bounding box center [380, 405] width 66 height 14
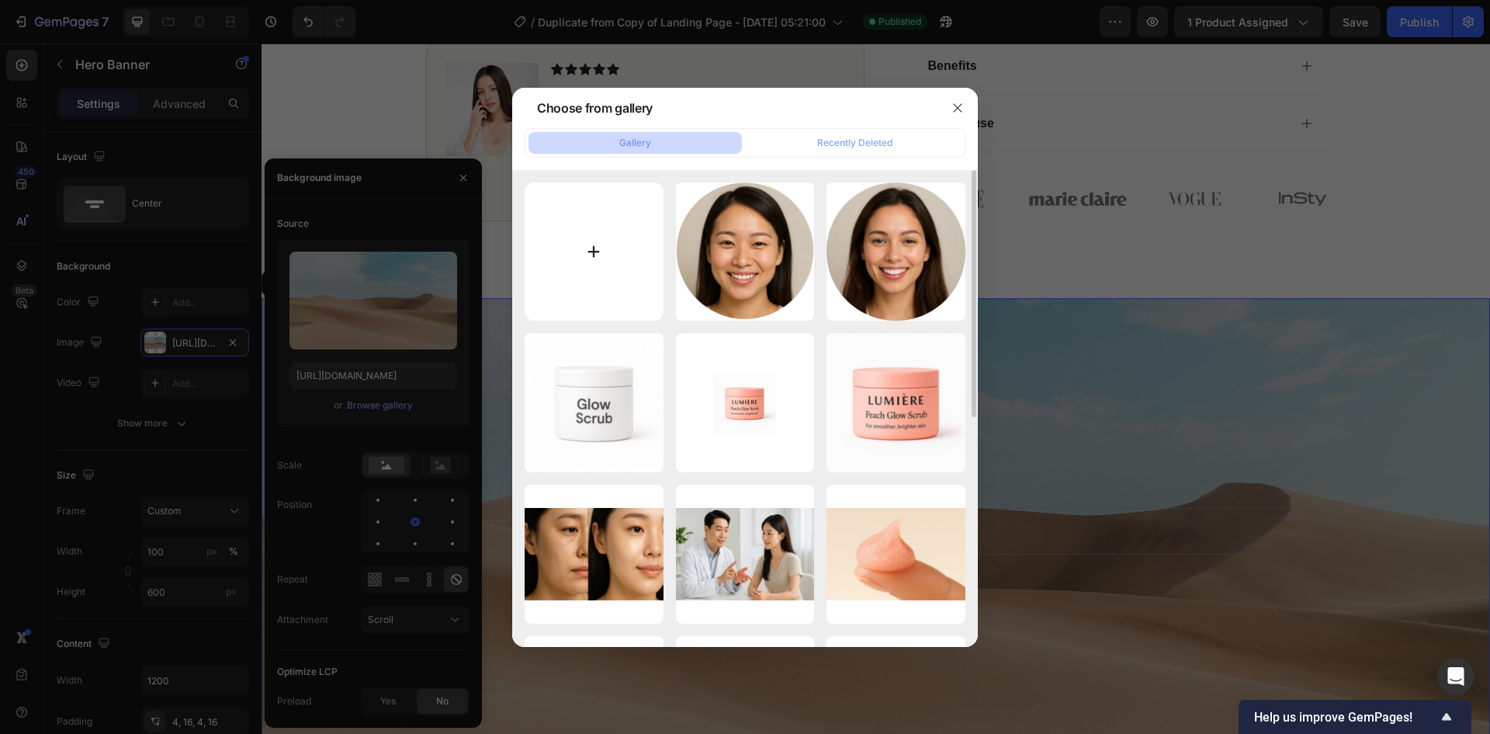
click at [553, 290] on input "file" at bounding box center [594, 251] width 139 height 139
type input "C:\fakepath\ChatGPT Image [DATE], 06_37_55 PM.png"
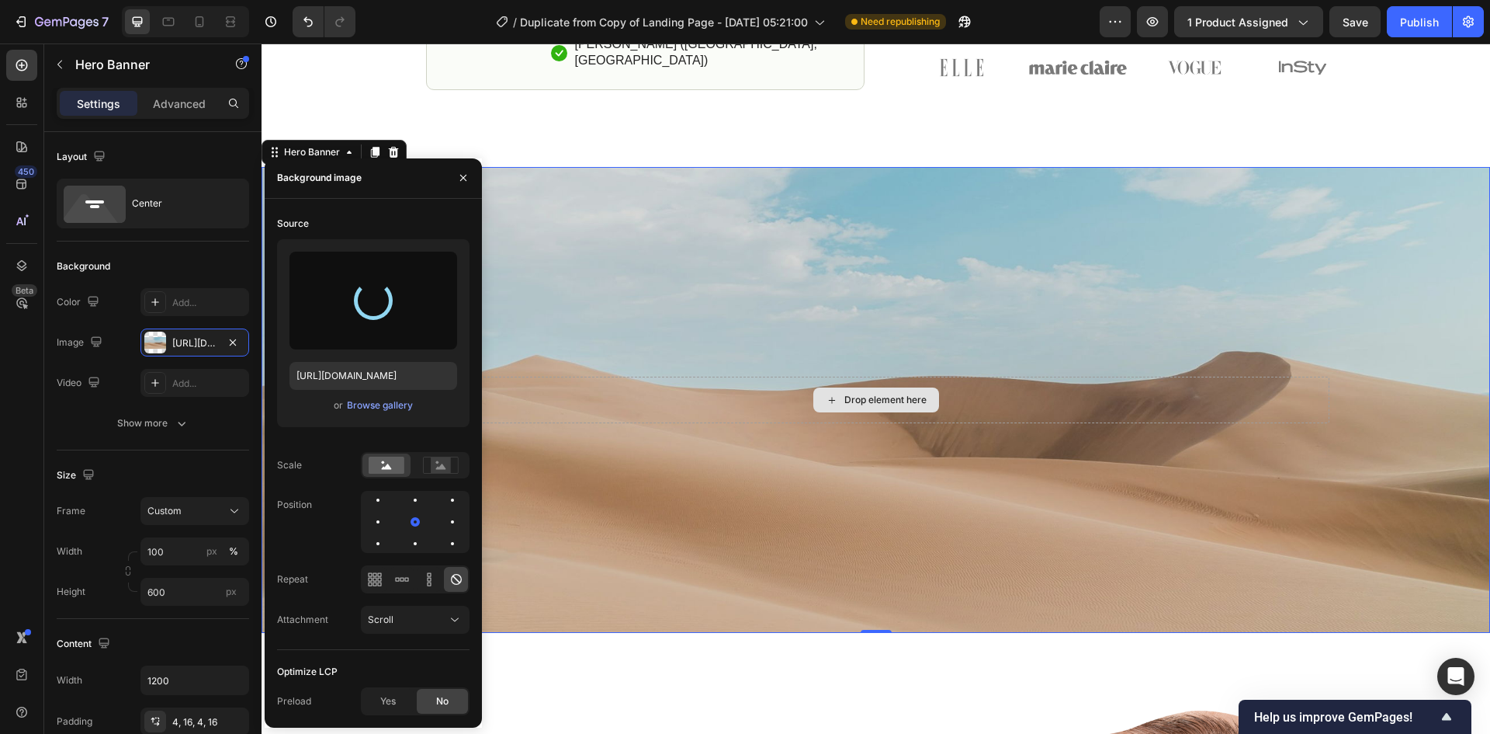
scroll to position [932, 0]
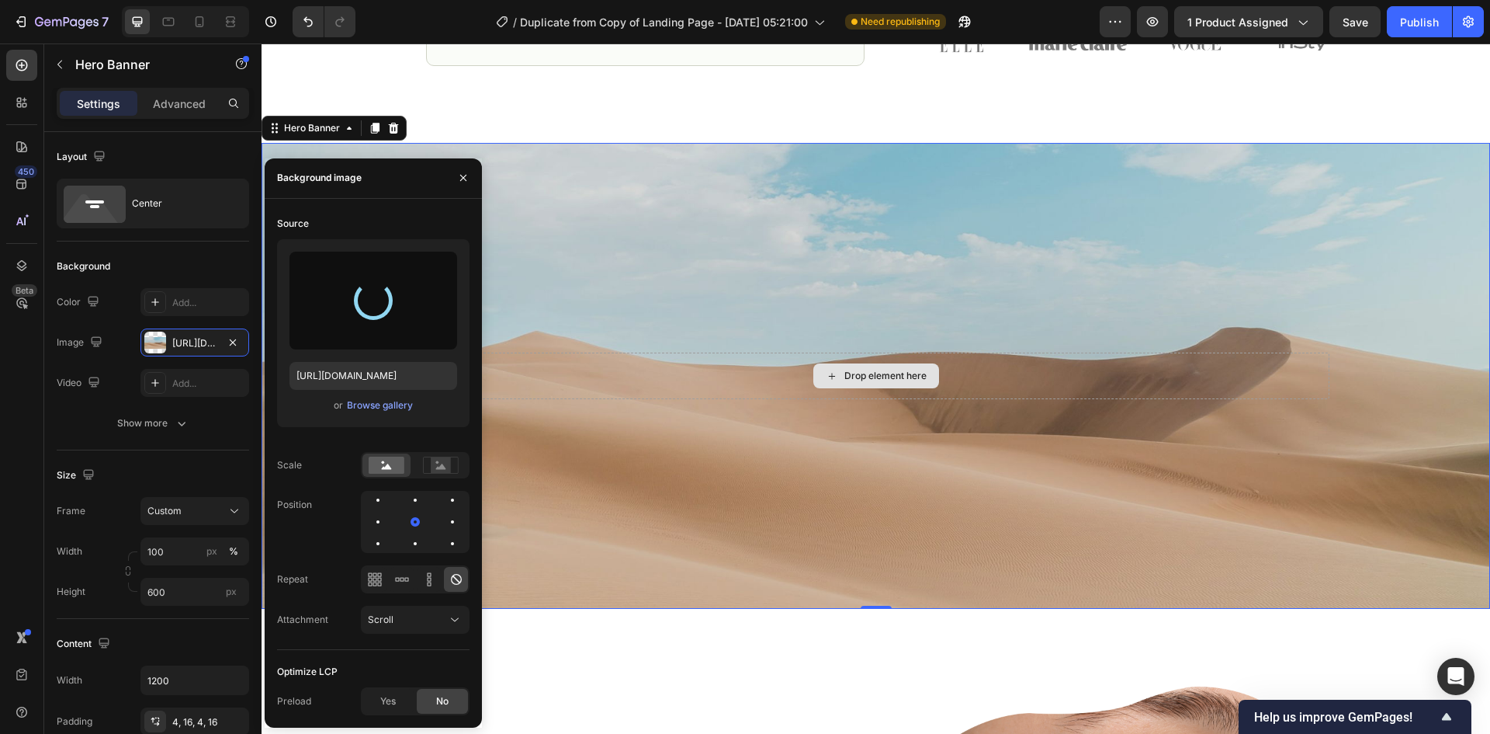
type input "[URL][DOMAIN_NAME]"
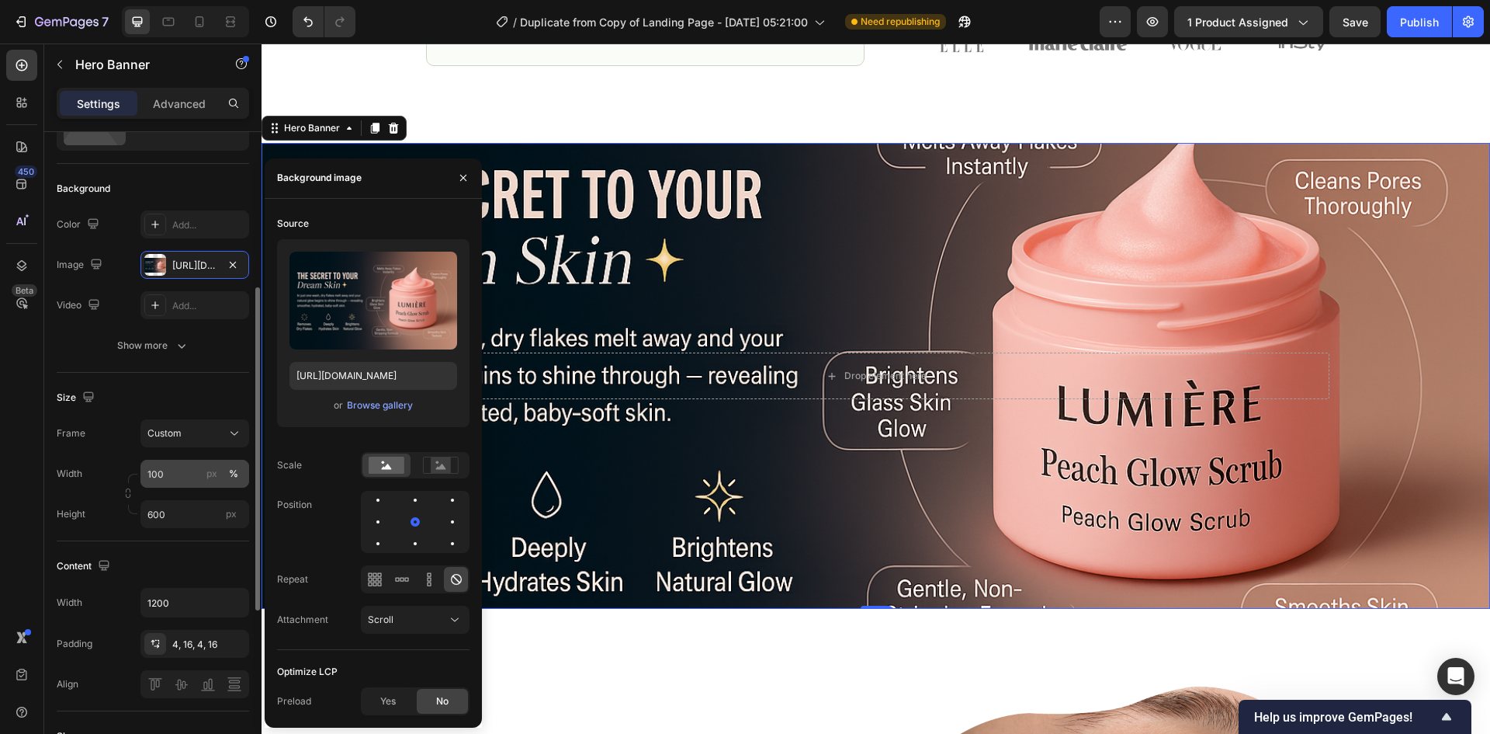
scroll to position [233, 0]
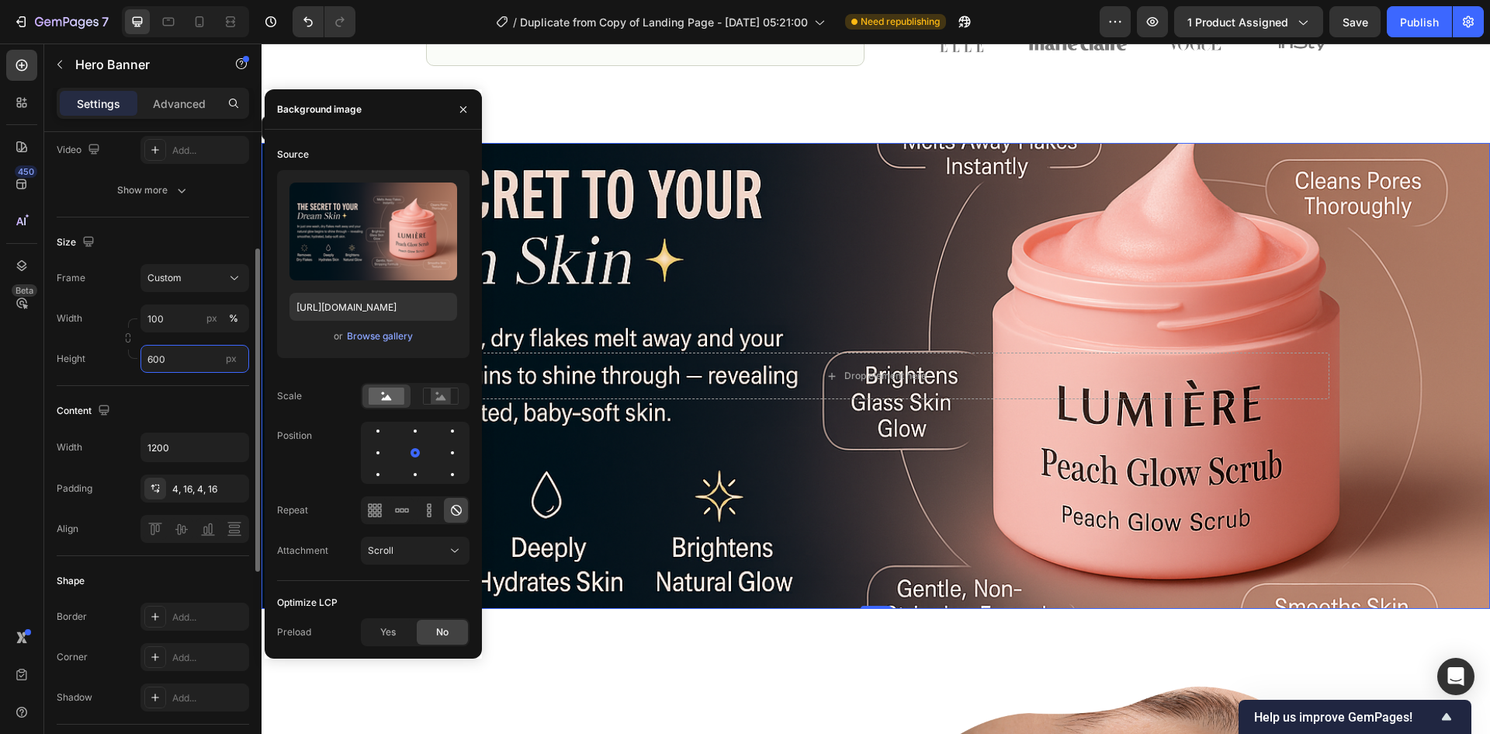
click at [188, 366] on input "600" at bounding box center [195, 359] width 109 height 28
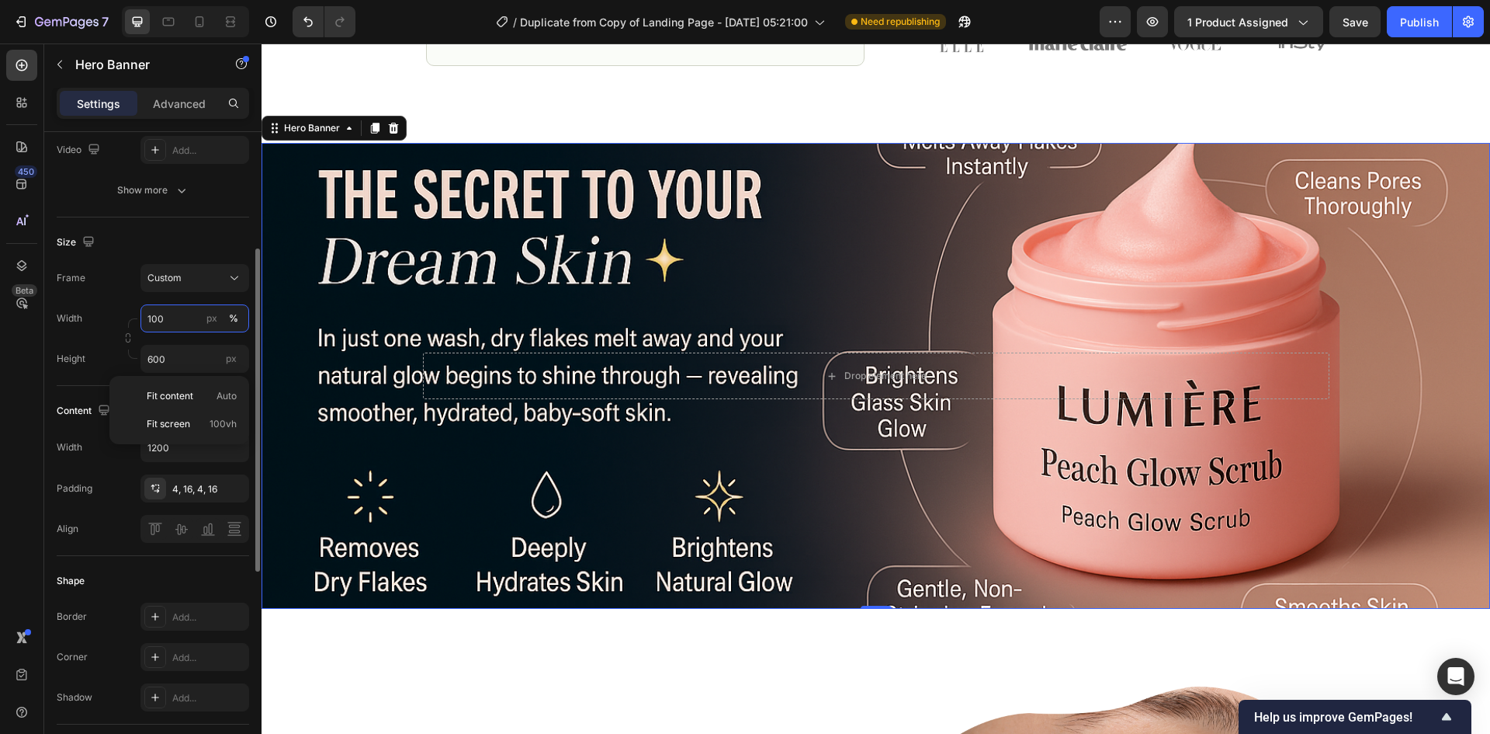
click at [183, 318] on input "100" at bounding box center [195, 318] width 109 height 28
click at [179, 314] on input "100" at bounding box center [195, 318] width 109 height 28
click at [156, 416] on div "Content" at bounding box center [153, 410] width 193 height 25
click at [179, 360] on input "600" at bounding box center [195, 359] width 109 height 28
click at [184, 393] on span "Fit content" at bounding box center [170, 396] width 47 height 14
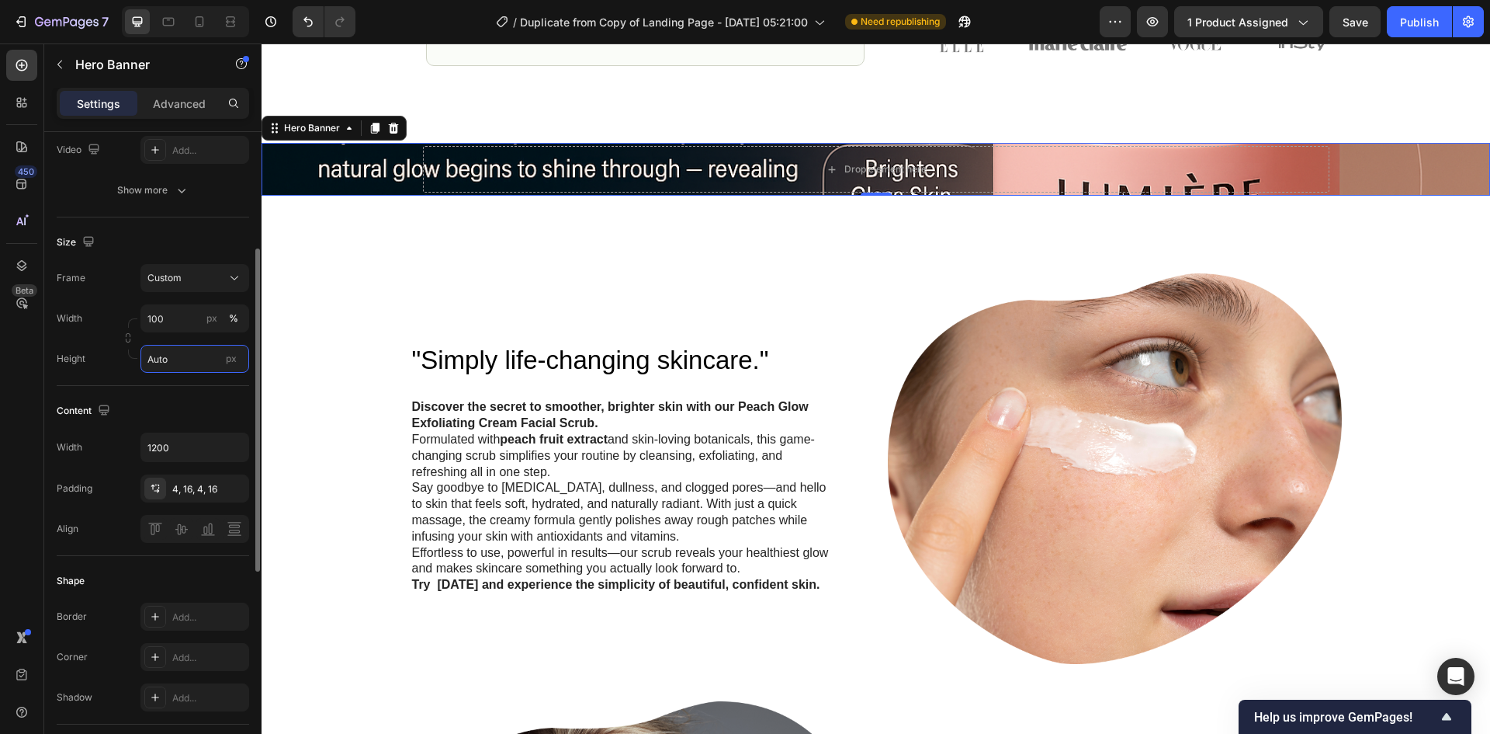
click at [186, 359] on input "Auto" at bounding box center [195, 359] width 109 height 28
click at [178, 425] on span "Fit screen" at bounding box center [168, 424] width 43 height 14
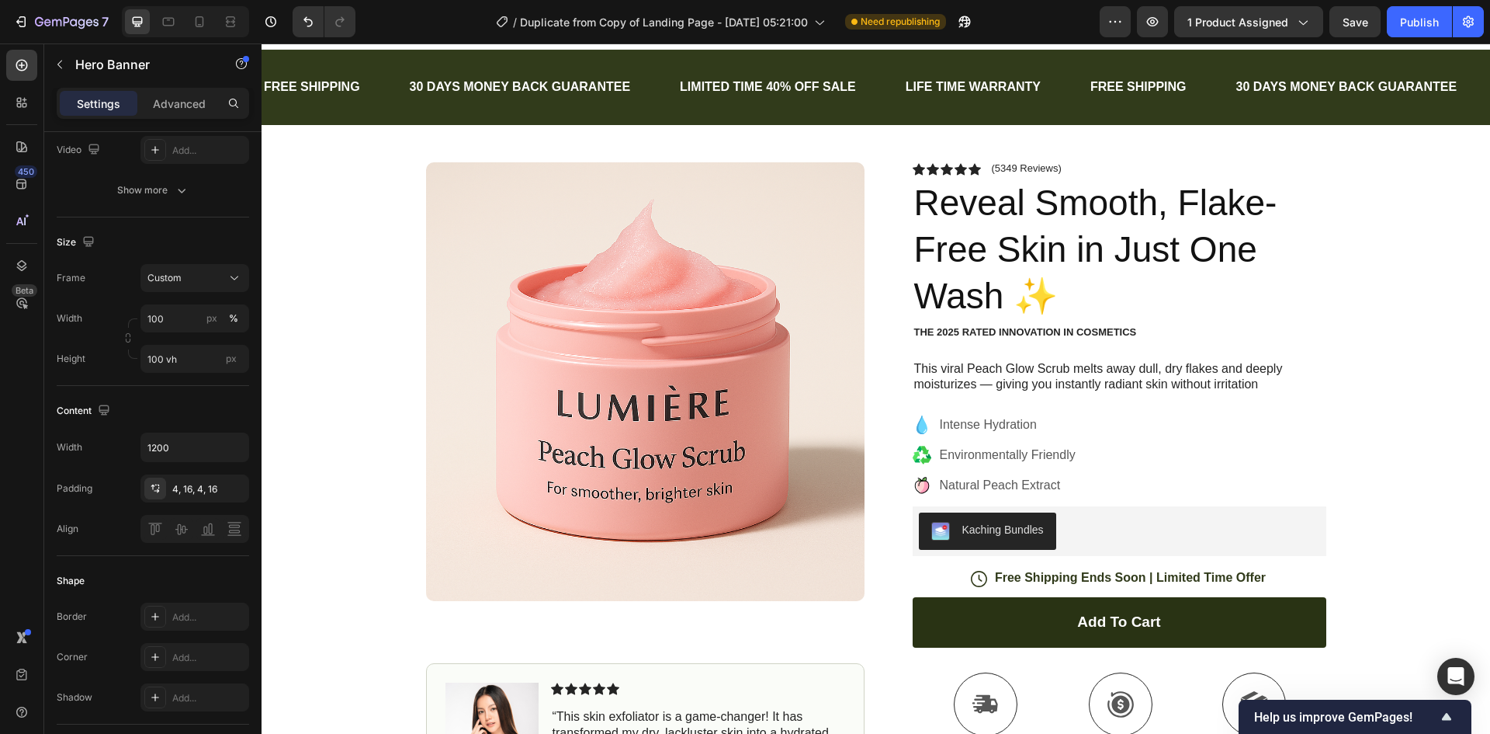
scroll to position [0, 0]
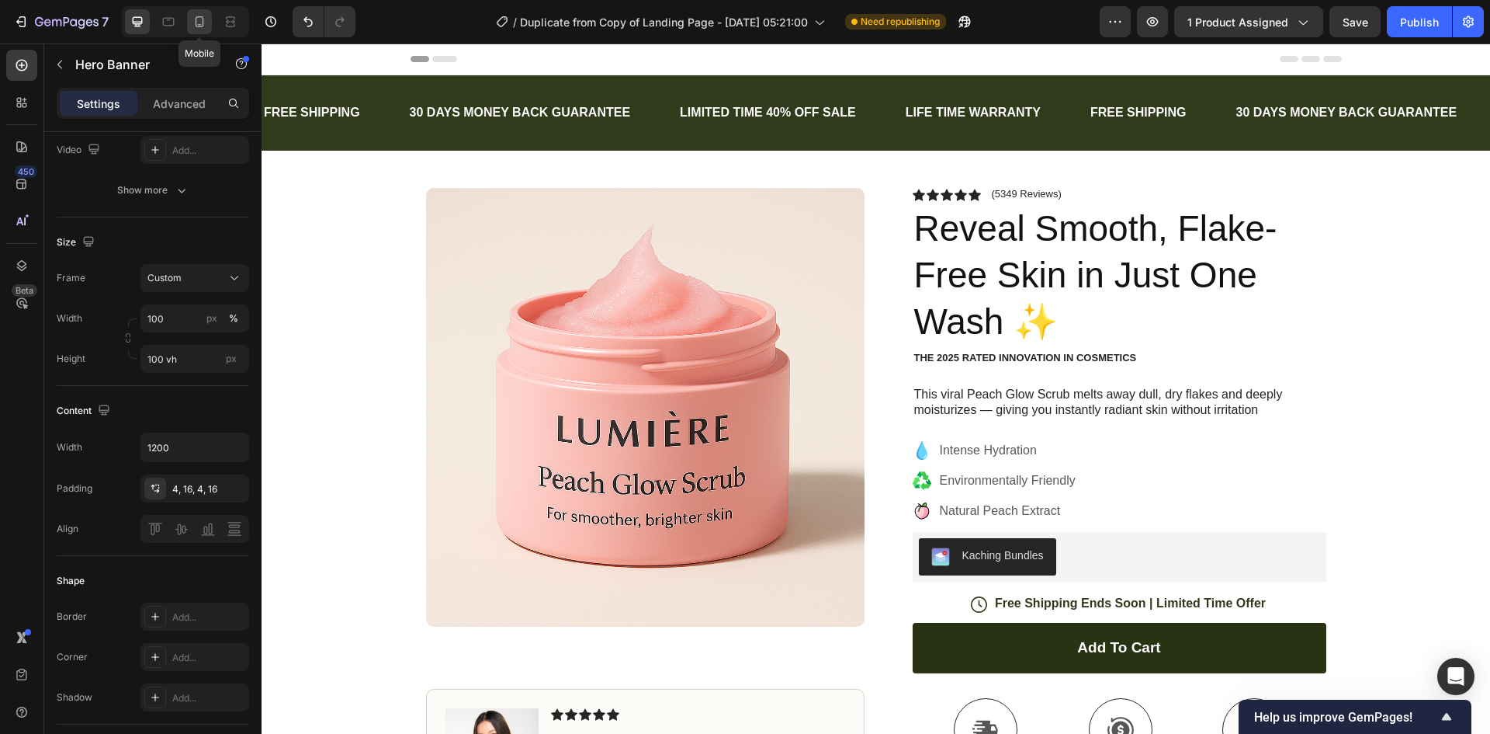
click at [195, 25] on icon at bounding box center [200, 22] width 16 height 16
type input "600"
type input "100%"
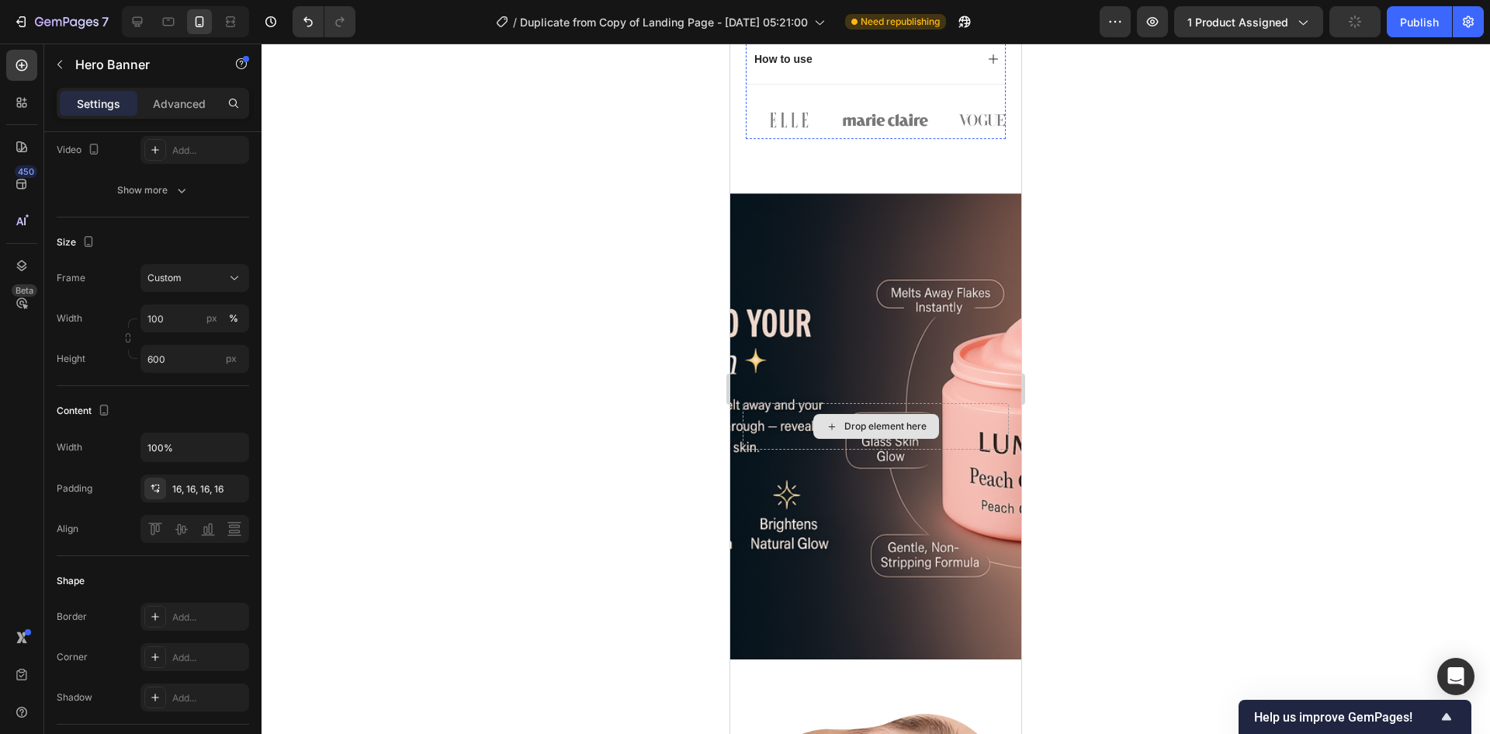
scroll to position [1320, 0]
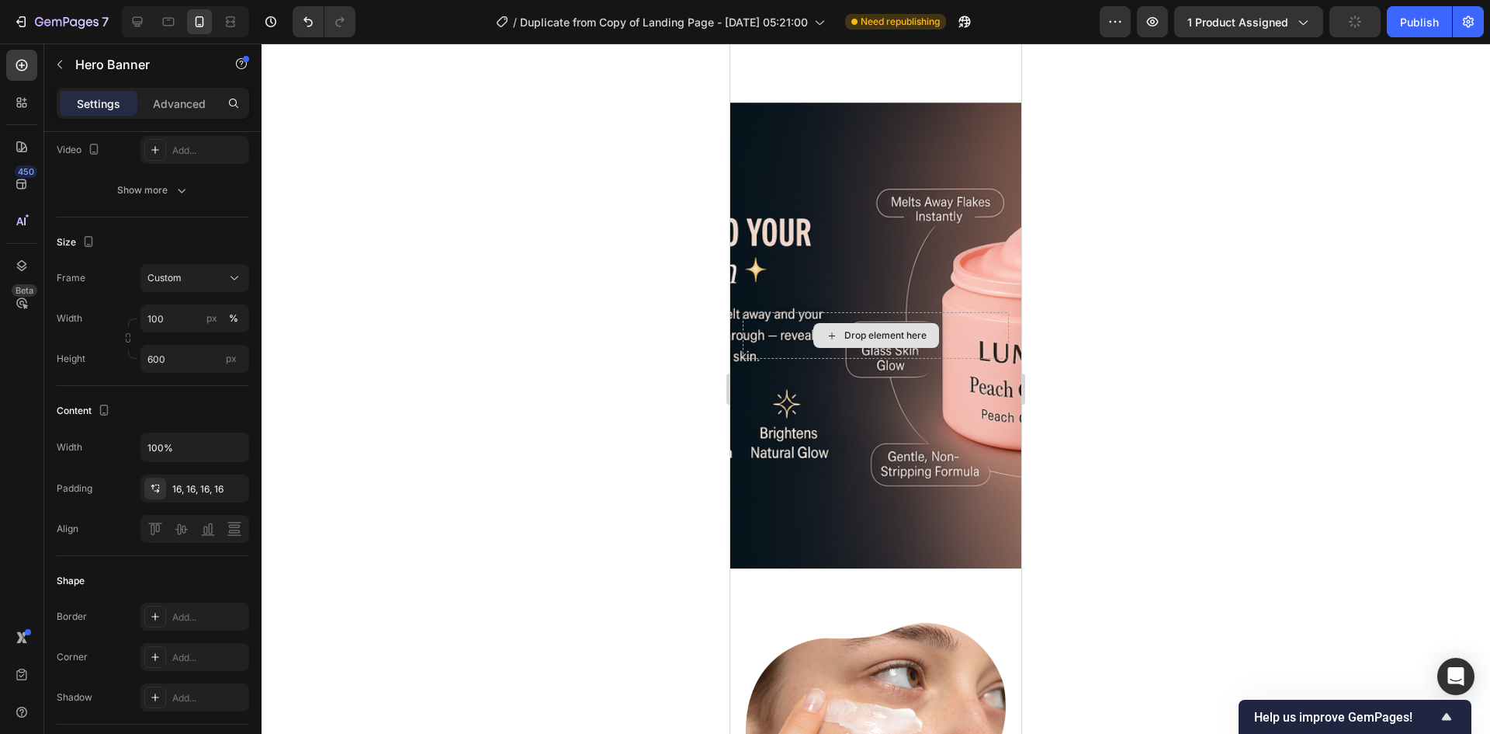
click at [865, 508] on div "Background Image" at bounding box center [875, 335] width 291 height 466
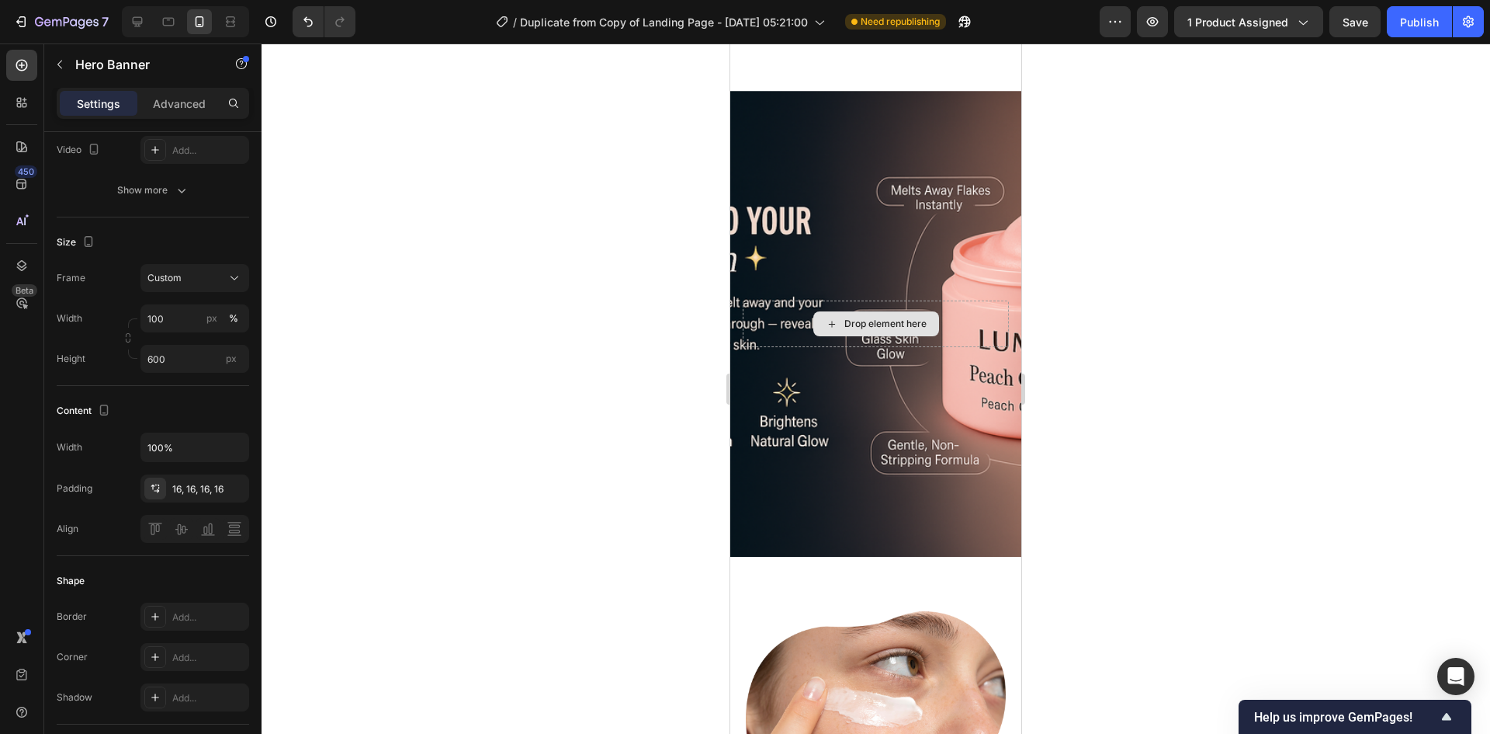
scroll to position [1785, 0]
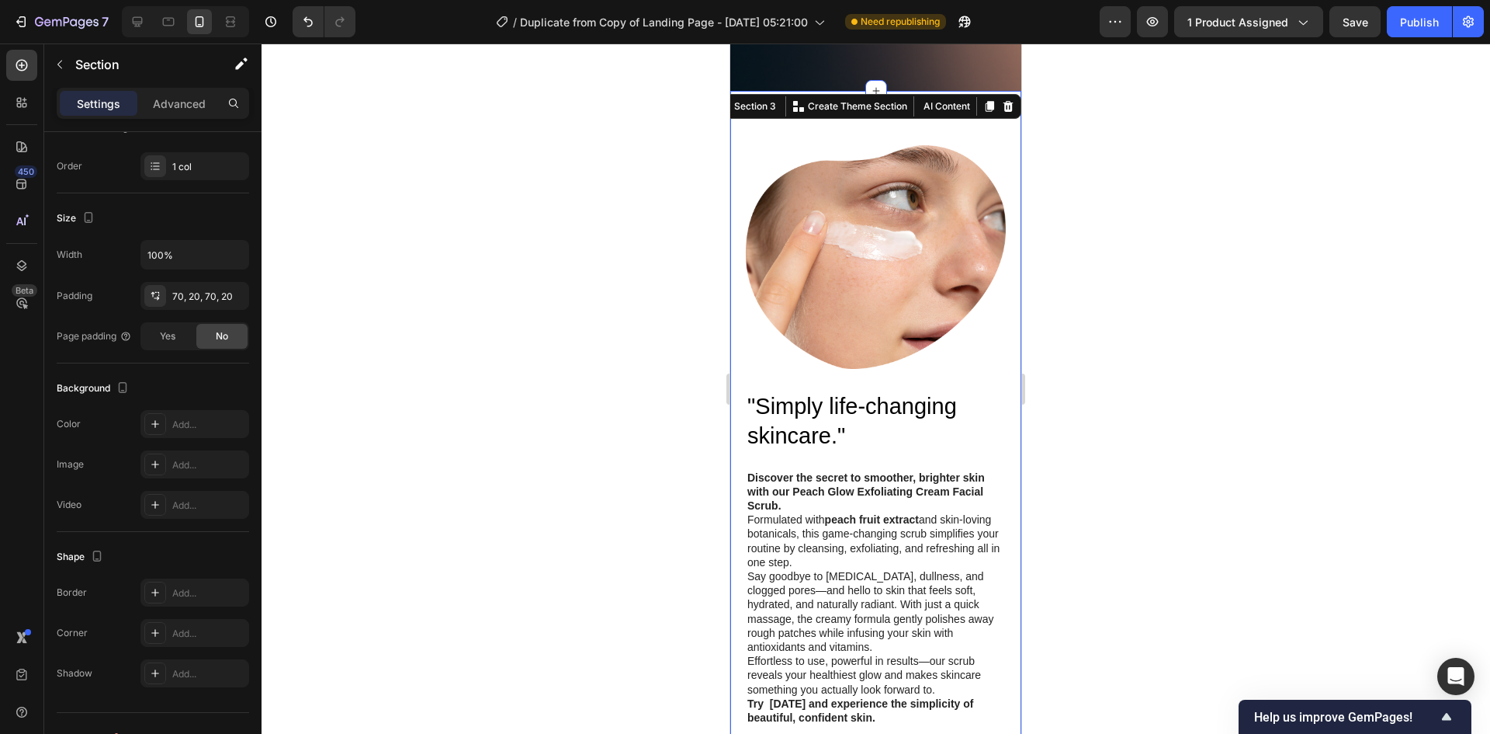
click at [1001, 372] on div ""Simply life-changing skincare." Heading Discover the secret to smoother, brigh…" at bounding box center [875, 736] width 291 height 1290
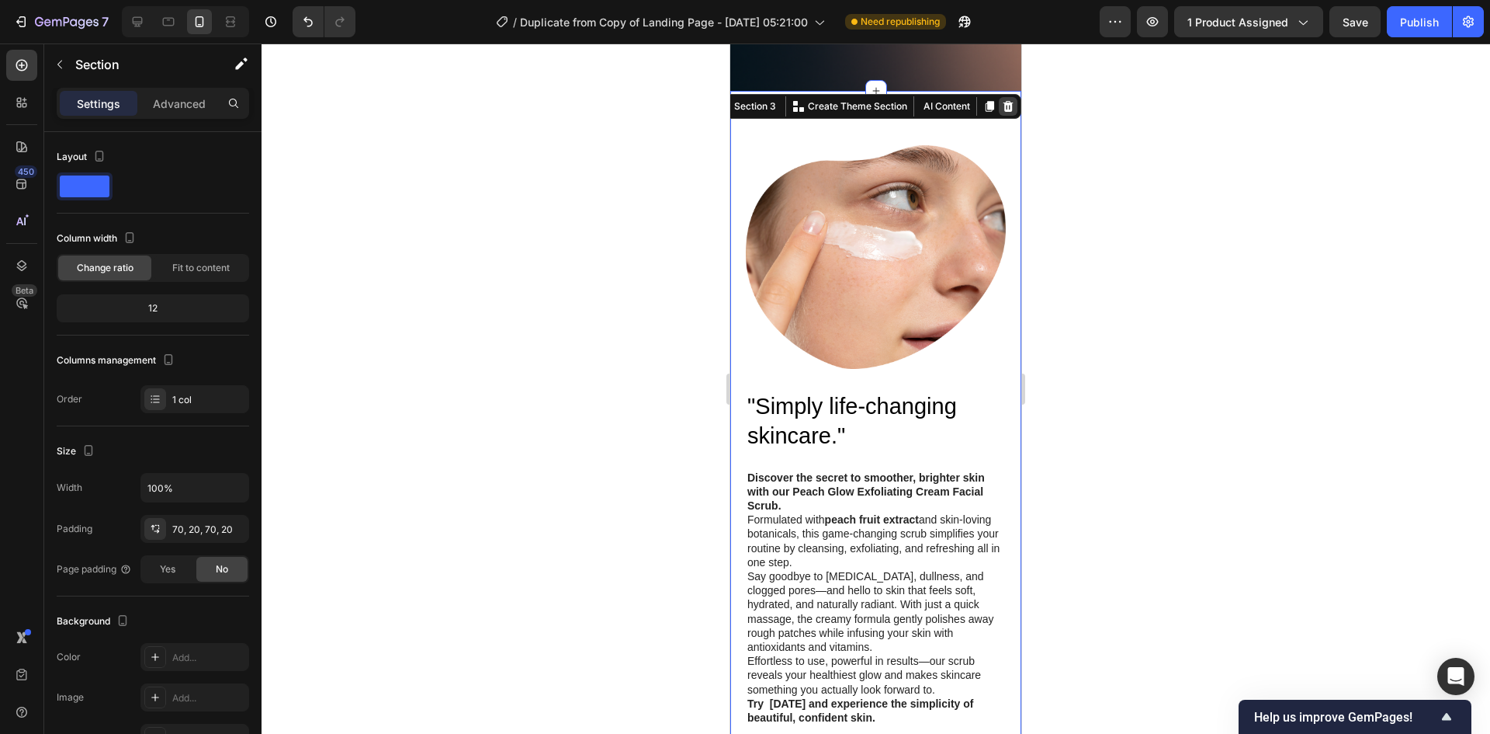
click at [1004, 109] on icon at bounding box center [1009, 106] width 10 height 11
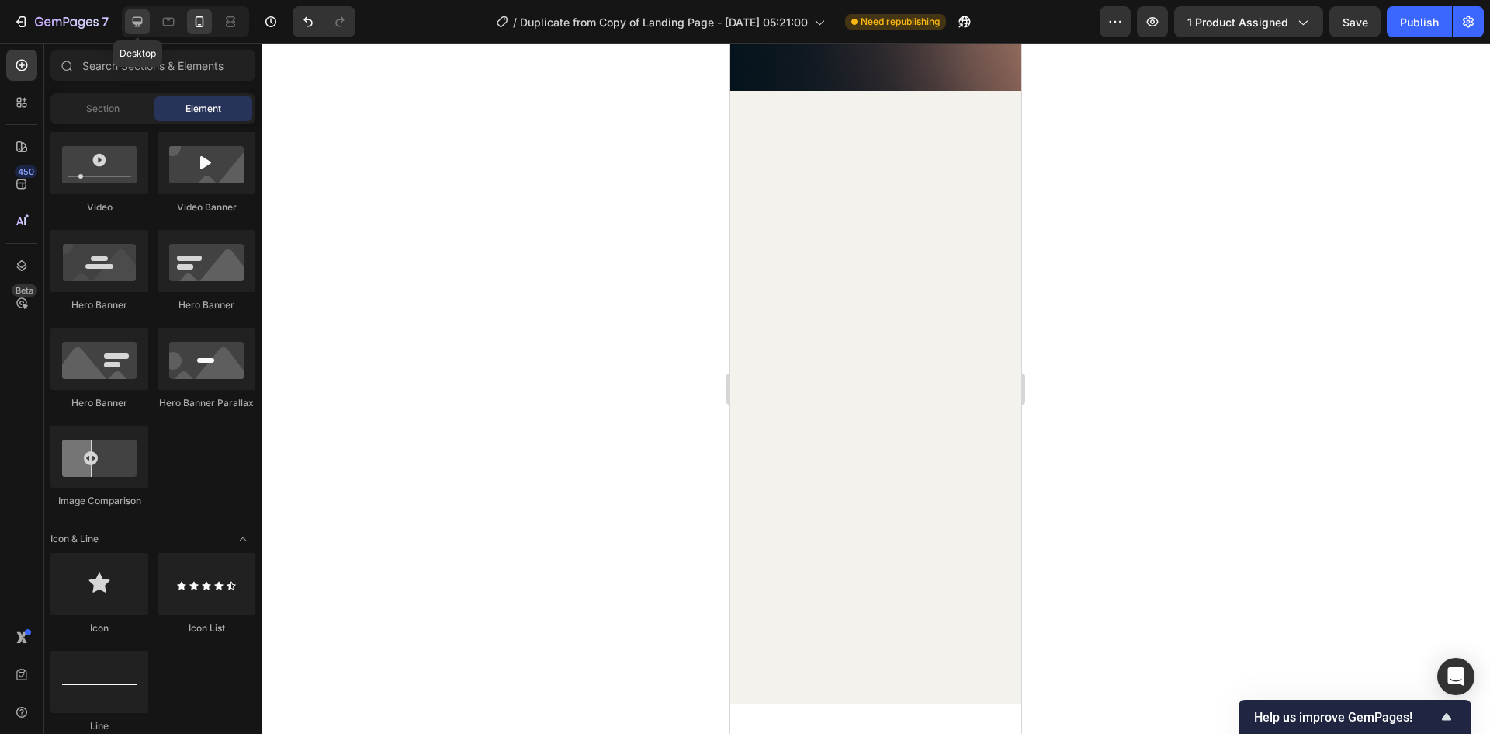
click at [148, 23] on div at bounding box center [137, 21] width 25 height 25
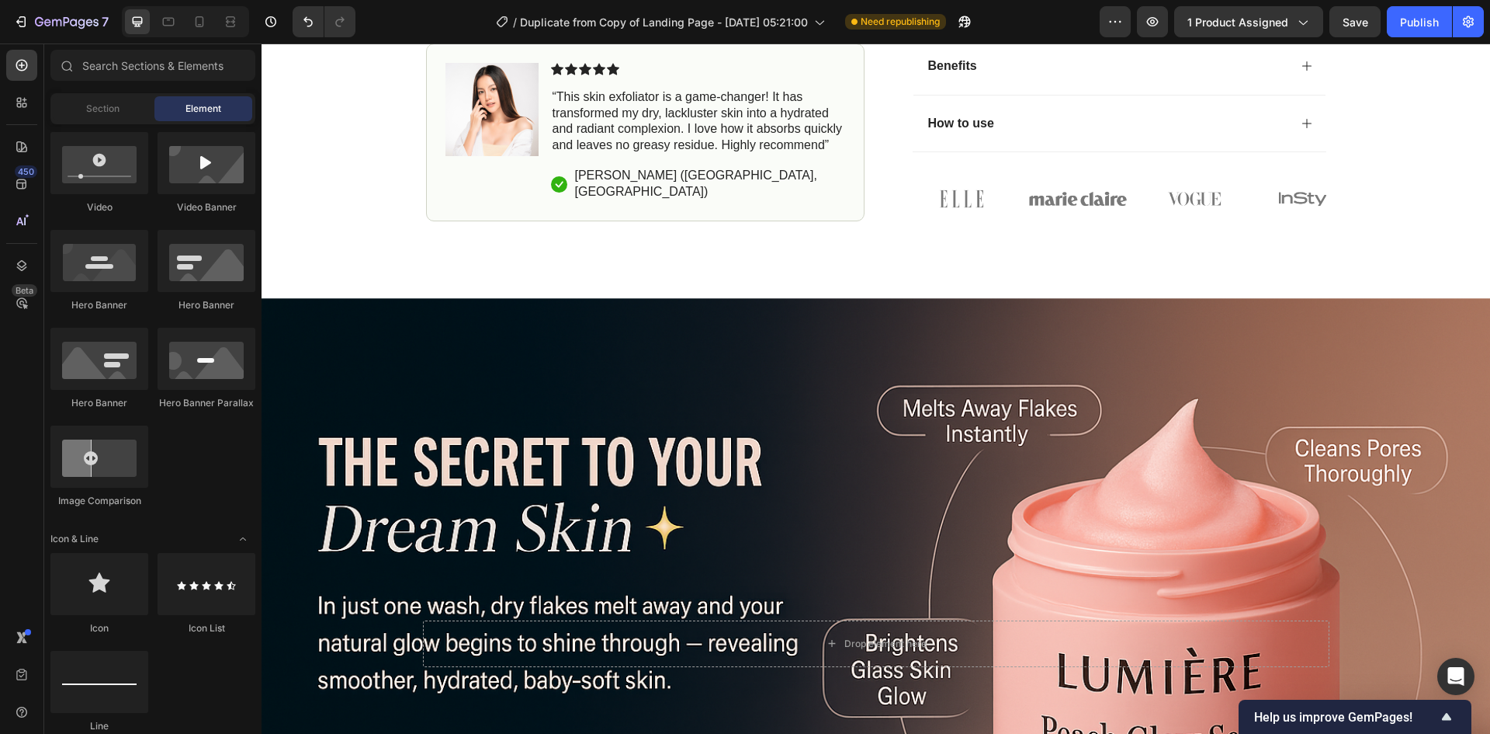
scroll to position [1009, 0]
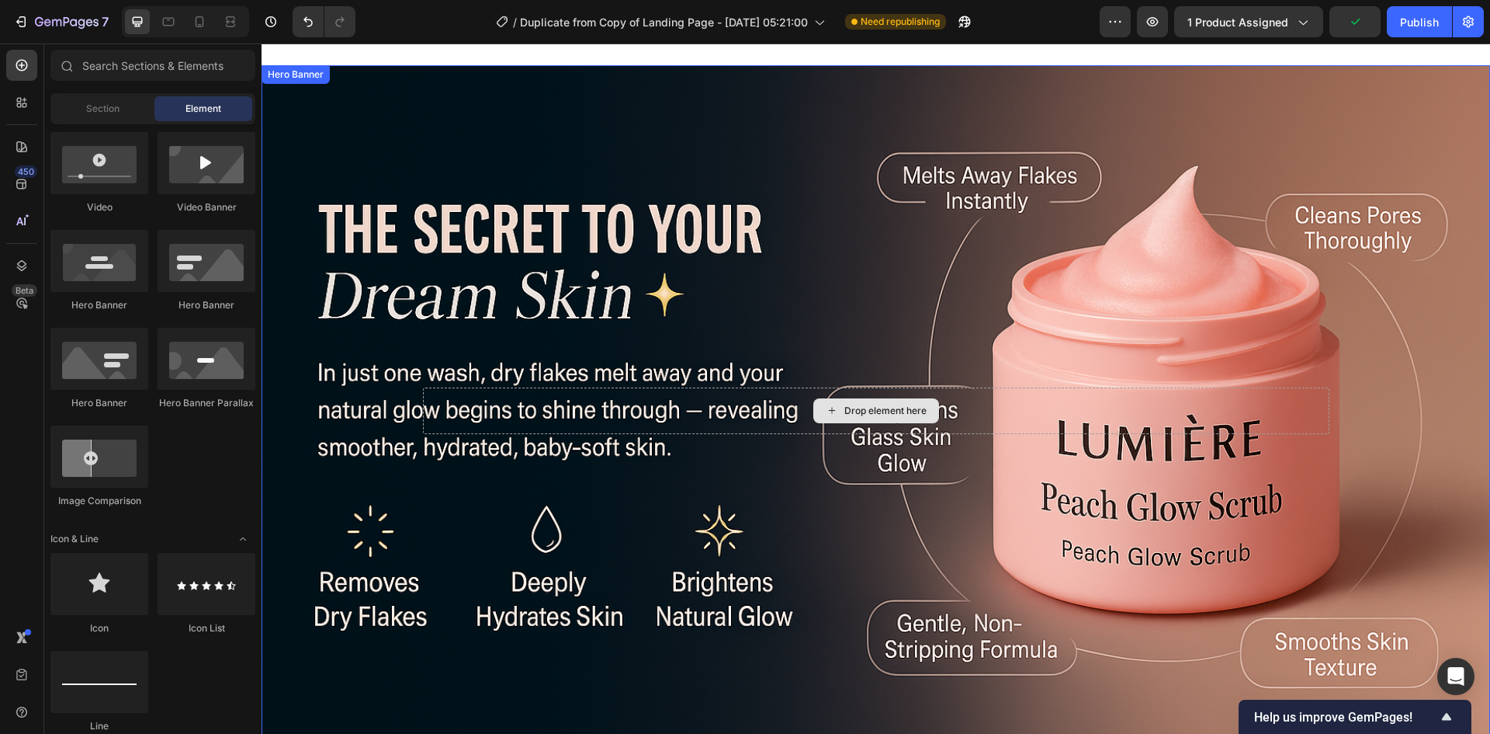
click at [1022, 406] on div "Drop element here" at bounding box center [876, 410] width 907 height 47
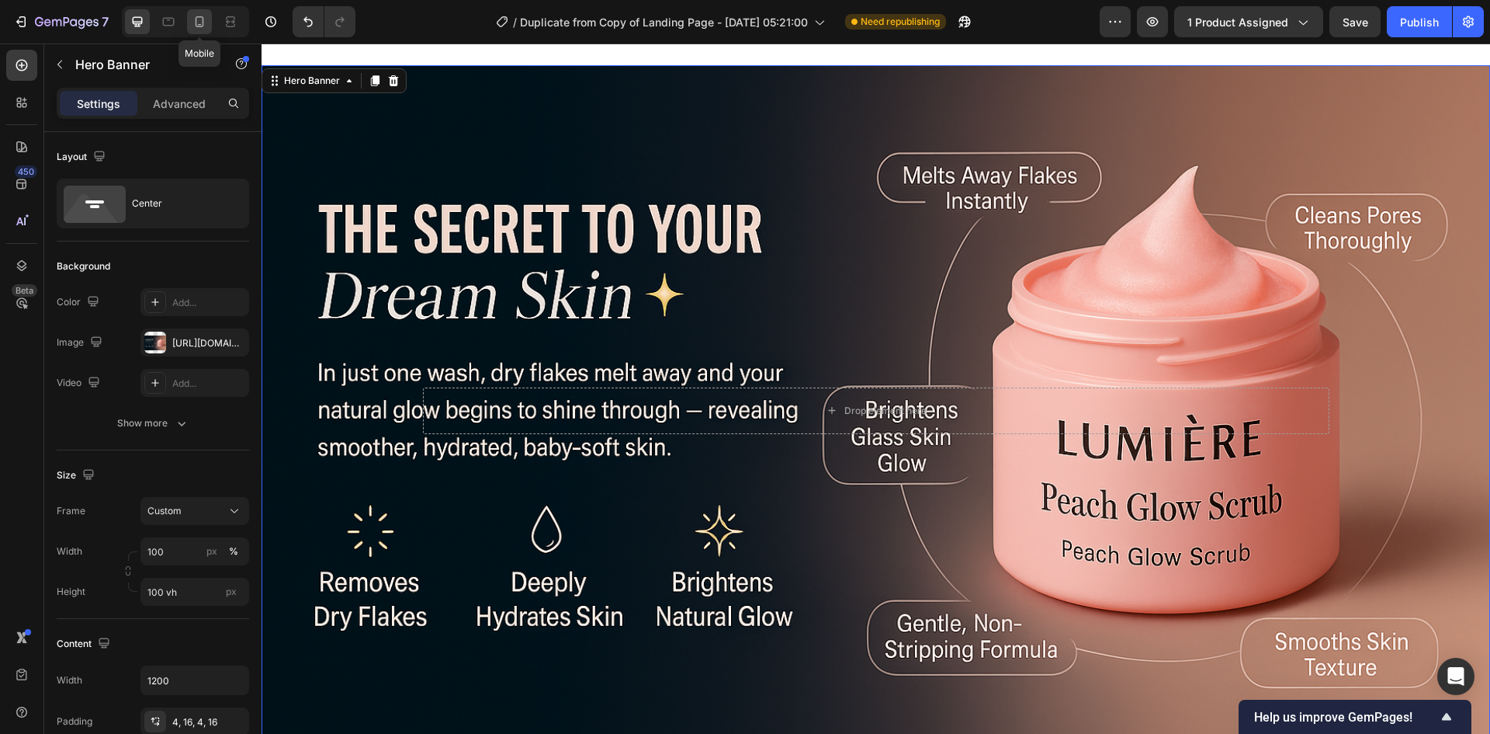
click at [197, 28] on icon at bounding box center [200, 22] width 16 height 16
type input "600"
type input "100%"
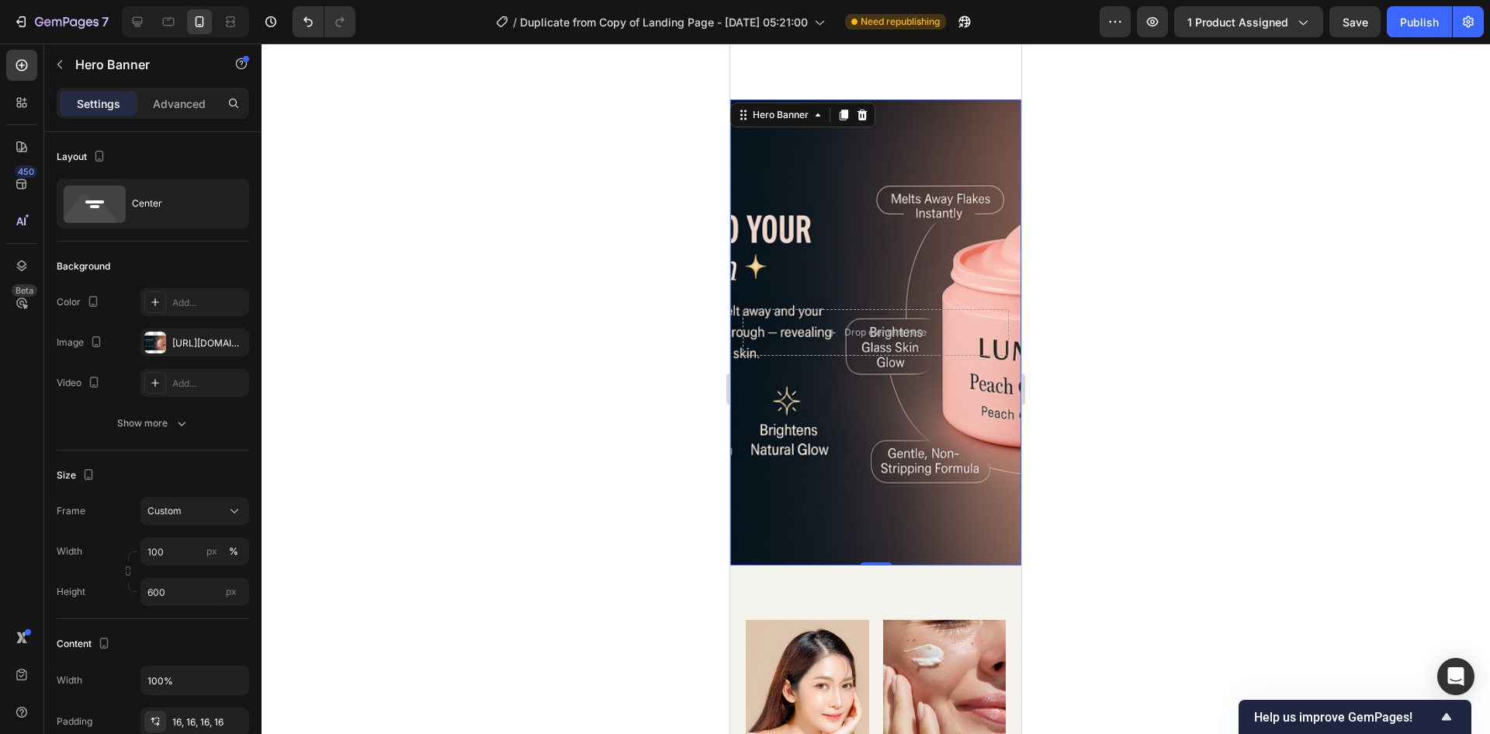
scroll to position [1324, 0]
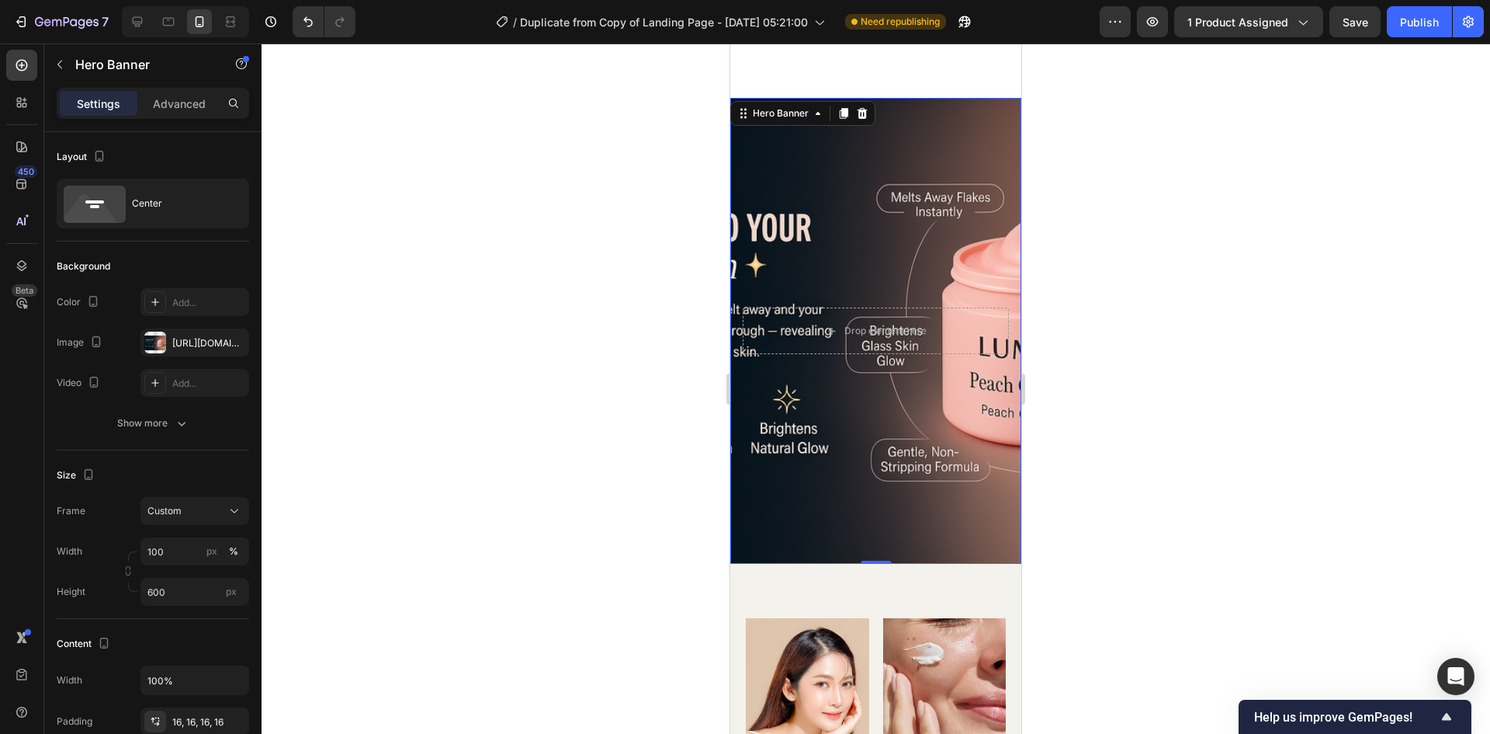
click at [937, 393] on div "Background Image" at bounding box center [875, 331] width 291 height 466
click at [186, 338] on div "[URL][DOMAIN_NAME]" at bounding box center [194, 343] width 45 height 14
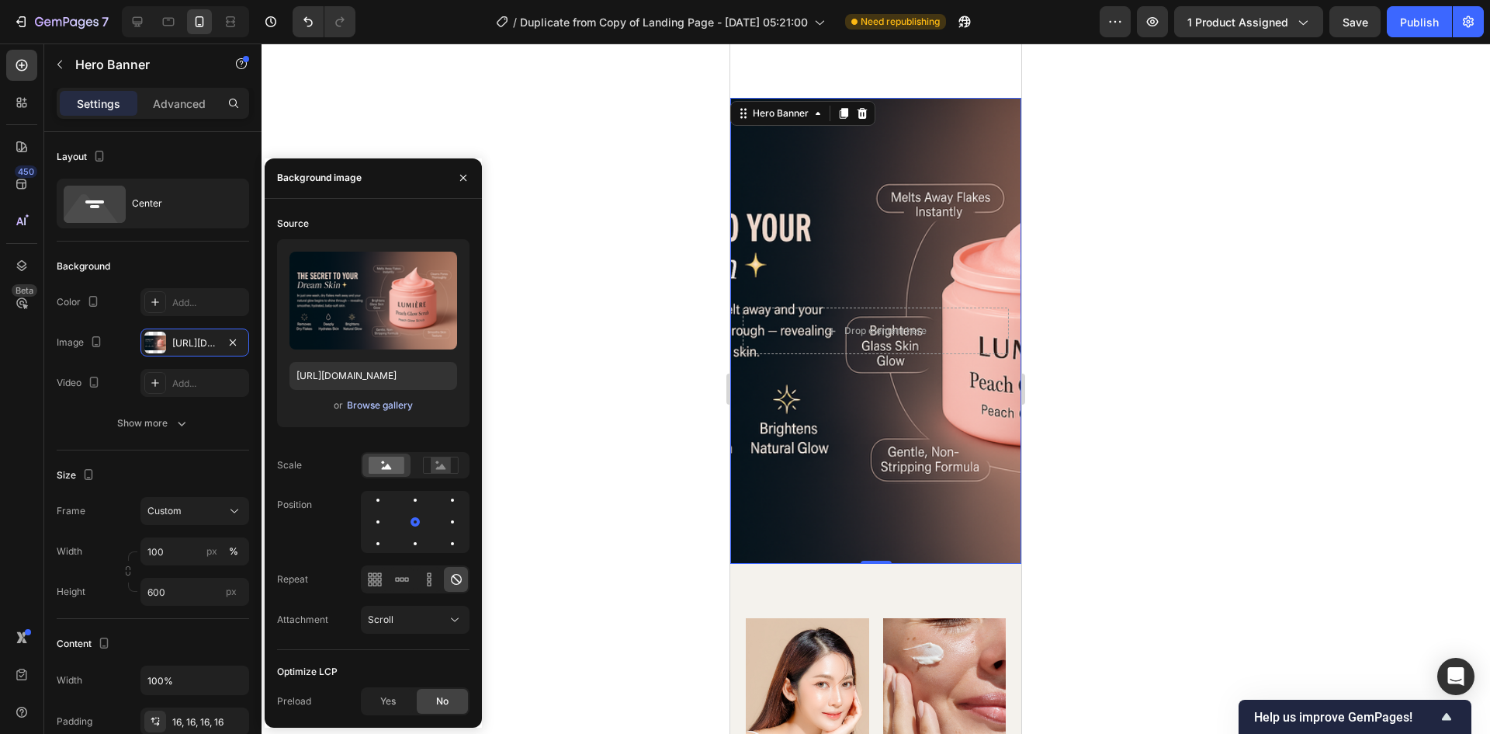
click at [364, 403] on div "Browse gallery" at bounding box center [380, 405] width 66 height 14
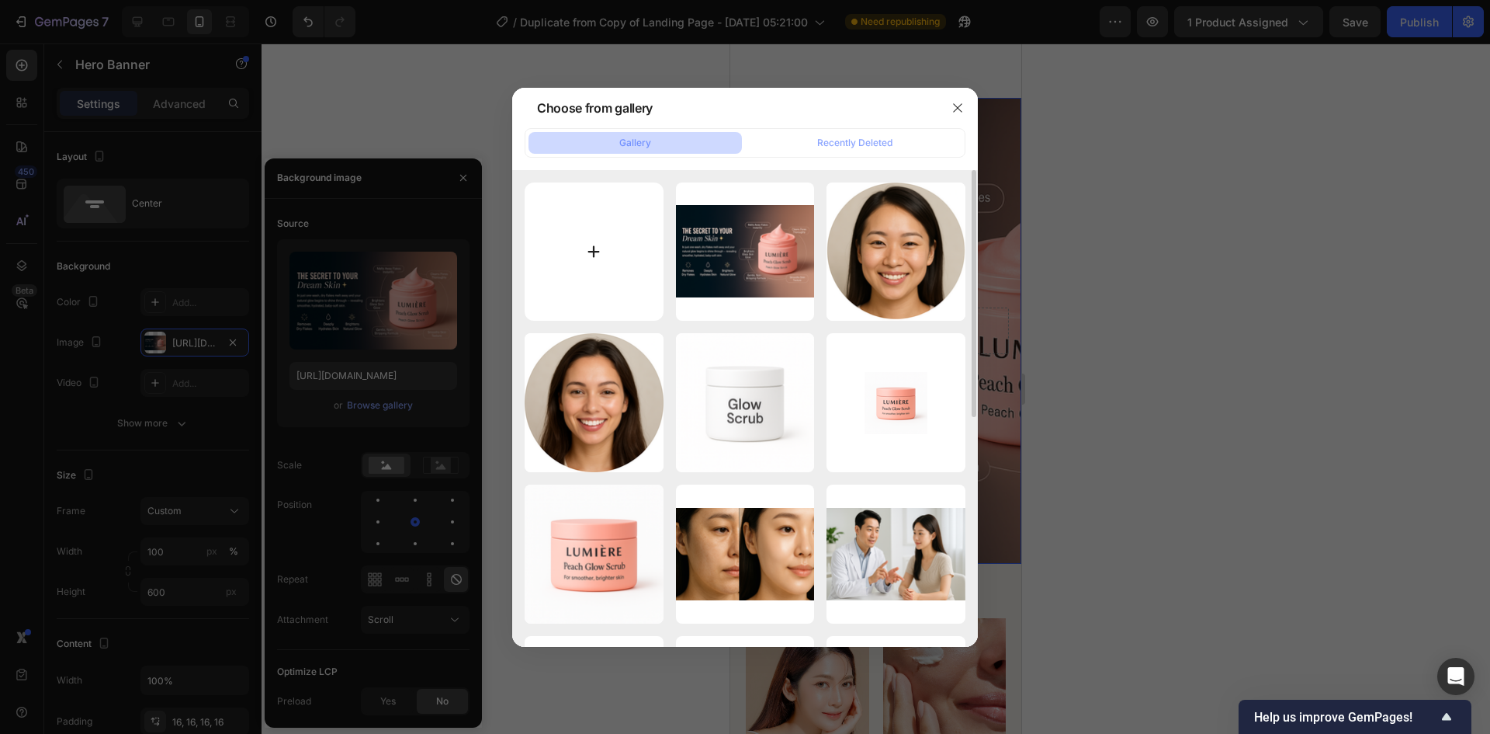
click at [622, 248] on input "file" at bounding box center [594, 251] width 139 height 139
type input "C:\fakepath\ChatGPT Image [DATE], 06_44_13 PM.png"
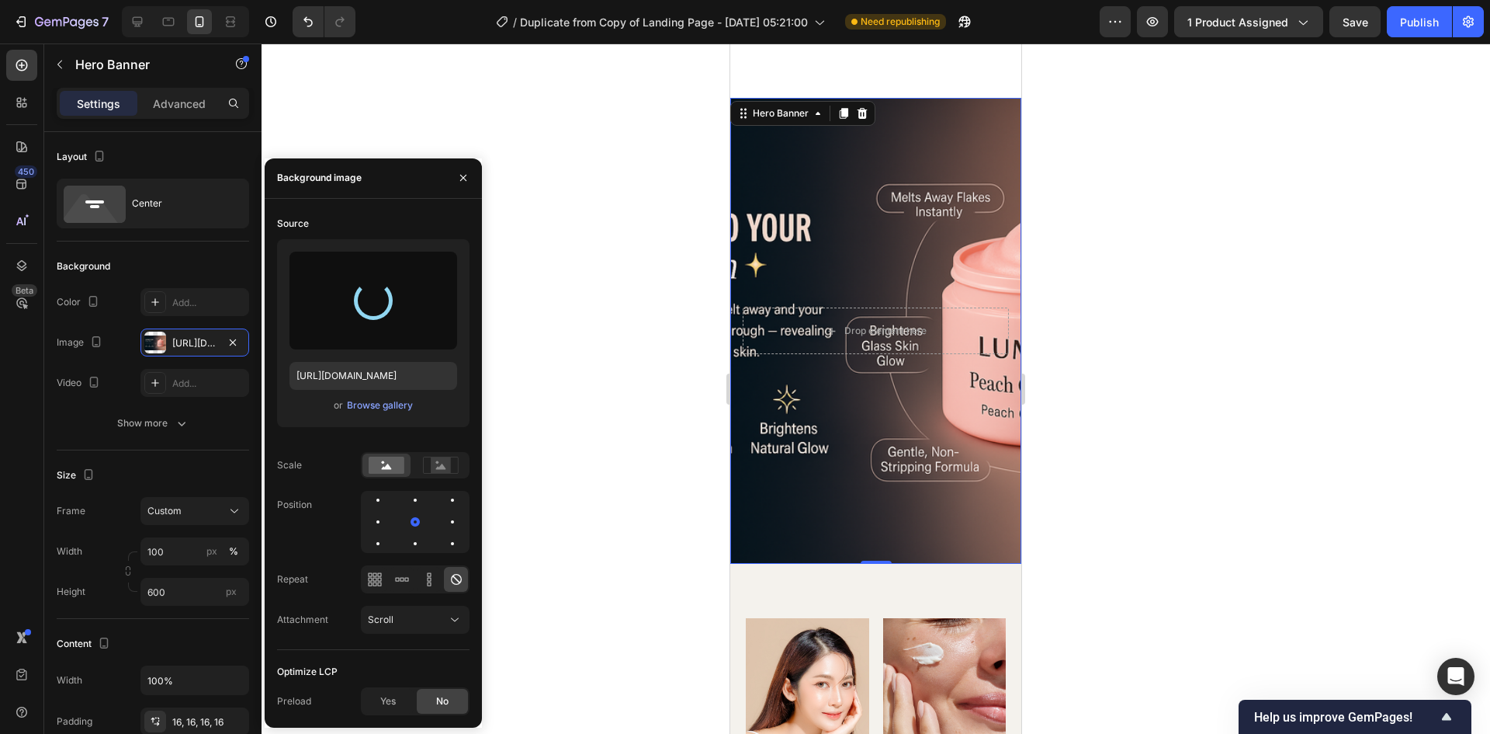
type input "[URL][DOMAIN_NAME]"
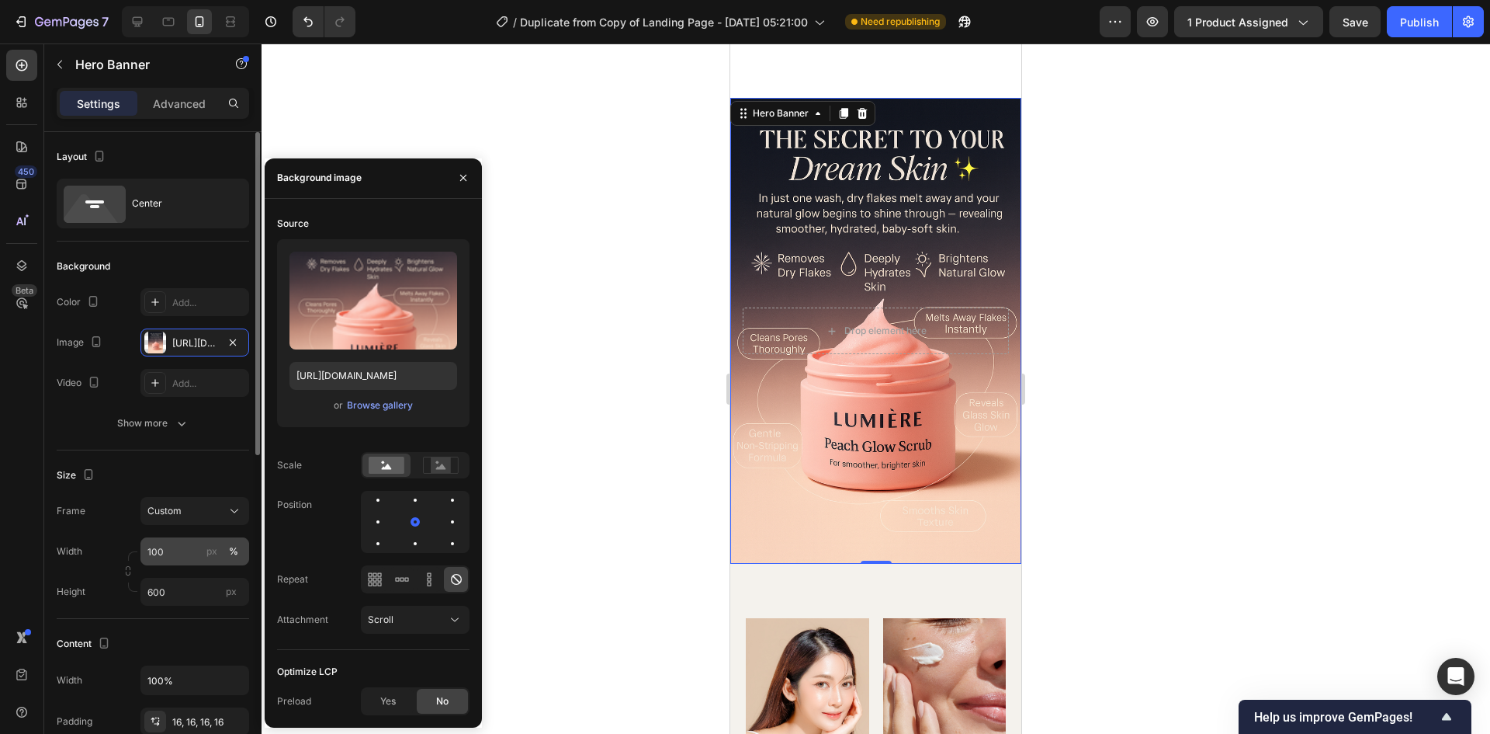
scroll to position [78, 0]
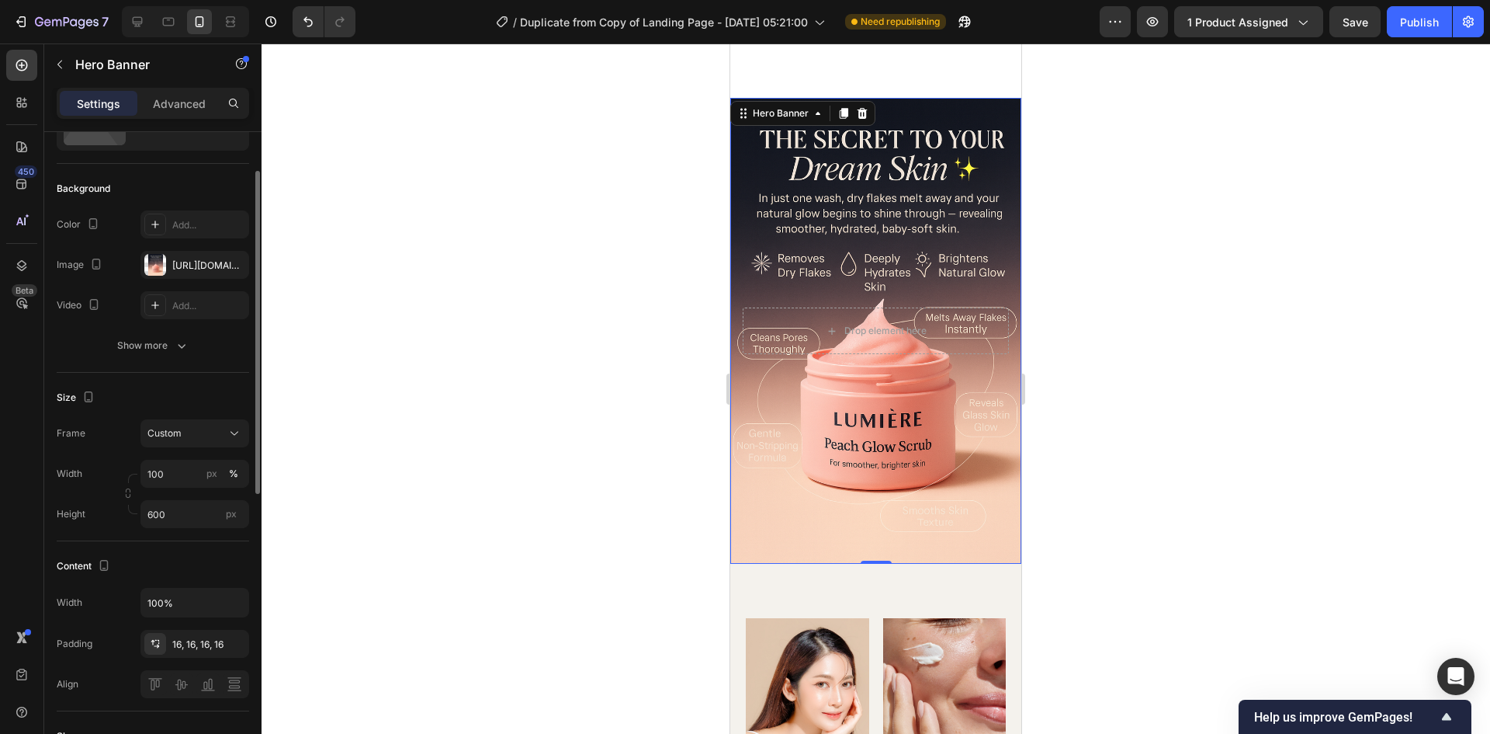
click at [177, 488] on div "Width 100 px % Height 600 px" at bounding box center [153, 494] width 193 height 68
click at [177, 478] on input "100" at bounding box center [195, 474] width 109 height 28
click at [180, 478] on input "100" at bounding box center [195, 474] width 109 height 28
click at [180, 531] on div "Default 1200px" at bounding box center [179, 539] width 127 height 28
click at [180, 475] on input "100" at bounding box center [195, 474] width 109 height 28
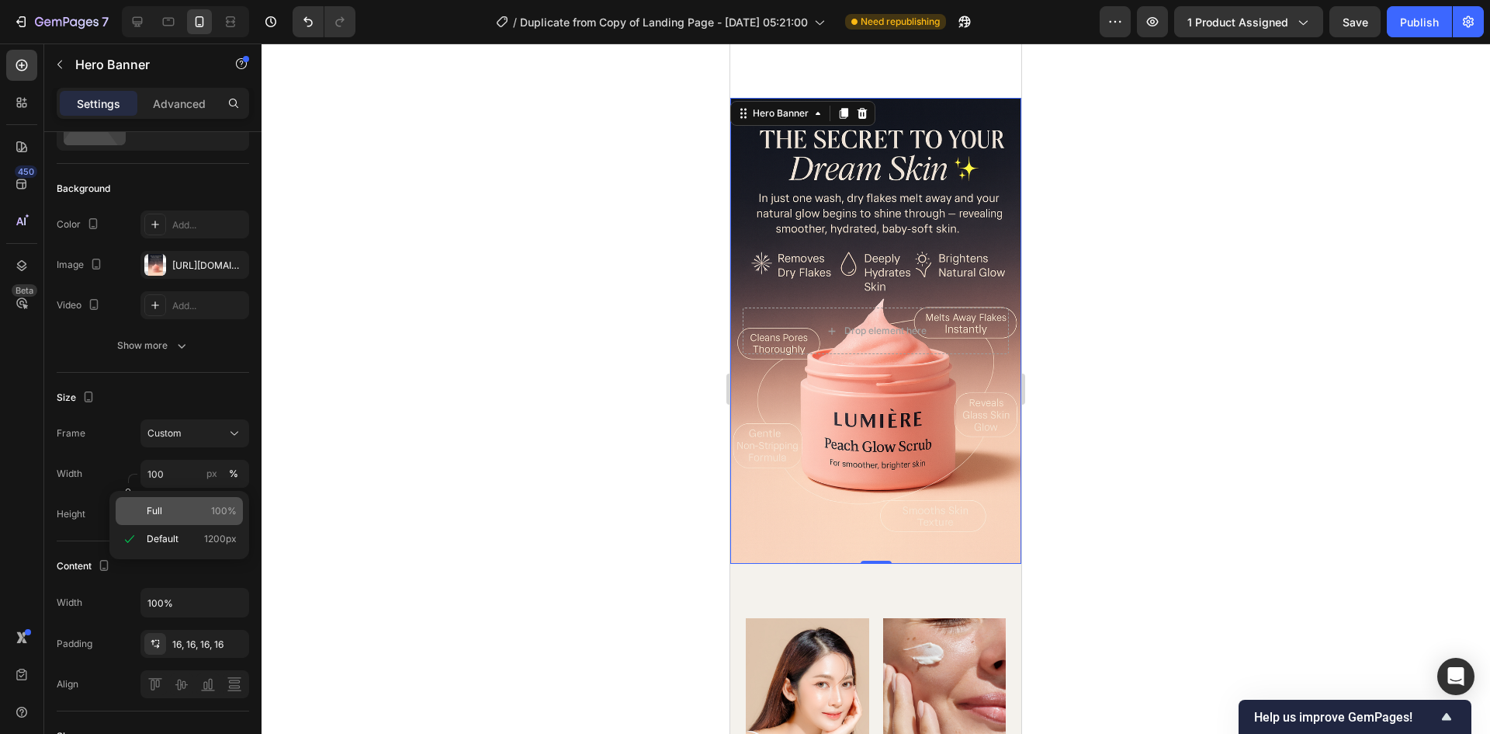
click at [185, 509] on p "Full 100%" at bounding box center [192, 511] width 90 height 14
click at [185, 509] on input "600" at bounding box center [195, 514] width 109 height 28
click at [186, 574] on span "Fit screen" at bounding box center [168, 579] width 43 height 14
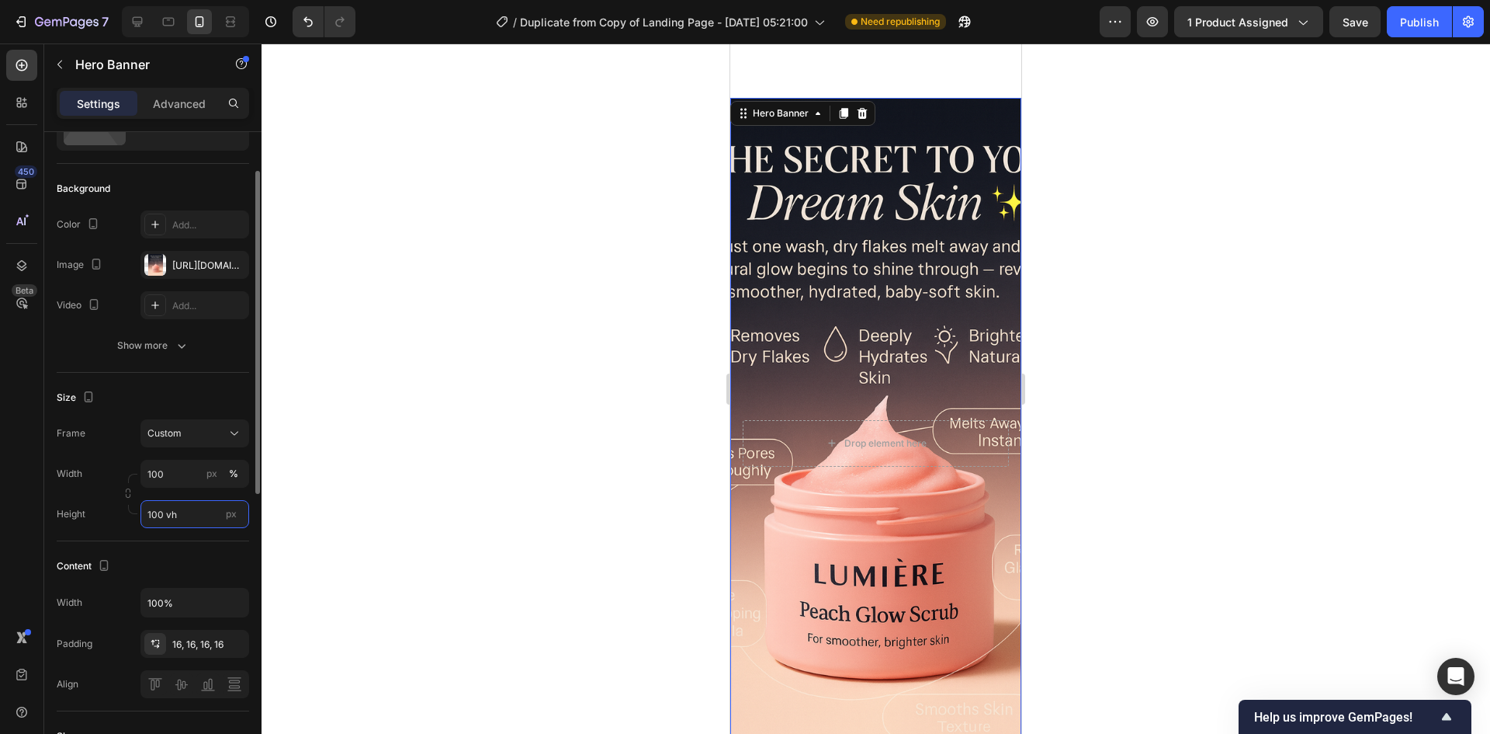
click at [186, 518] on input "100 vh" at bounding box center [195, 514] width 109 height 28
click at [196, 552] on p "Fit content Auto" at bounding box center [192, 551] width 90 height 14
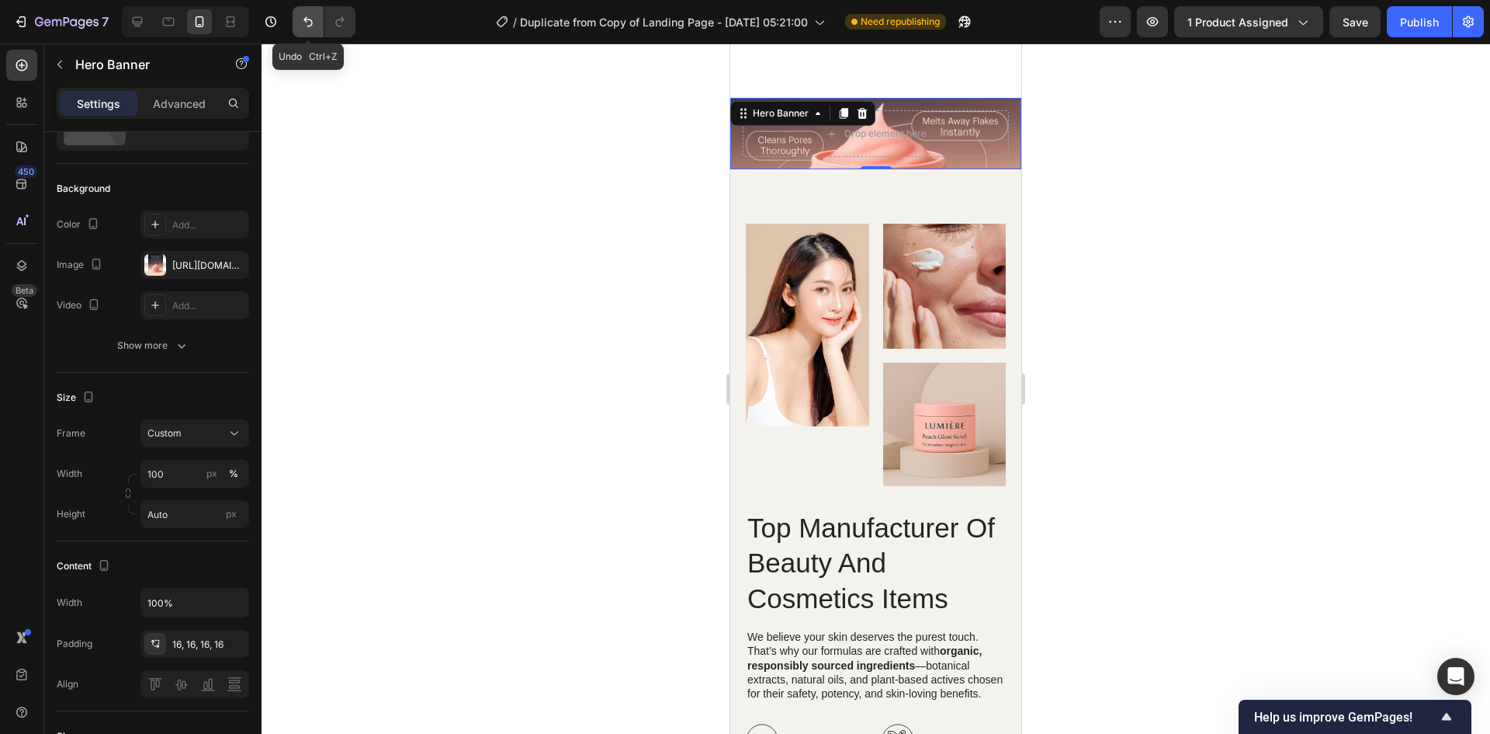
click at [313, 17] on icon "Undo/Redo" at bounding box center [308, 22] width 16 height 16
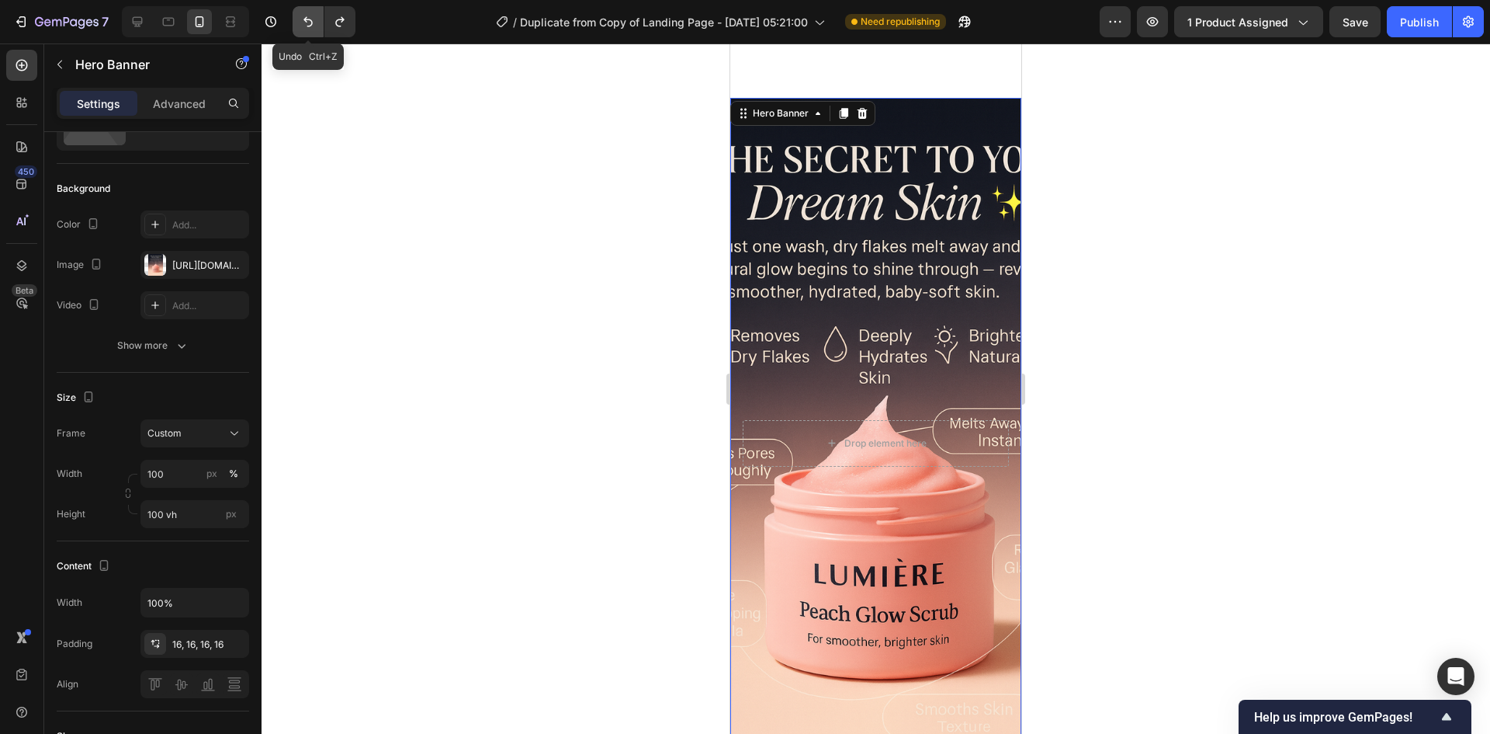
click at [313, 17] on icon "Undo/Redo" at bounding box center [308, 22] width 16 height 16
type input "600"
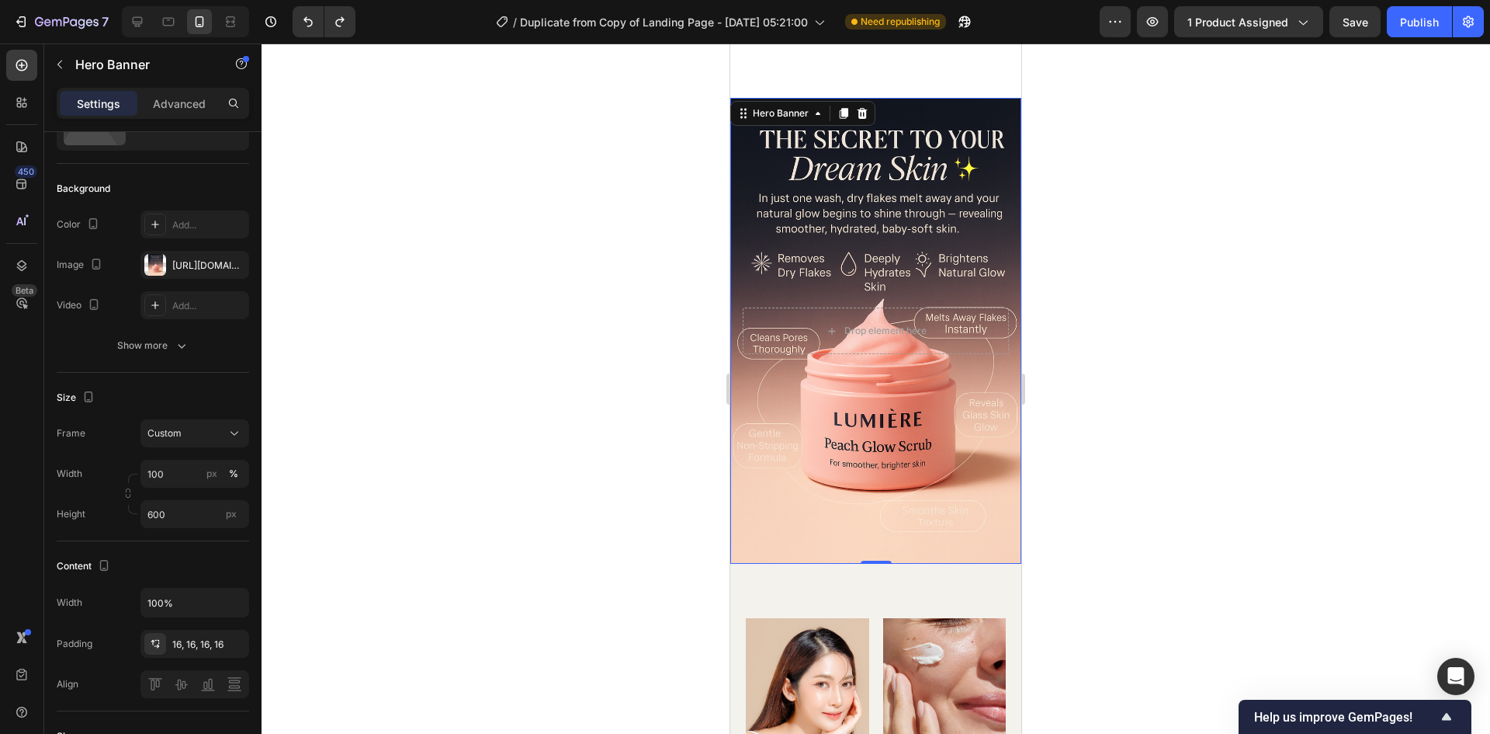
click at [547, 236] on div at bounding box center [876, 388] width 1229 height 690
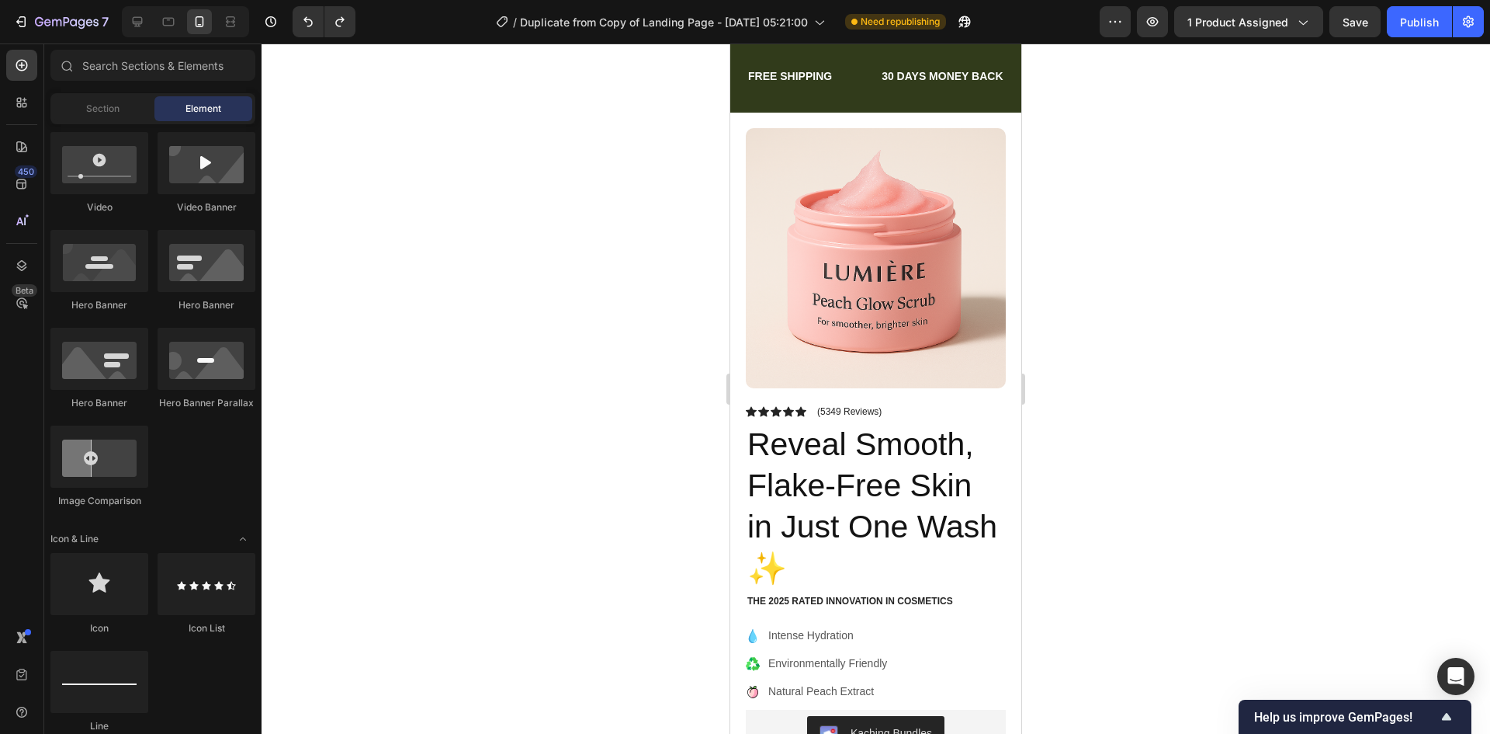
scroll to position [0, 0]
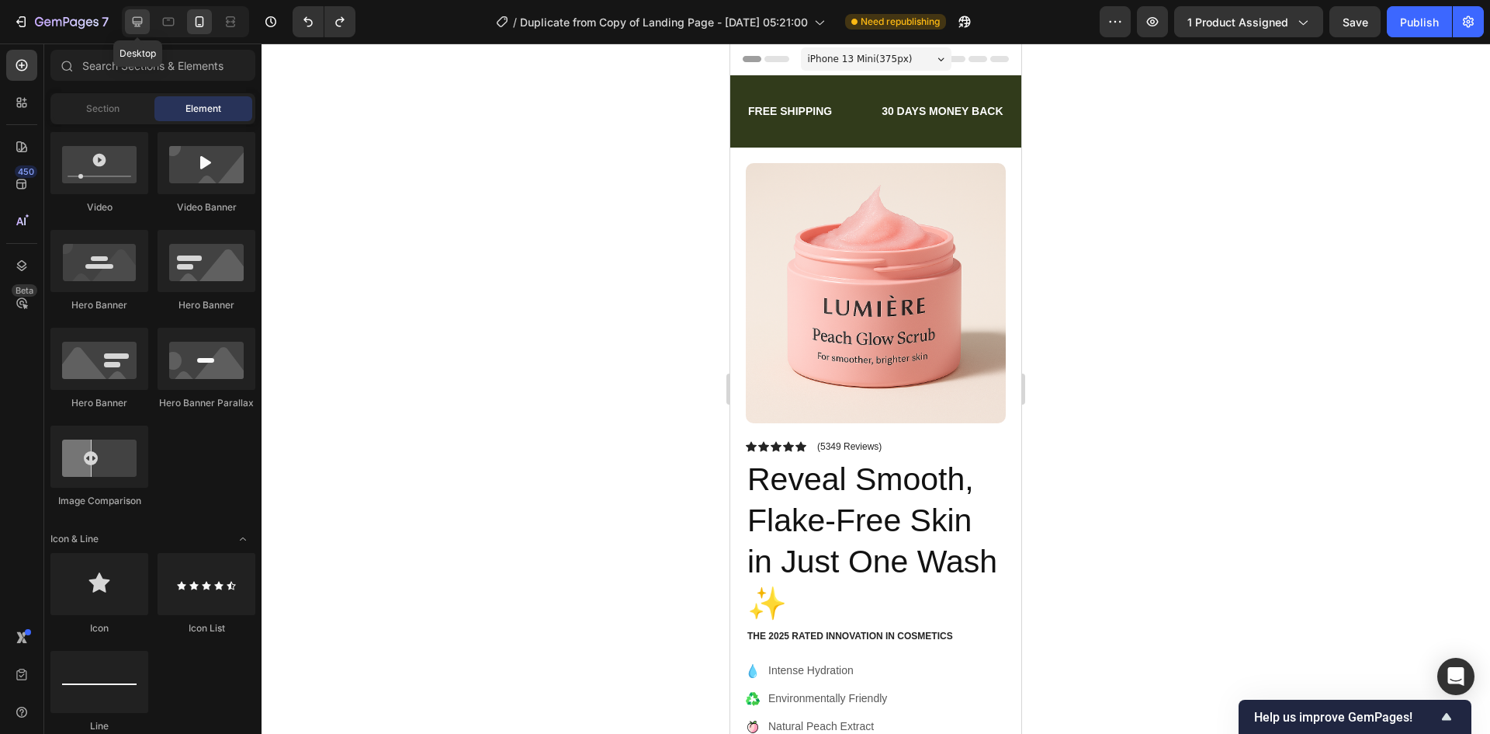
click at [147, 23] on div at bounding box center [137, 21] width 25 height 25
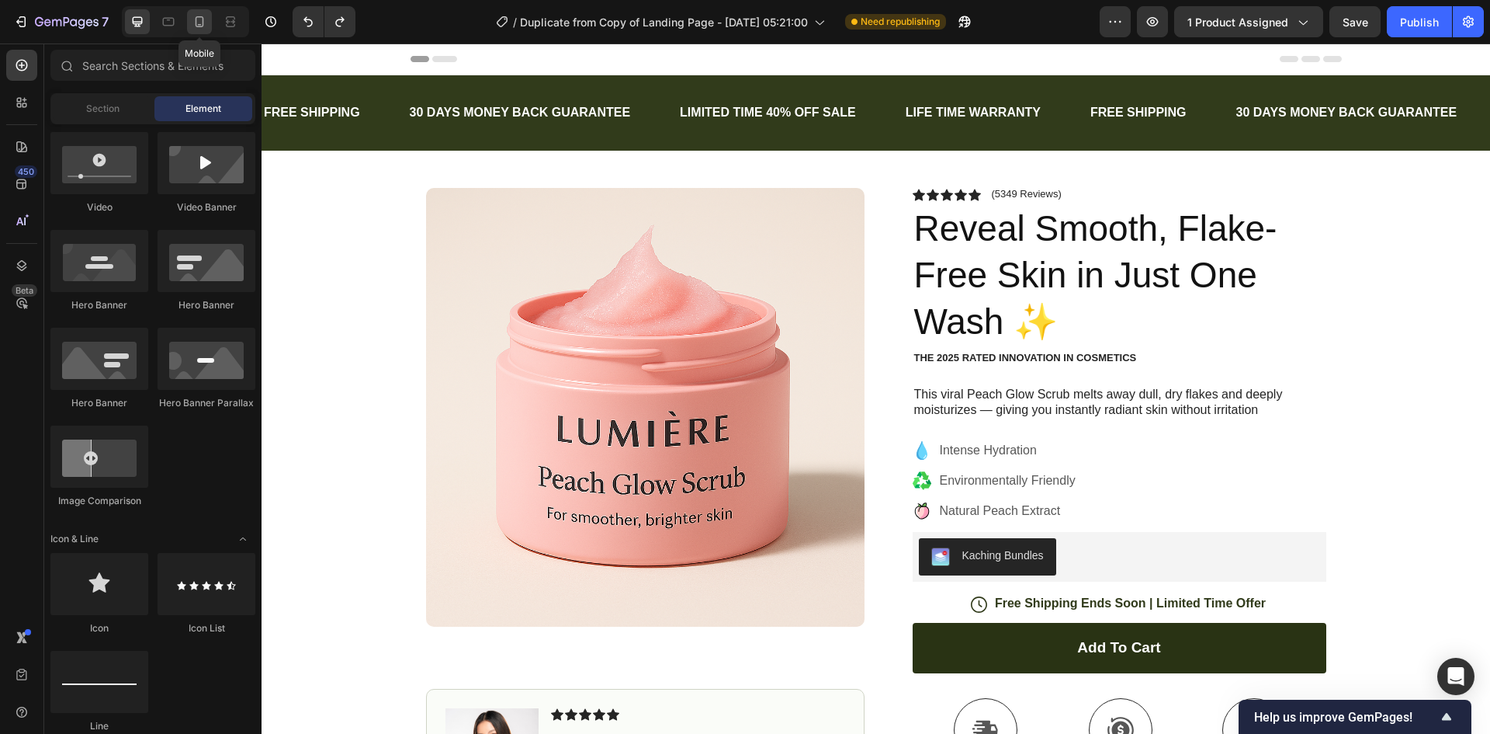
click at [198, 20] on icon at bounding box center [200, 22] width 16 height 16
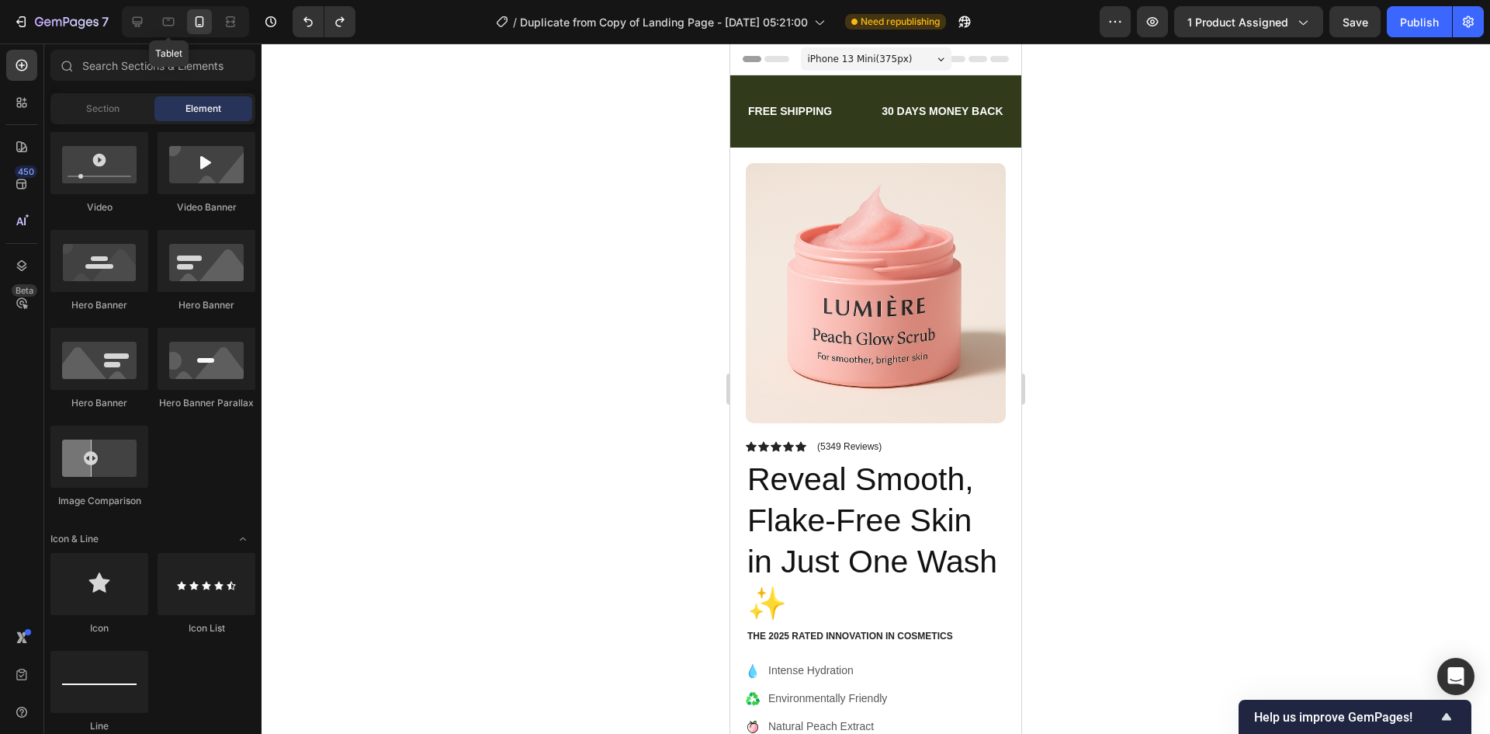
click at [151, 23] on div "Tablet" at bounding box center [185, 21] width 127 height 31
click at [144, 21] on icon at bounding box center [138, 22] width 16 height 16
